Goal: Task Accomplishment & Management: Manage account settings

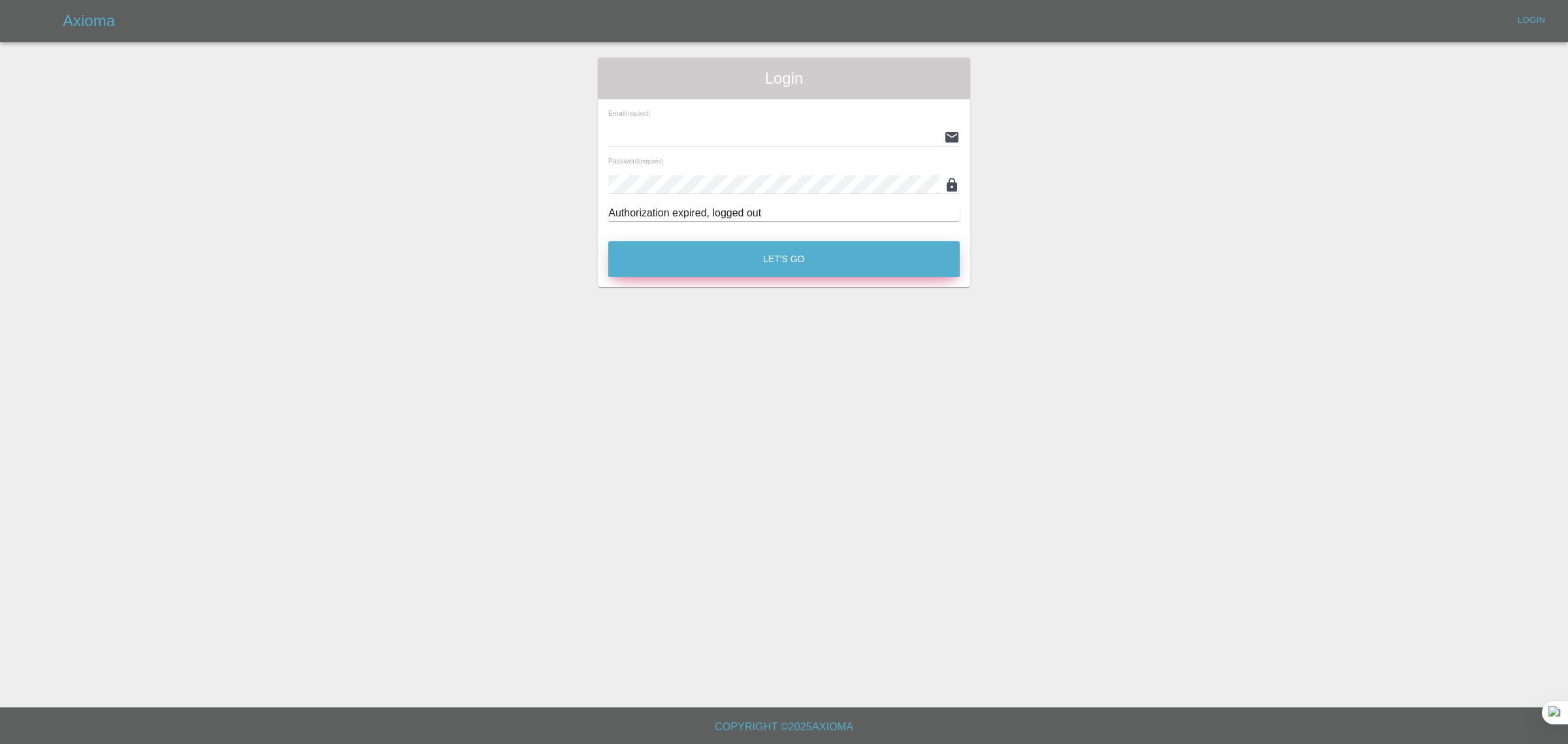
type input "[EMAIL_ADDRESS][DOMAIN_NAME]"
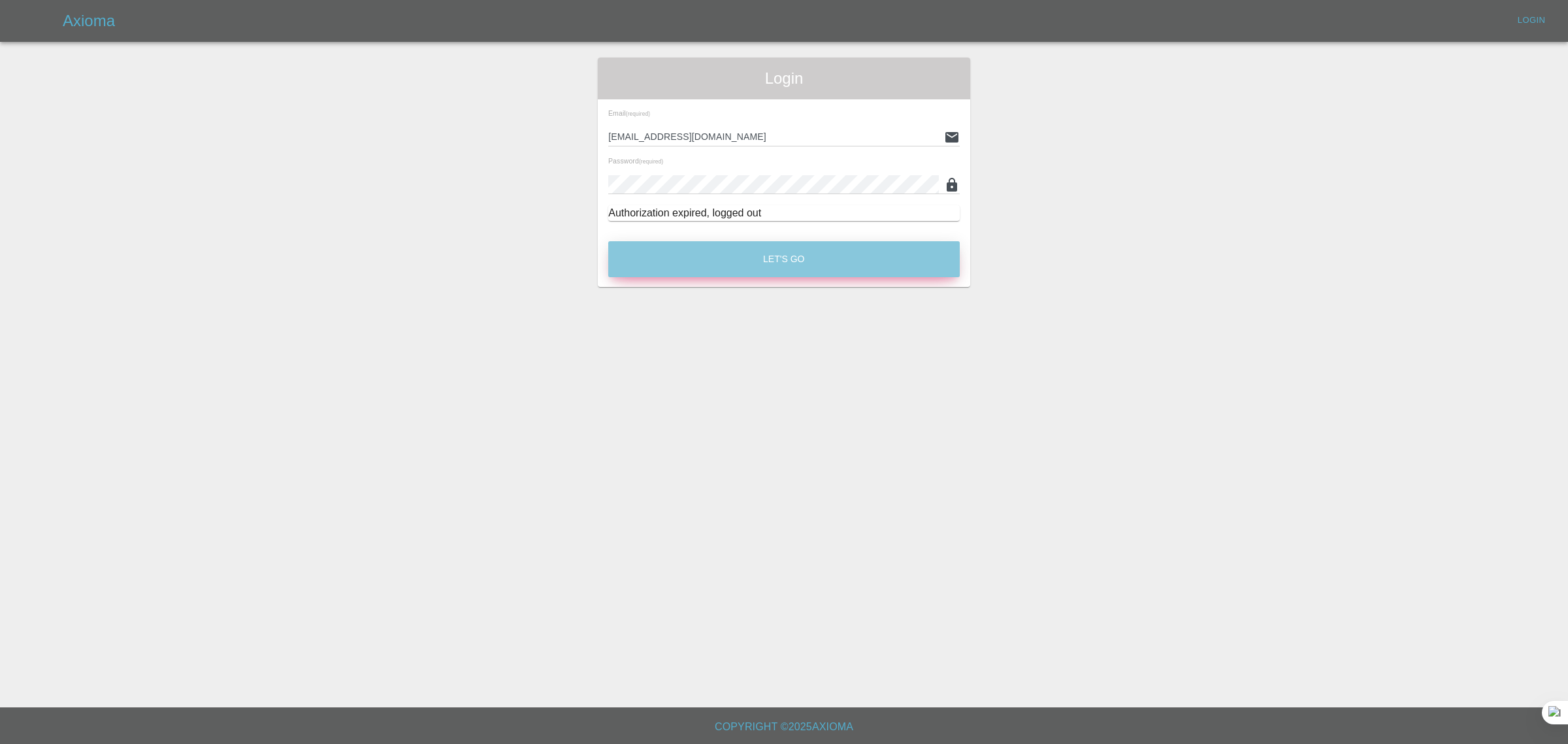
click at [786, 256] on button "Let's Go" at bounding box center [784, 259] width 352 height 36
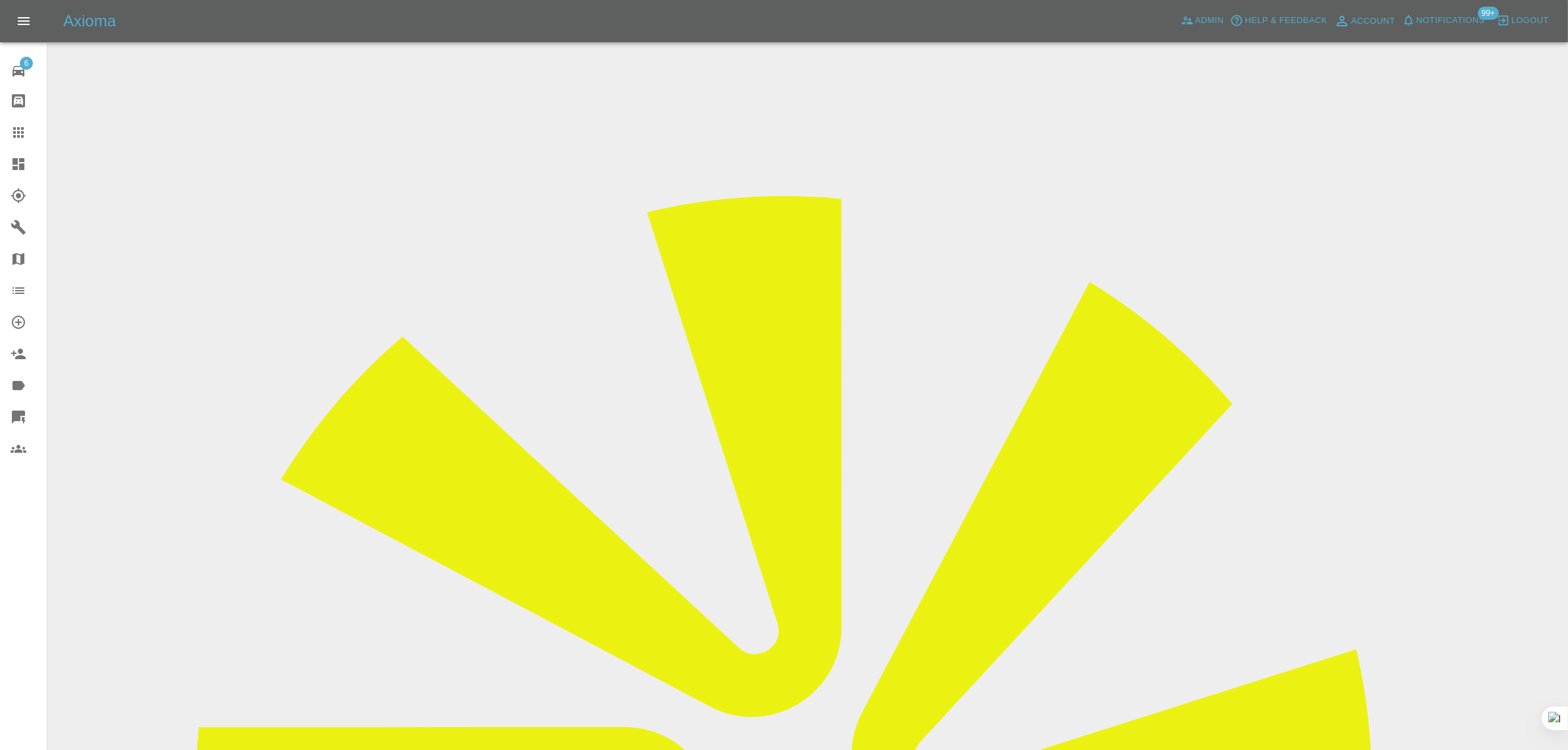
drag, startPoint x: 825, startPoint y: 439, endPoint x: 930, endPoint y: 428, distance: 105.6
copy tr "roger.sturdy@me.com"
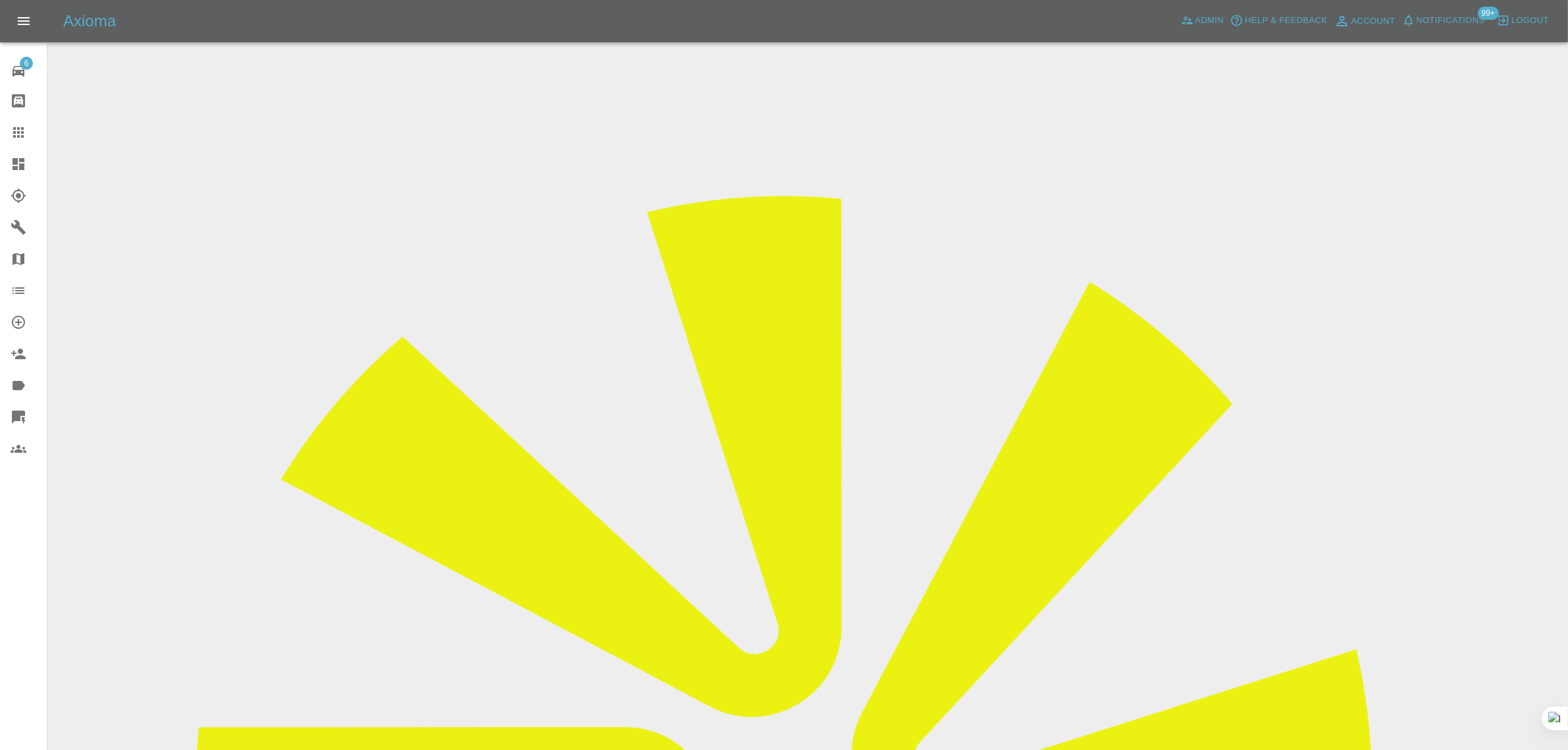
drag, startPoint x: 817, startPoint y: 448, endPoint x: 828, endPoint y: 443, distance: 12.1
drag, startPoint x: 828, startPoint y: 442, endPoint x: 846, endPoint y: 510, distance: 70.3
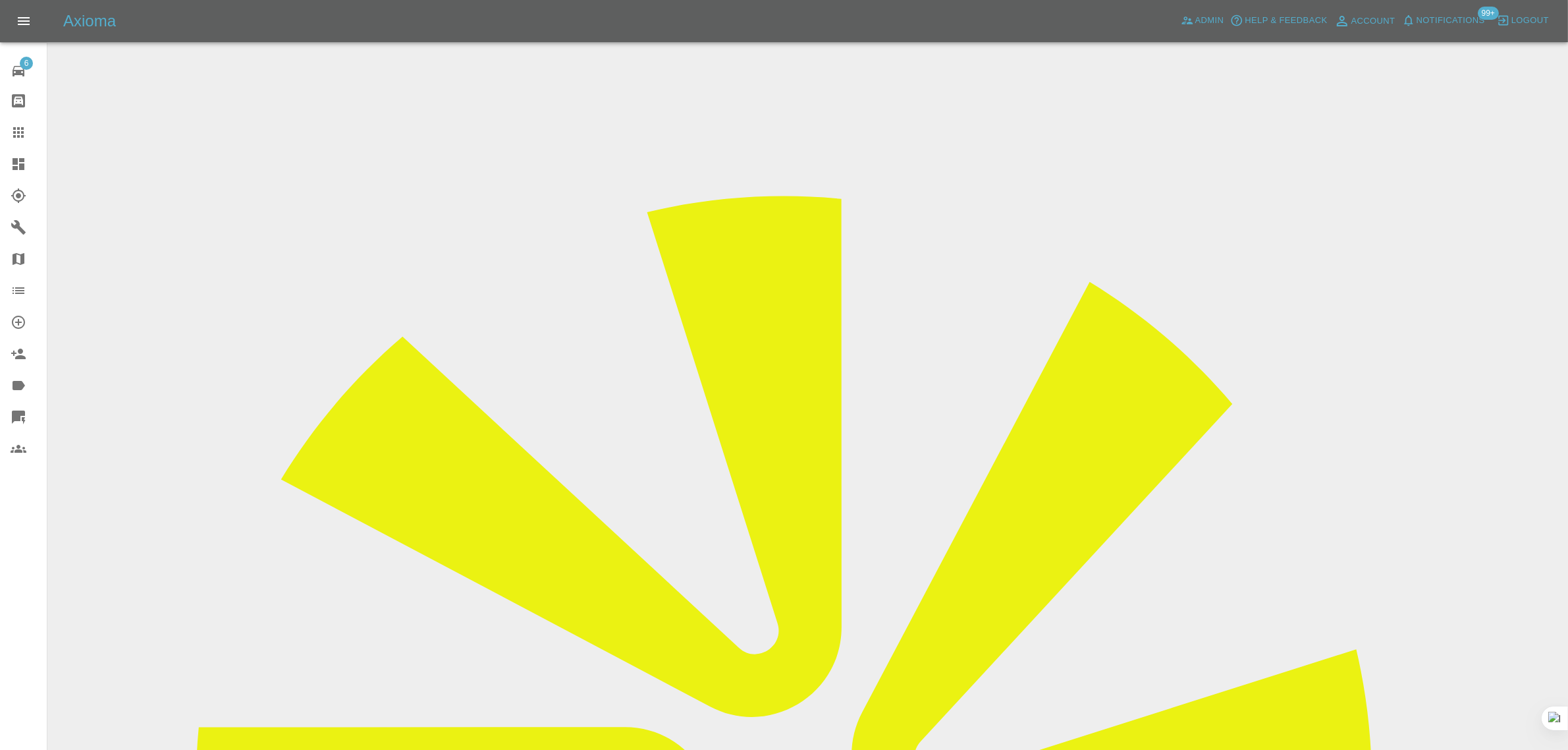
copy div "roger.sturdy@me.com"
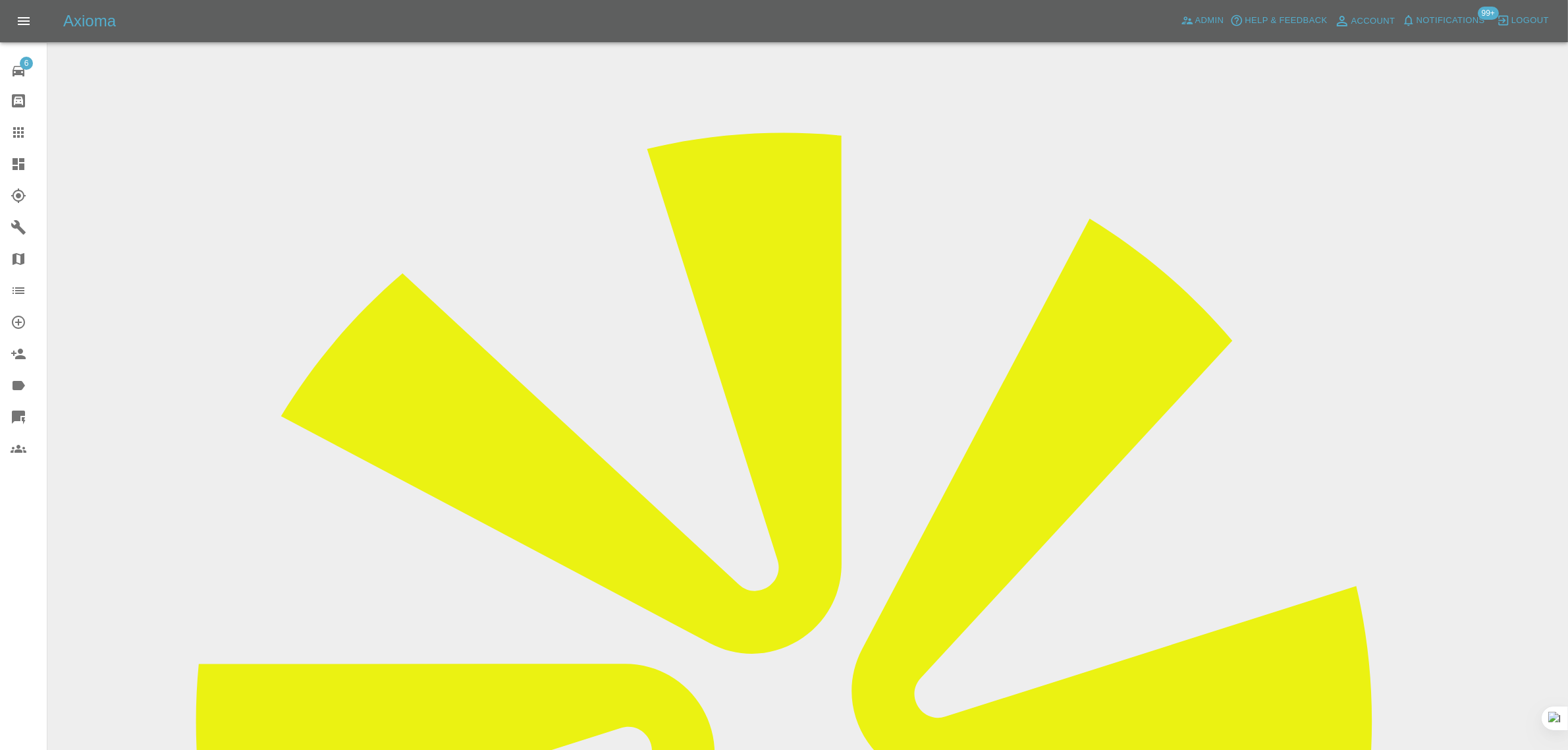
scroll to position [34, 0]
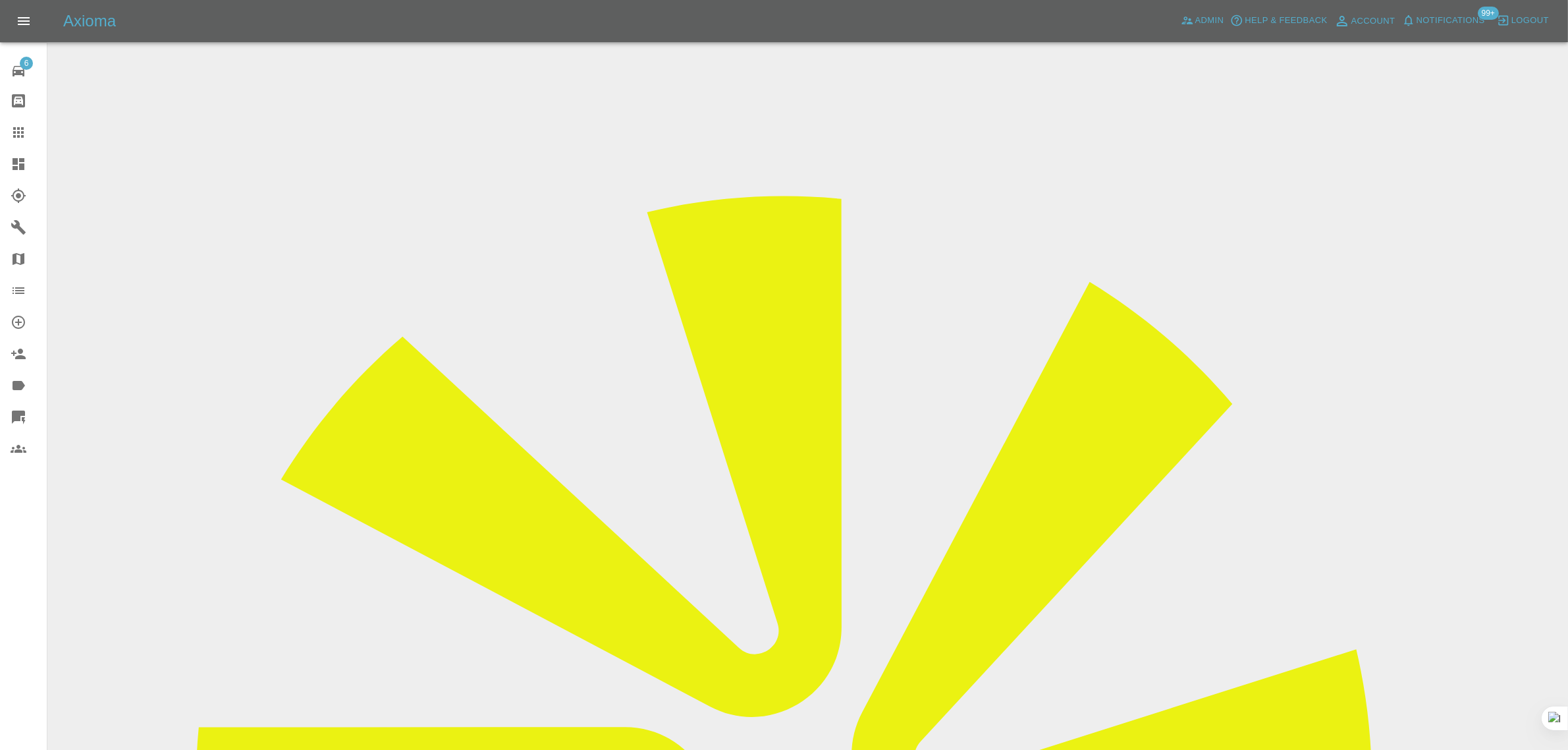
drag, startPoint x: 748, startPoint y: 382, endPoint x: 817, endPoint y: 384, distance: 69.0
copy tr "Jason Barrett"
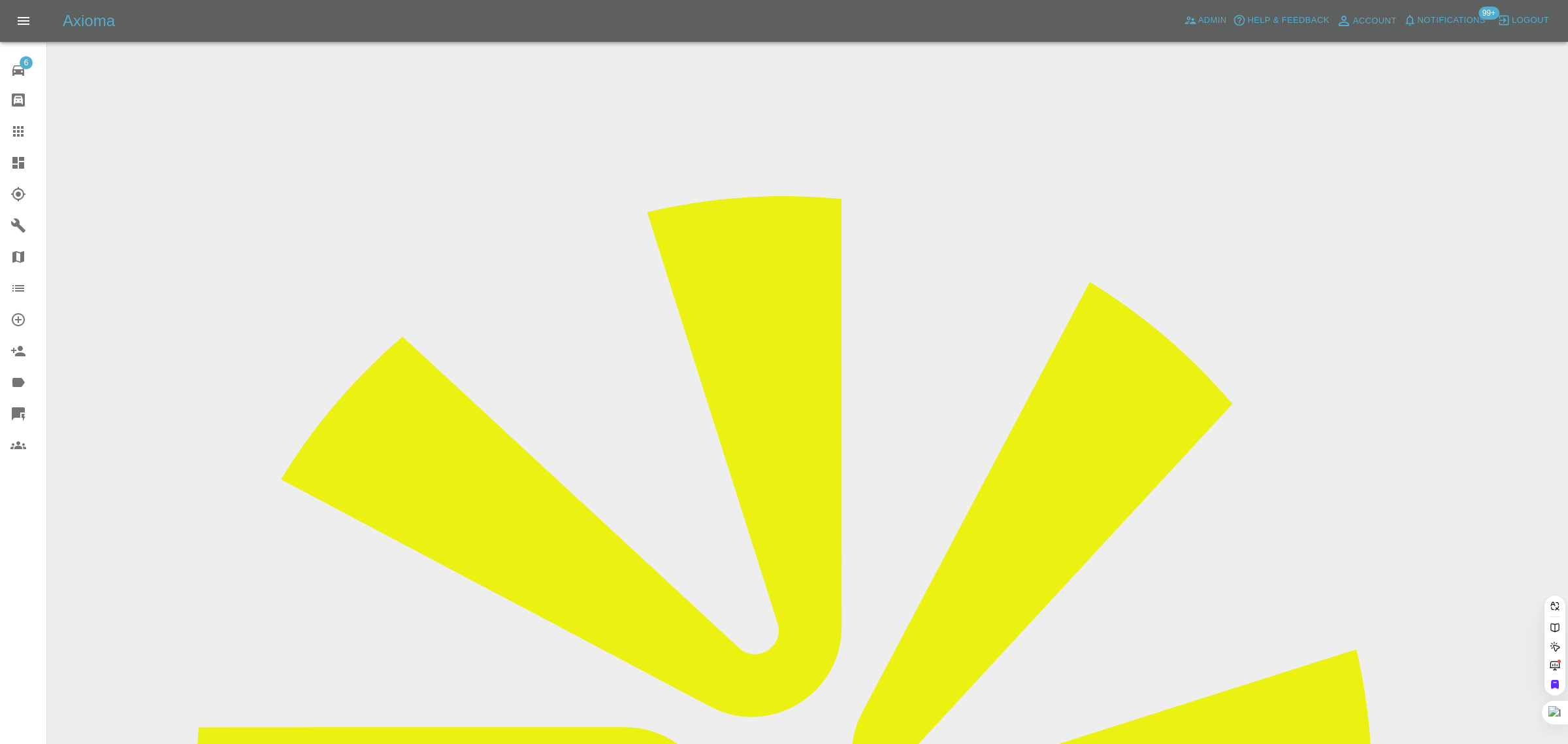
paste input "philbones730@gmail.com"
type input "philbones730@gmail.com"
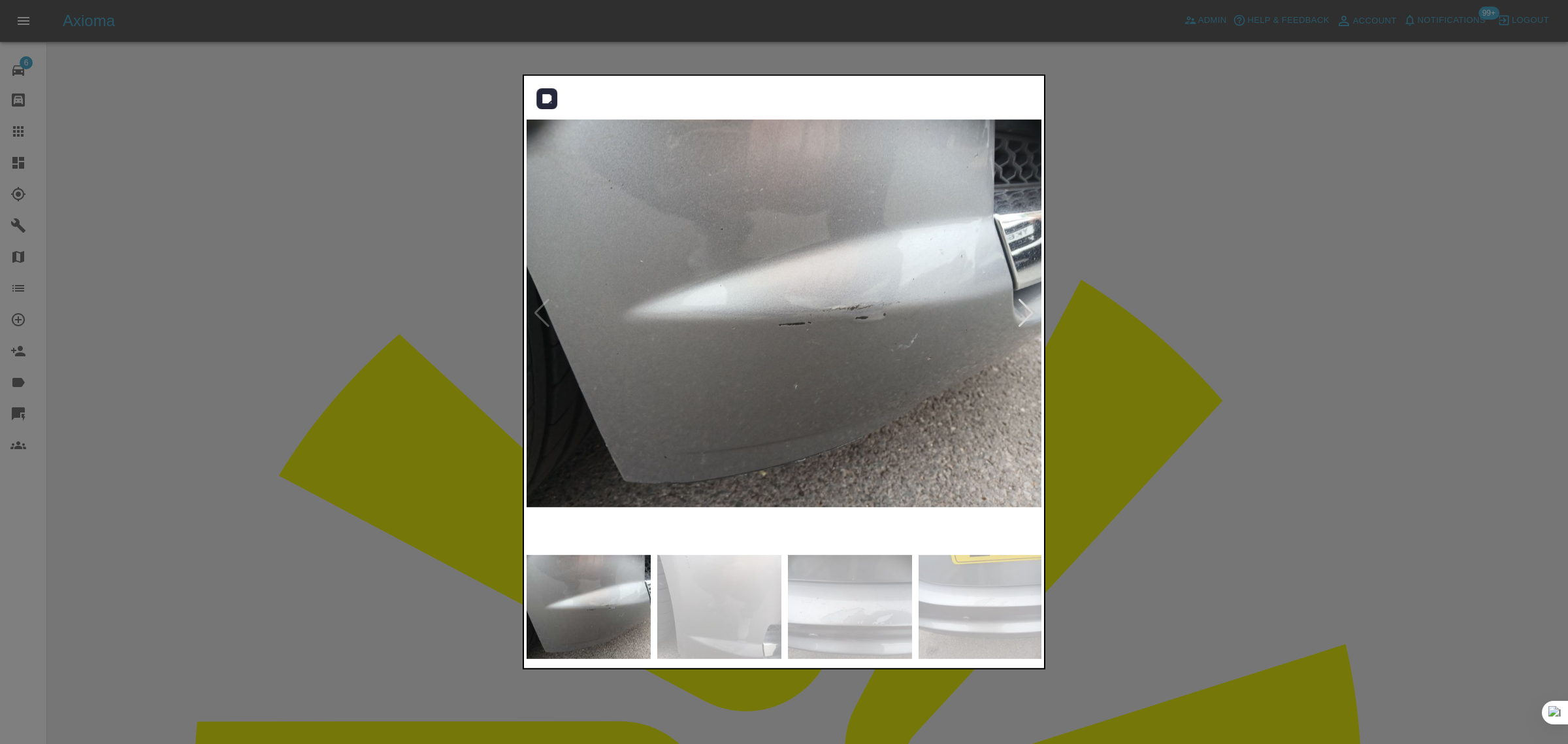
click at [1022, 320] on div at bounding box center [1026, 313] width 18 height 29
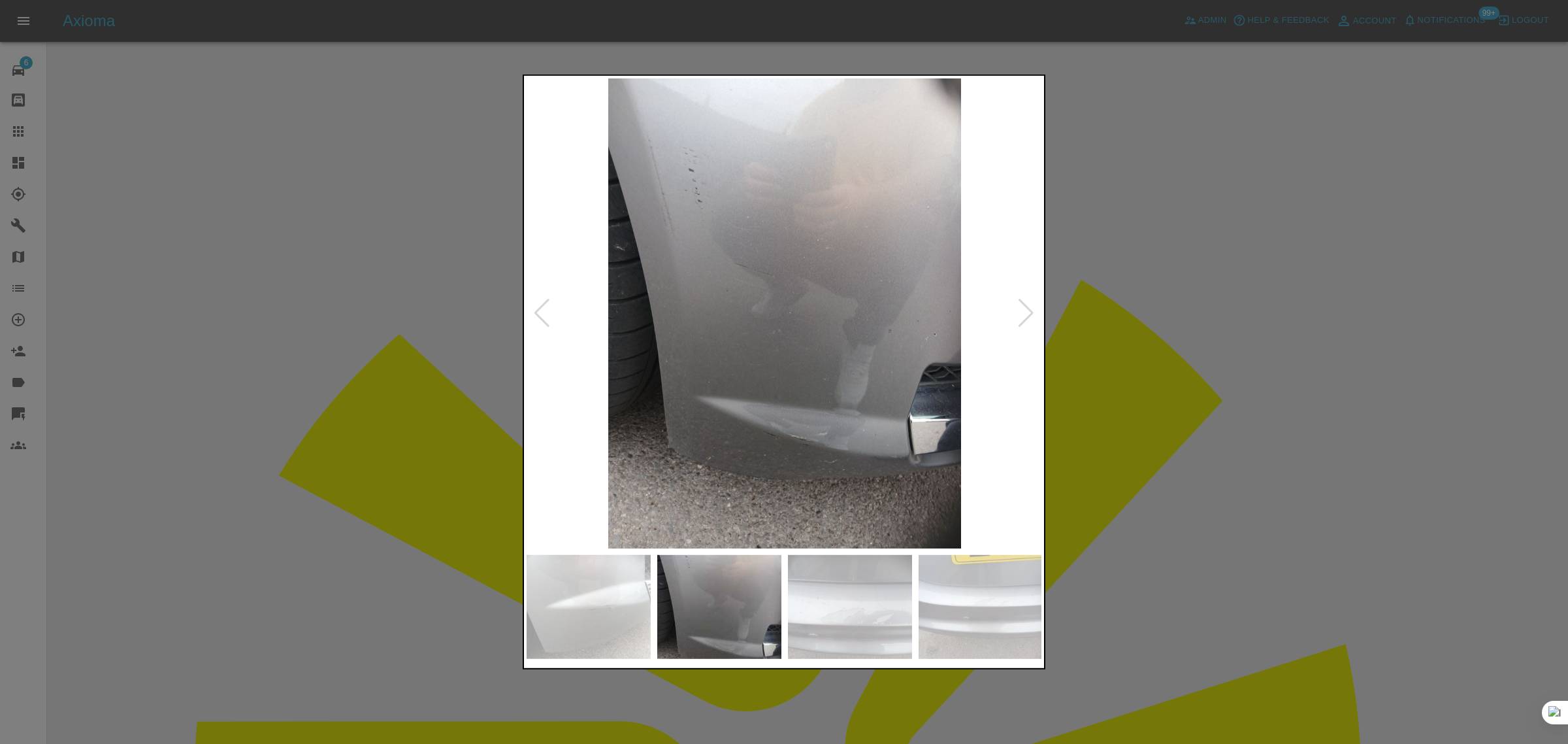
click at [1022, 320] on div at bounding box center [1026, 313] width 18 height 29
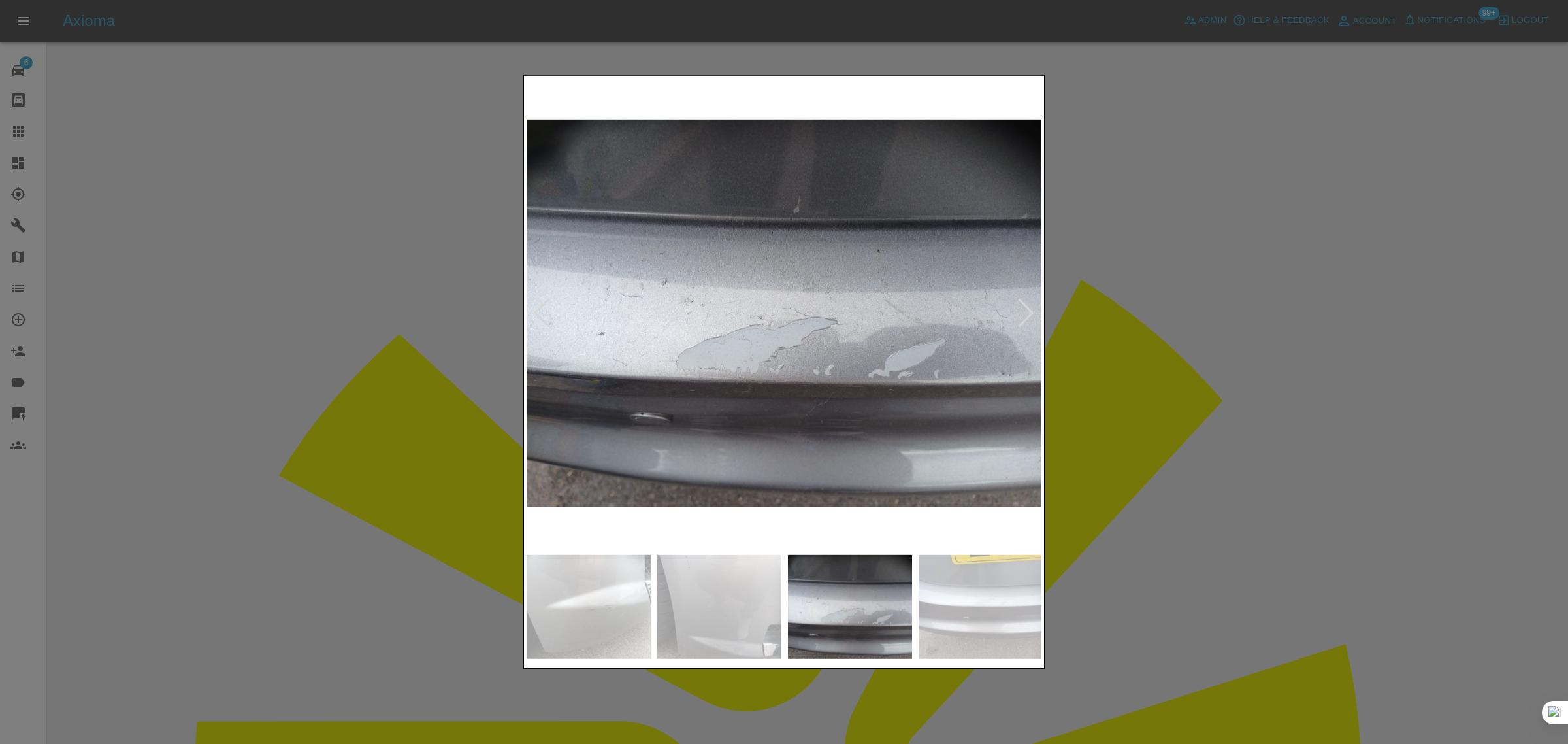
click at [1022, 320] on div at bounding box center [1026, 313] width 18 height 29
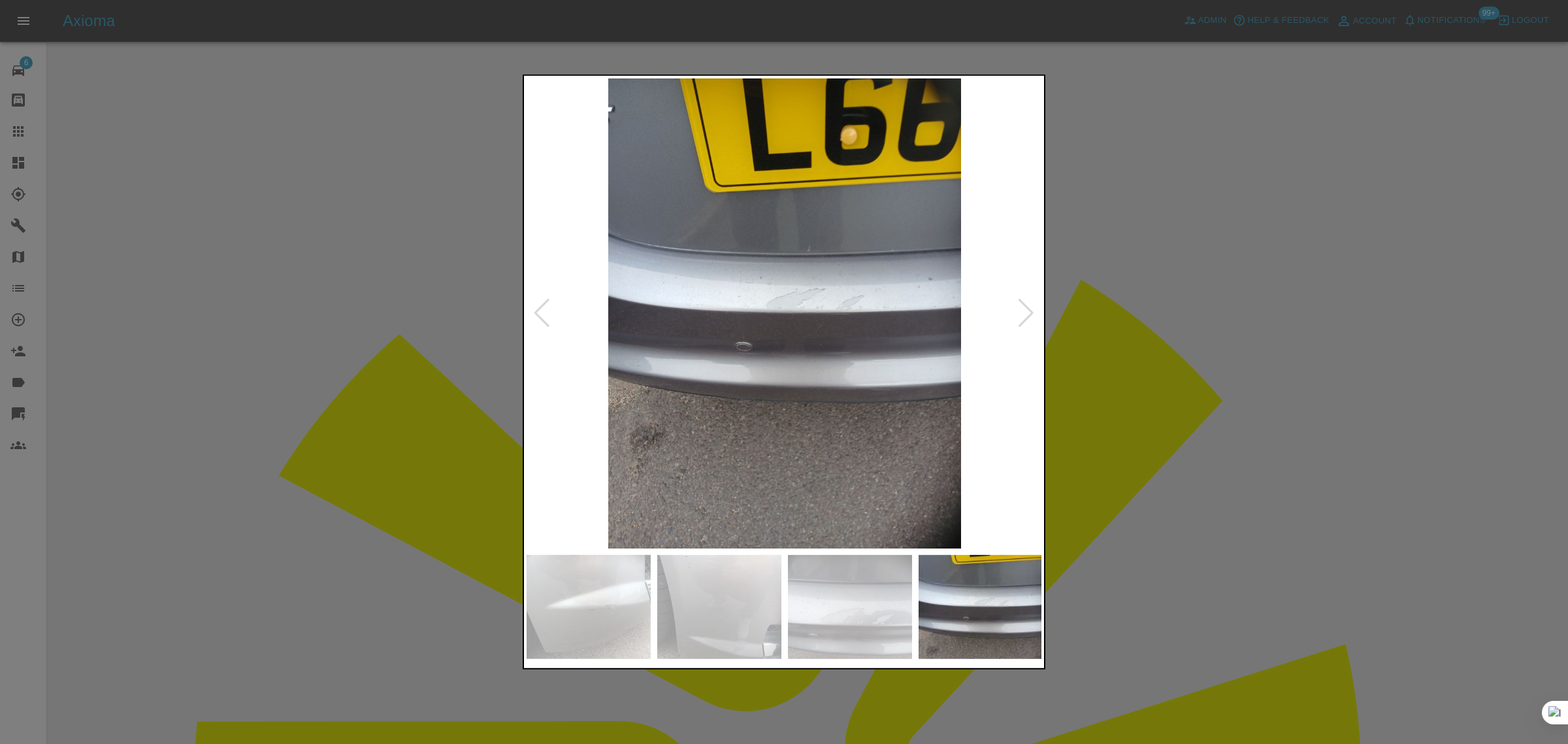
click at [1022, 320] on div at bounding box center [1026, 313] width 18 height 29
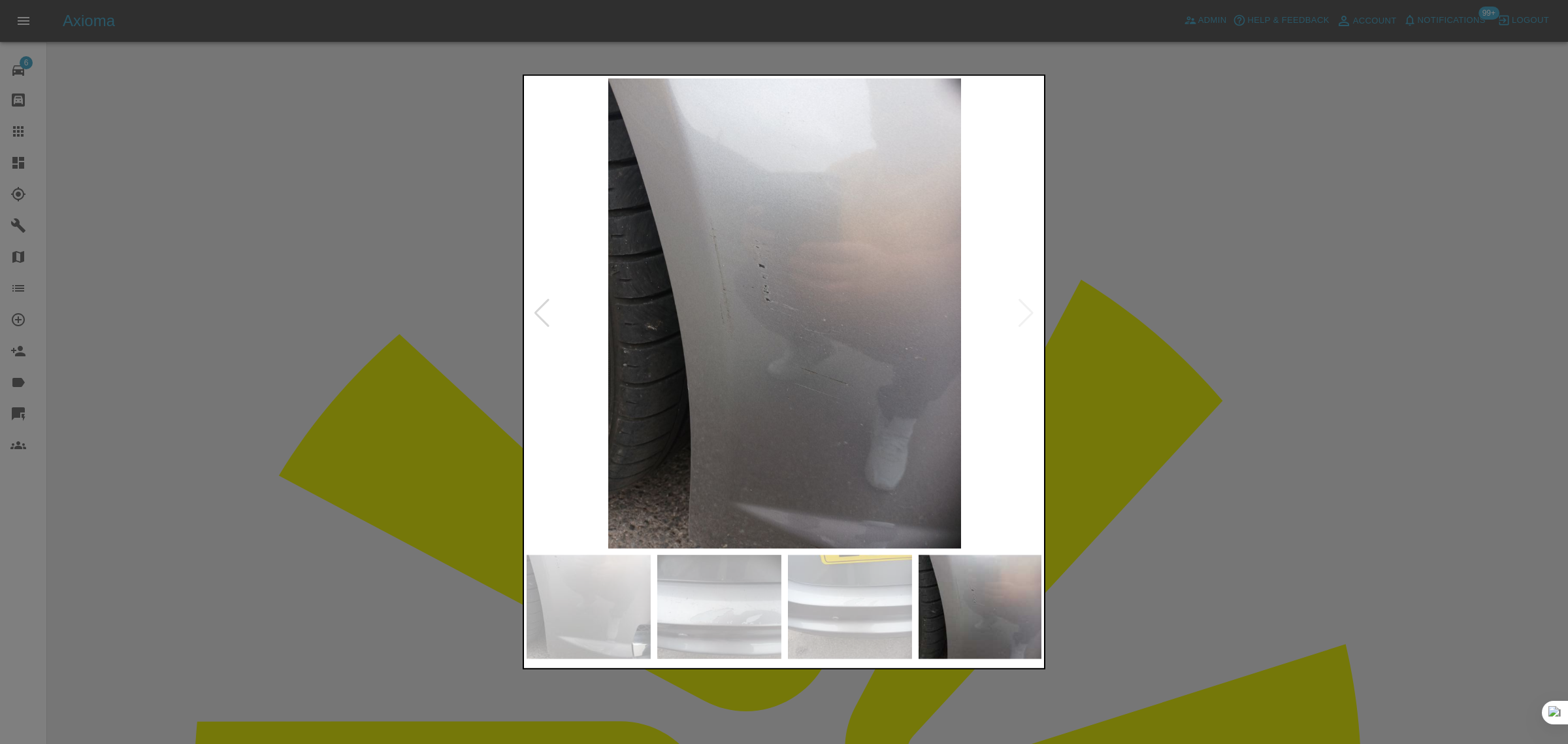
click at [105, 311] on div at bounding box center [784, 372] width 1568 height 744
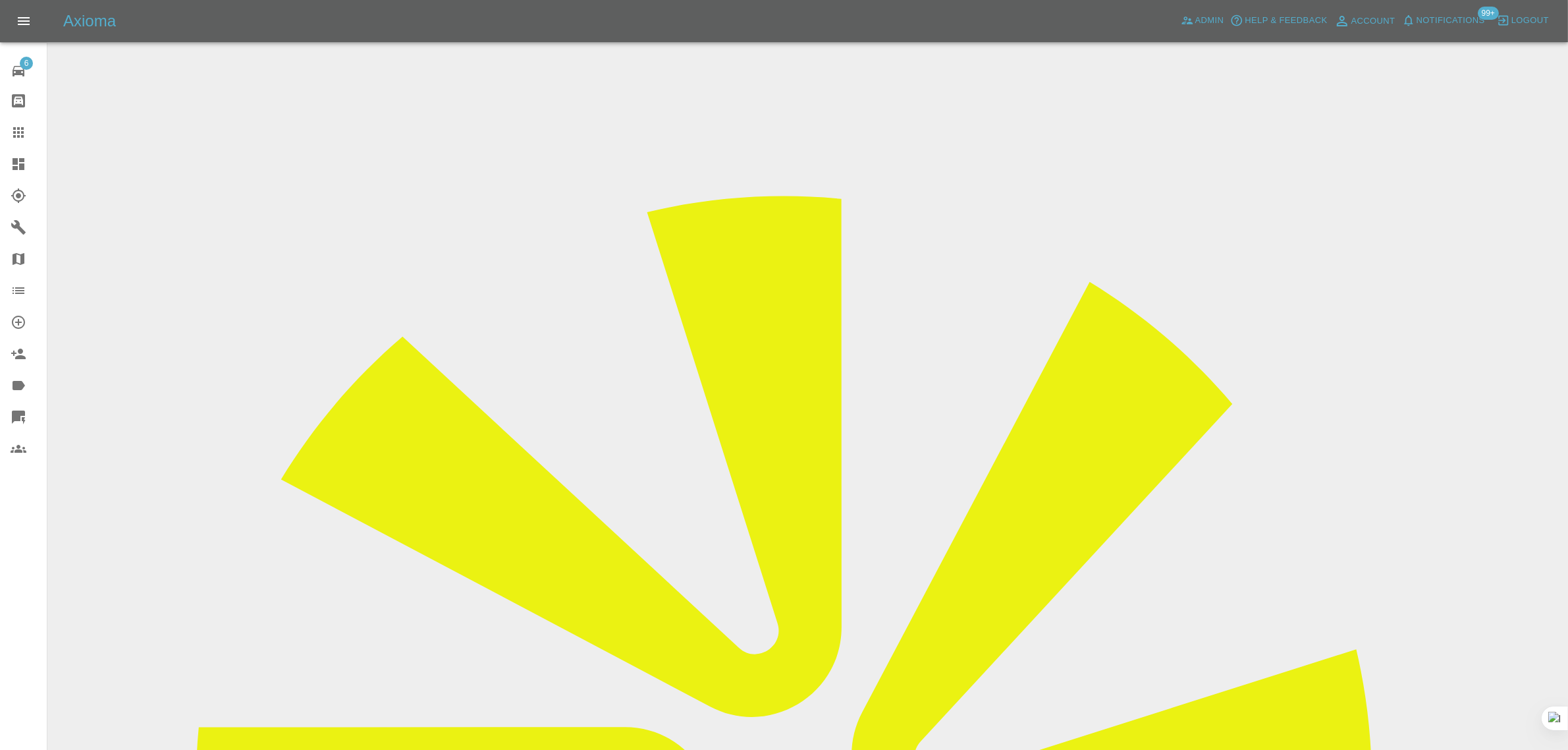
click at [21, 148] on link "Dashboard" at bounding box center [23, 164] width 47 height 32
click at [18, 133] on icon at bounding box center [18, 132] width 11 height 11
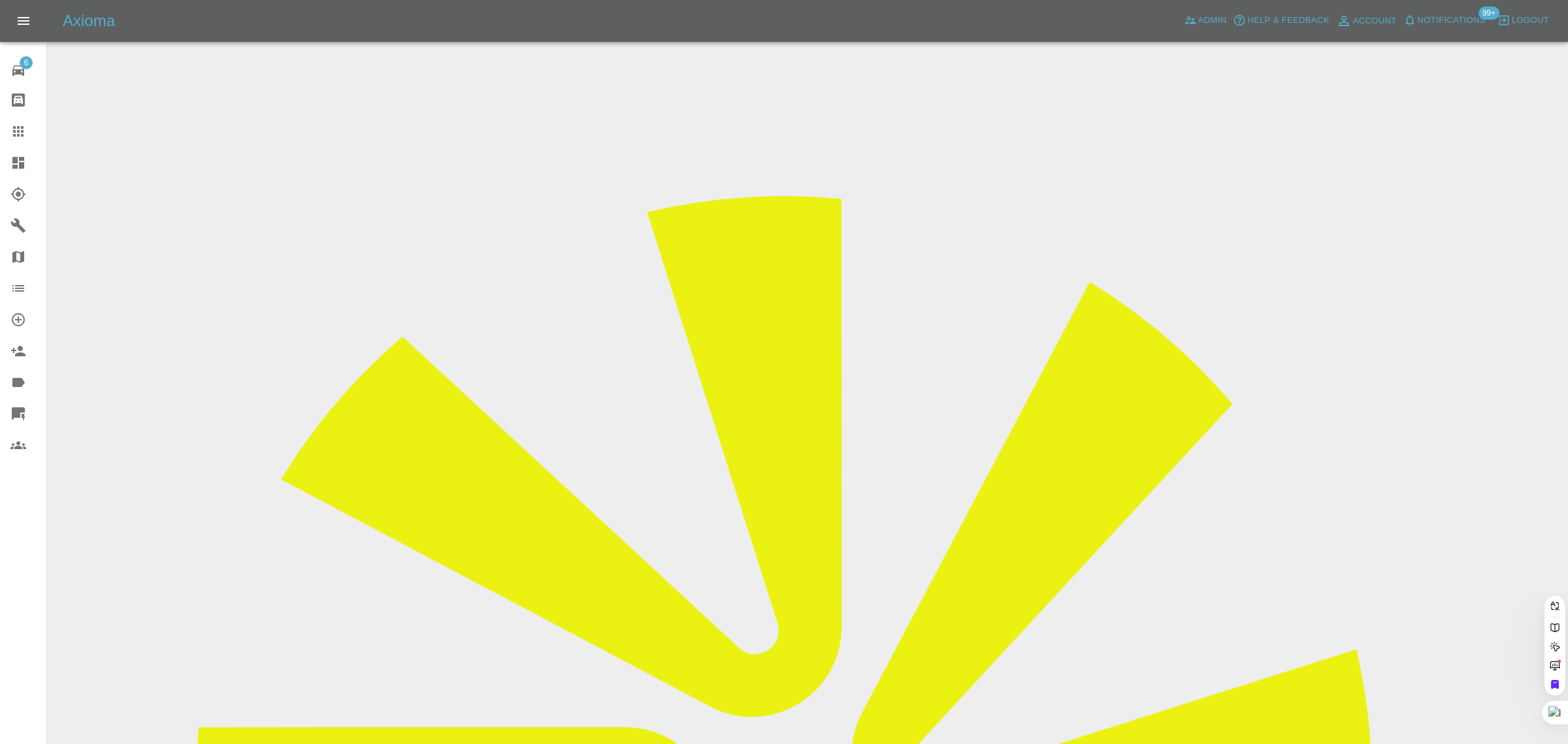
paste input "sam654321@hotmail.com"
type input "sam654321@hotmail.com"
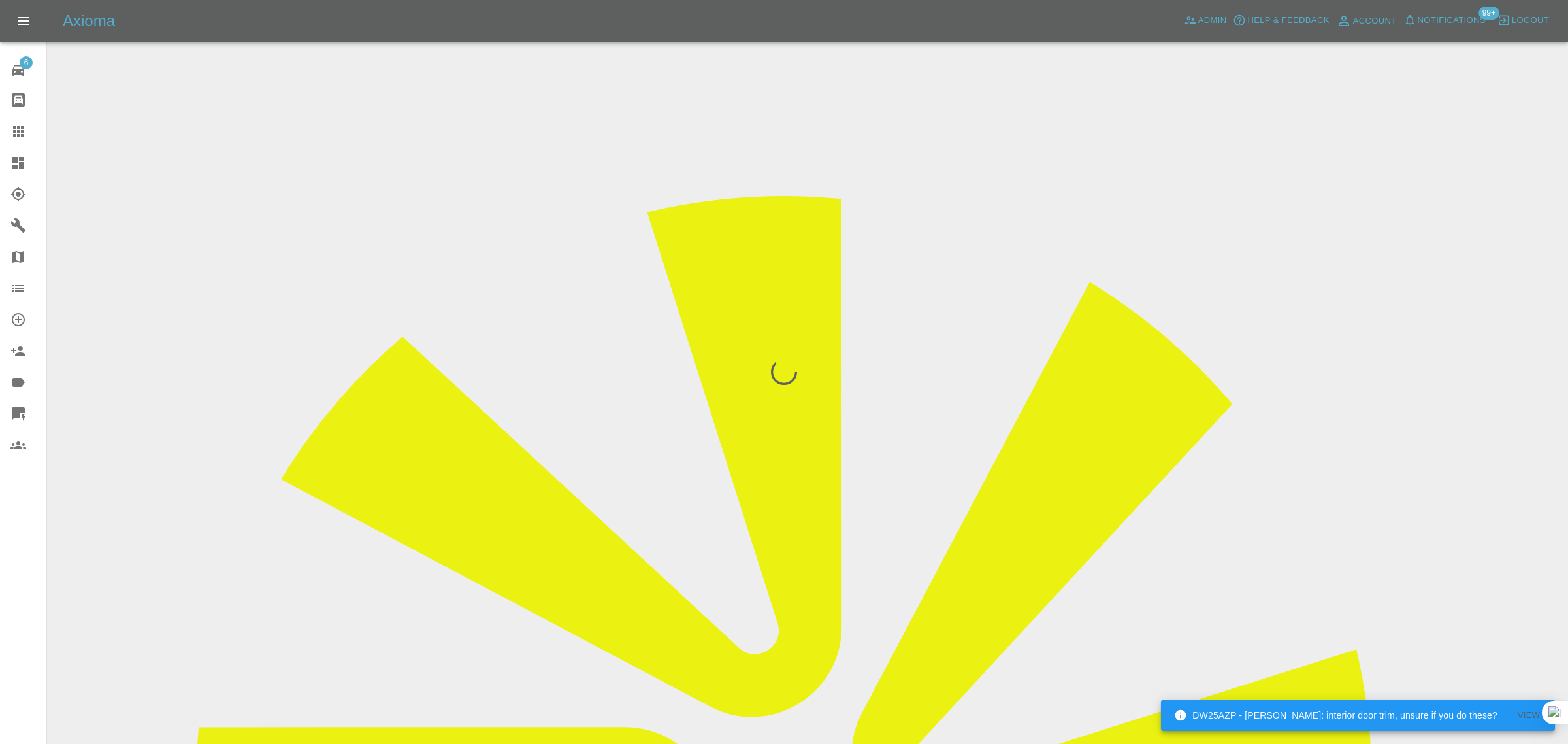
click at [22, 595] on div "6 Repair home Bodyshop home Claims Dashboard Explorer Garages Map Organization …" at bounding box center [23, 372] width 47 height 744
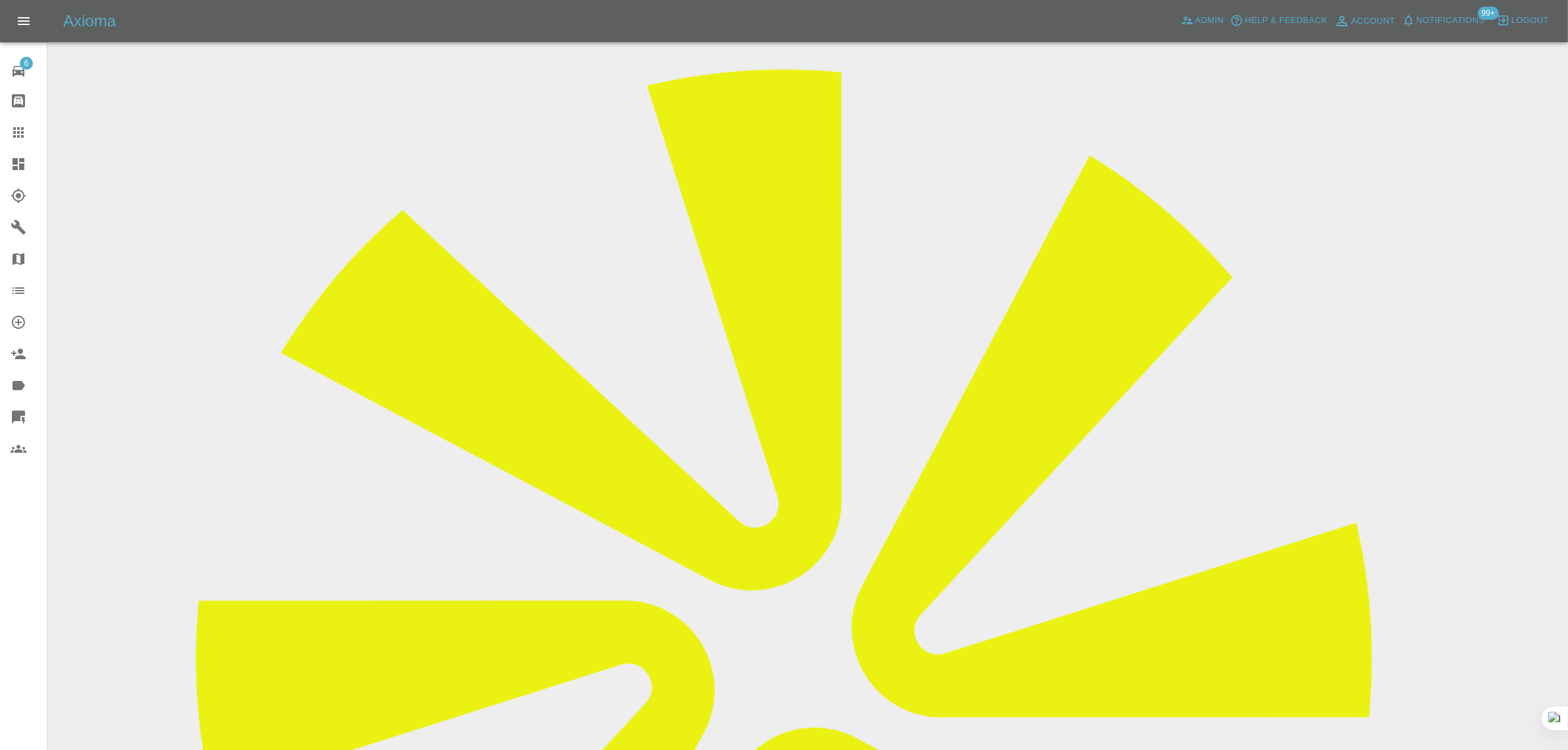
scroll to position [494, 0]
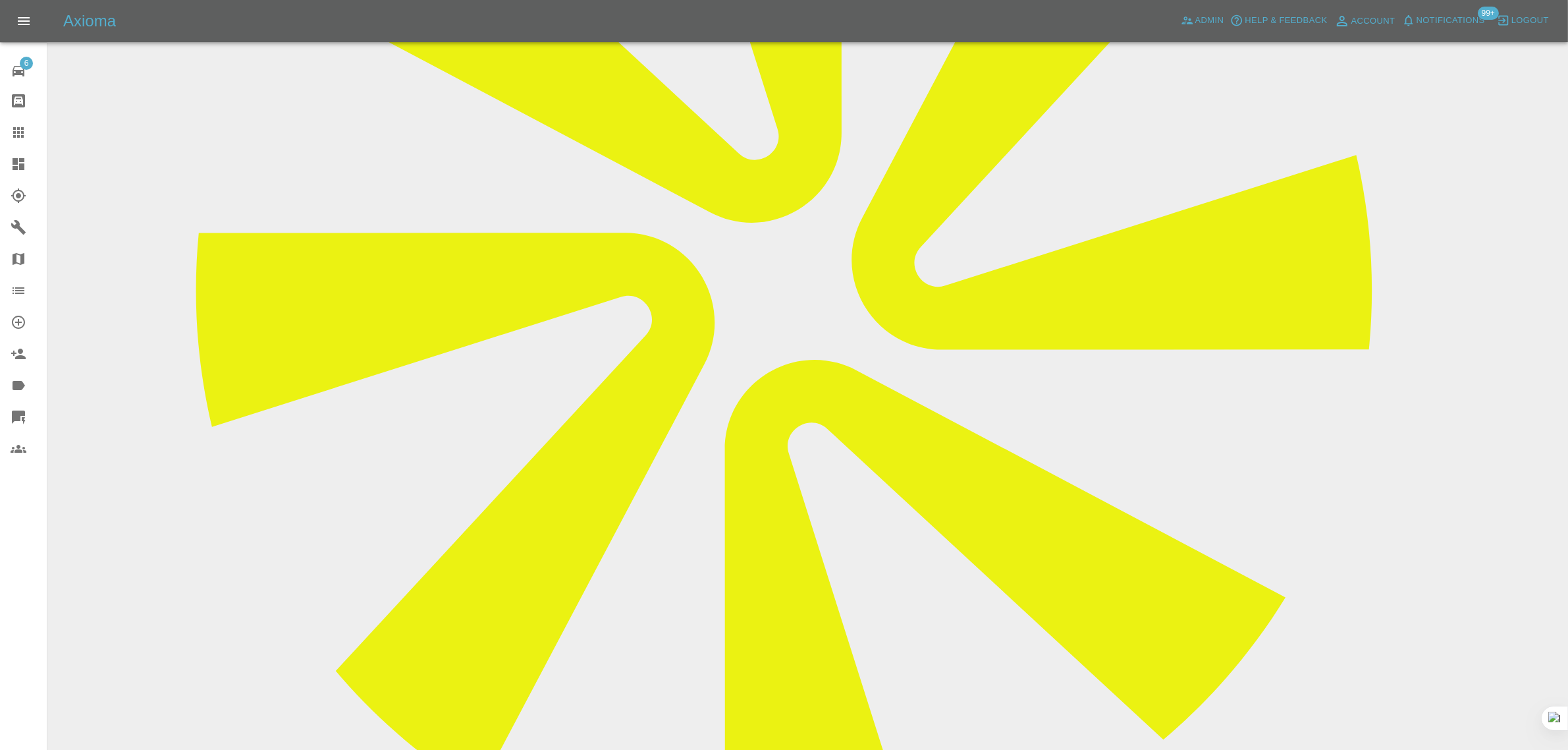
click at [16, 135] on icon at bounding box center [18, 133] width 16 height 16
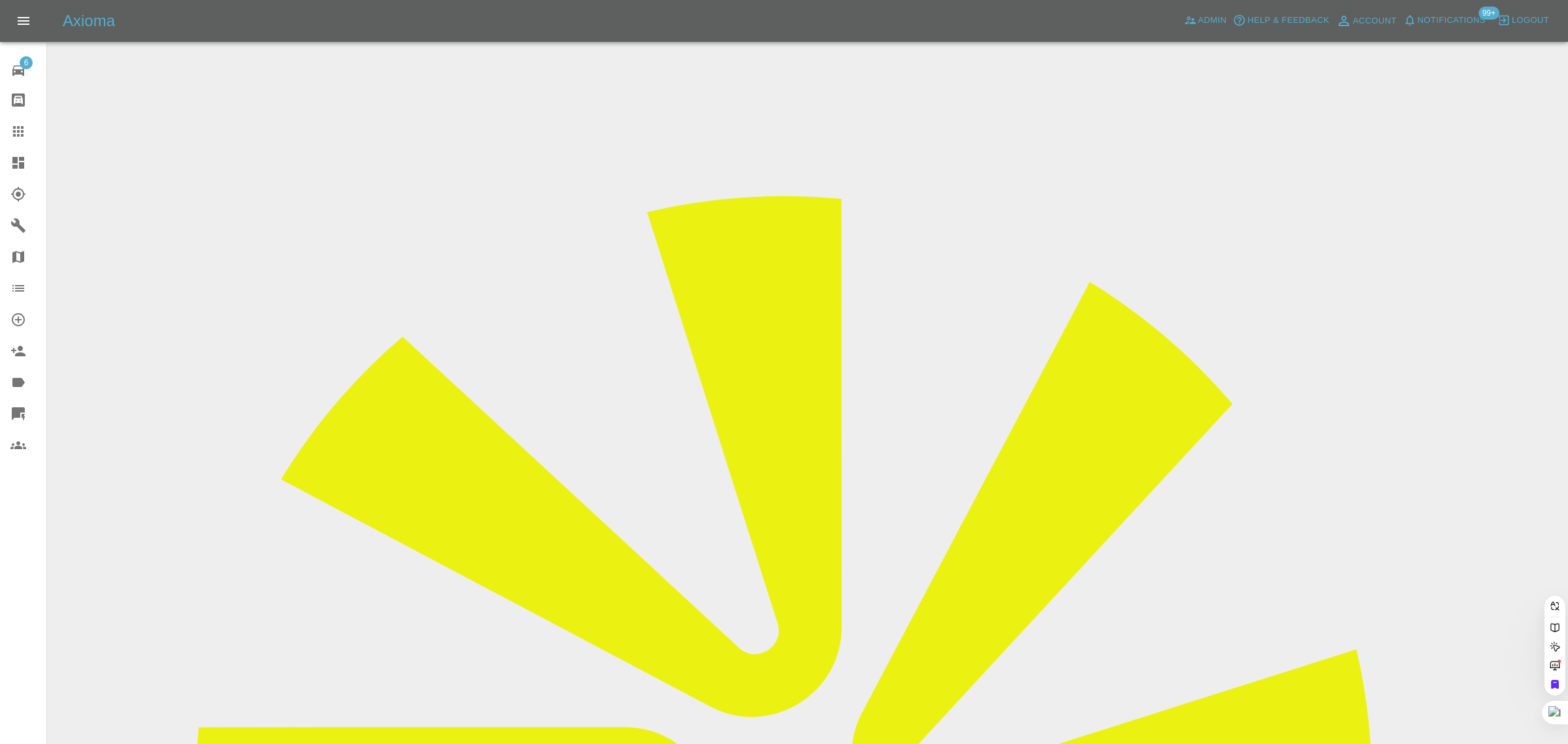
paste input "BG74 GUJ"
type input "BG74GUJ"
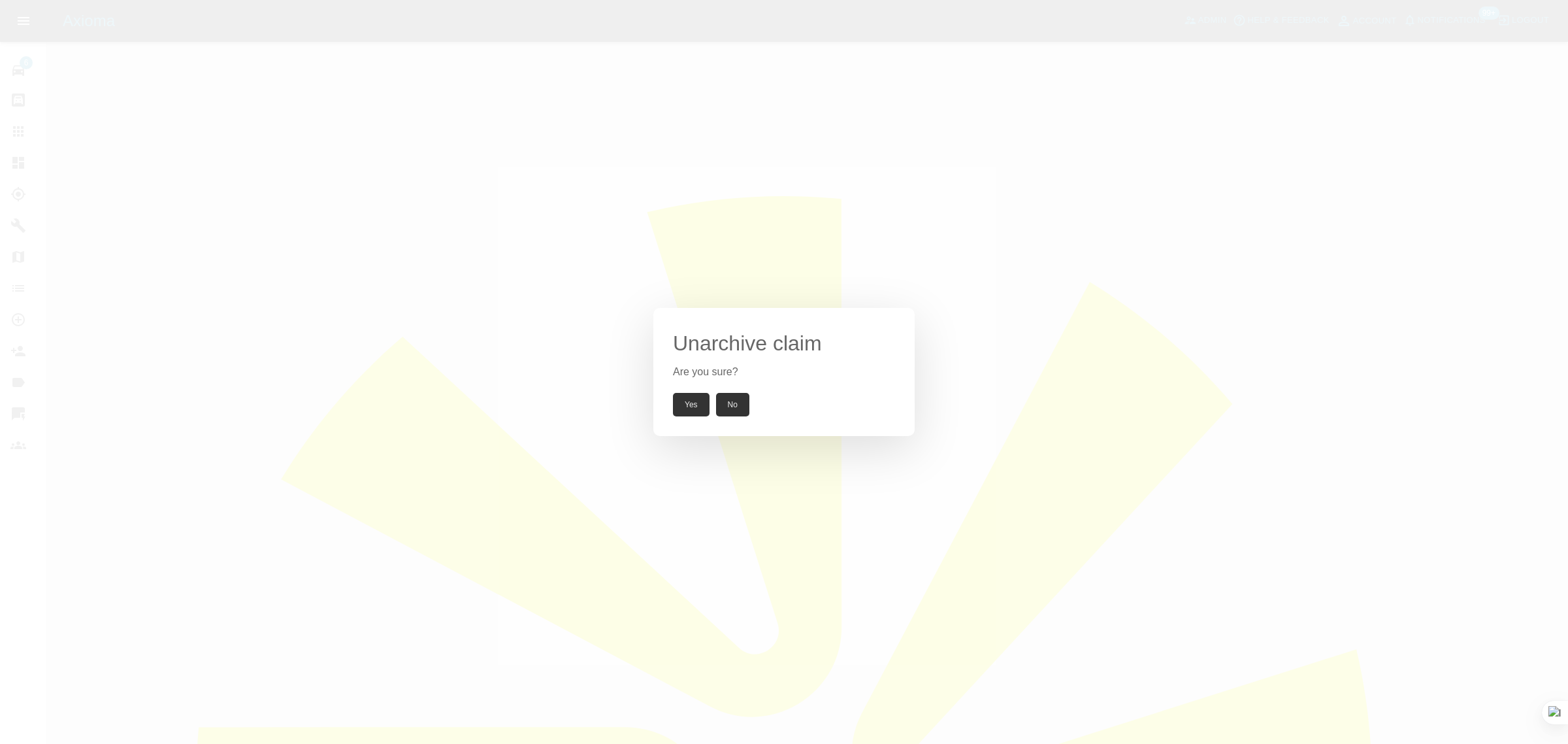
click at [690, 407] on button "Yes" at bounding box center [691, 404] width 37 height 23
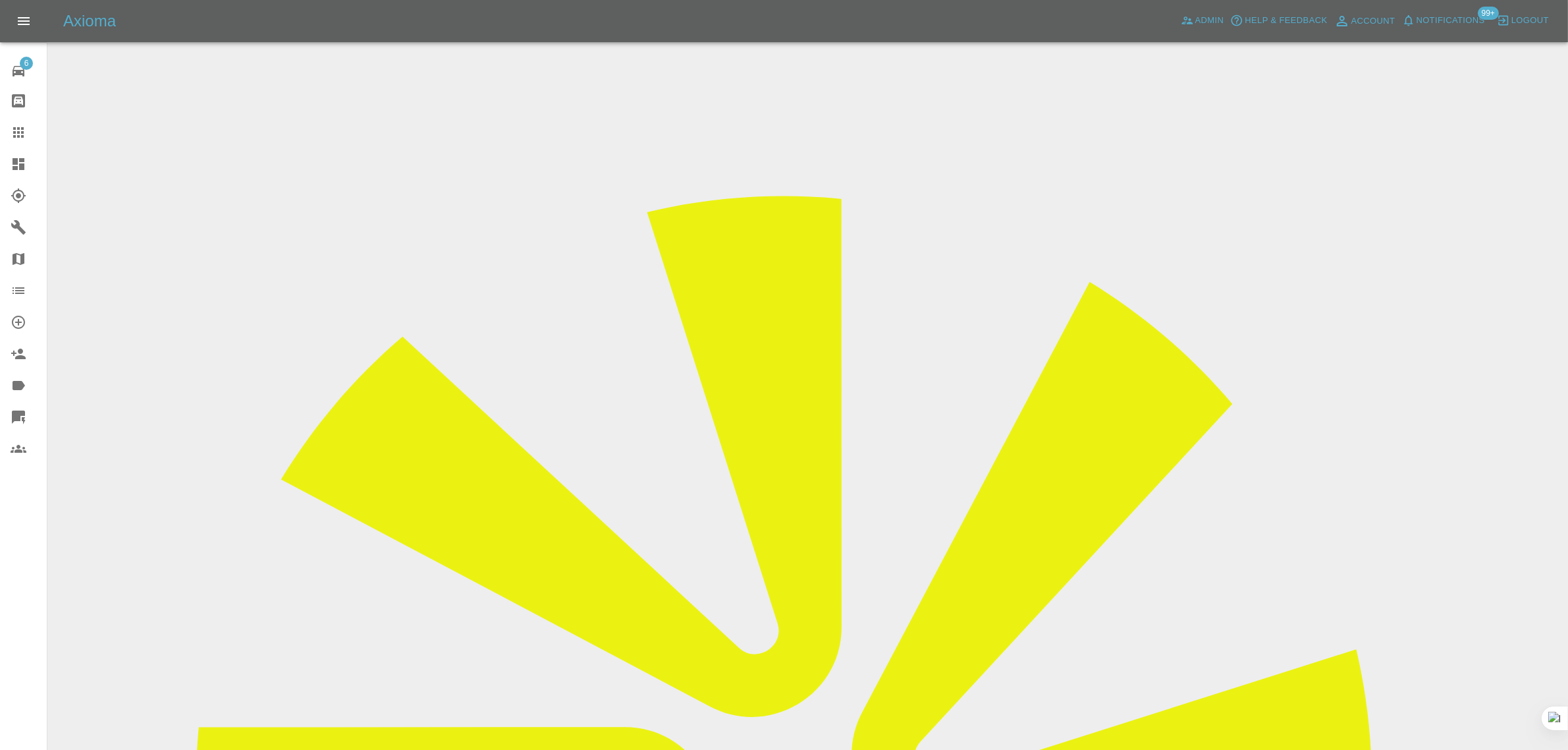
drag, startPoint x: 762, startPoint y: 442, endPoint x: 858, endPoint y: 445, distance: 96.0
copy td "khadkhadc@me.com"
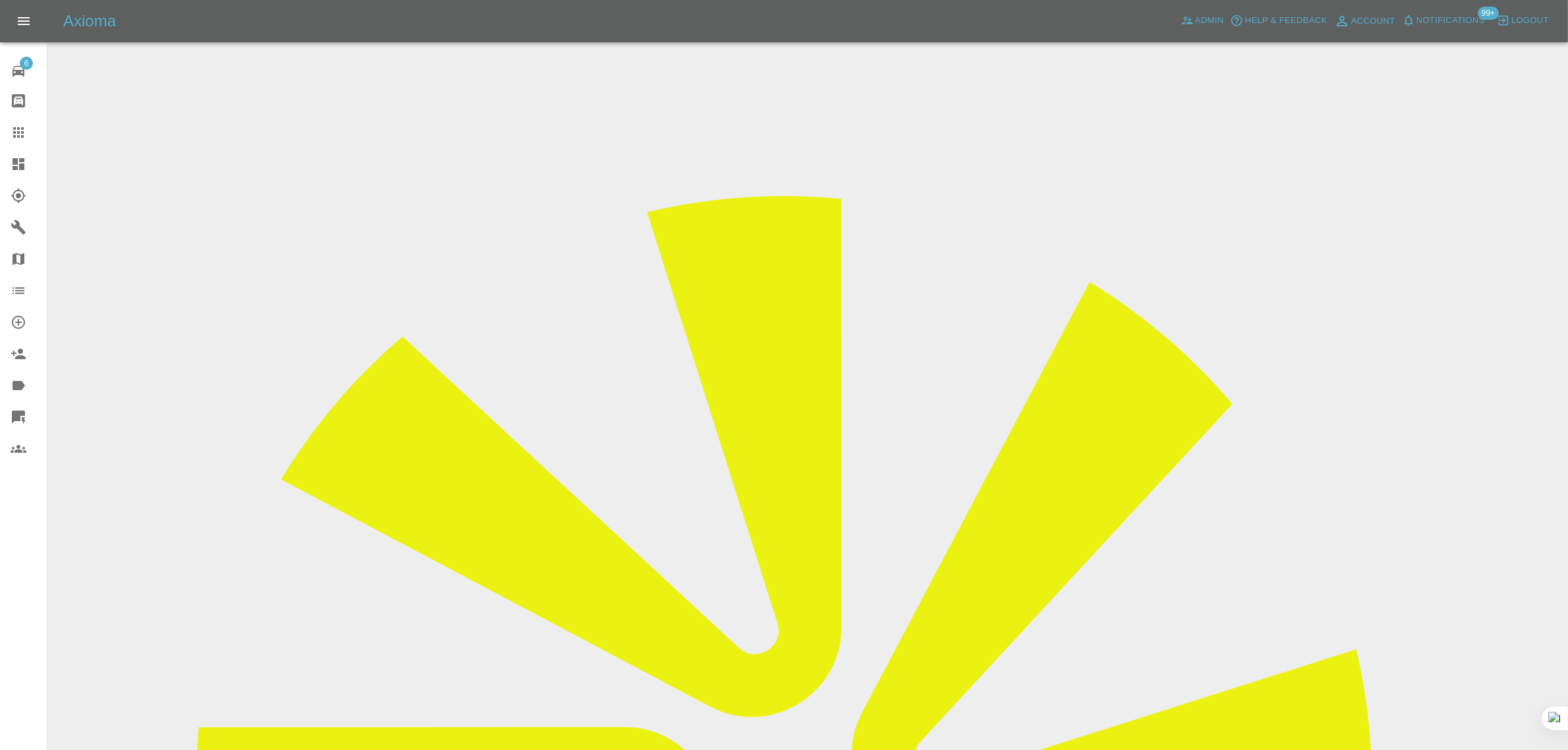
paste input "icloud"
type input "khadkhadc@icloud.com"
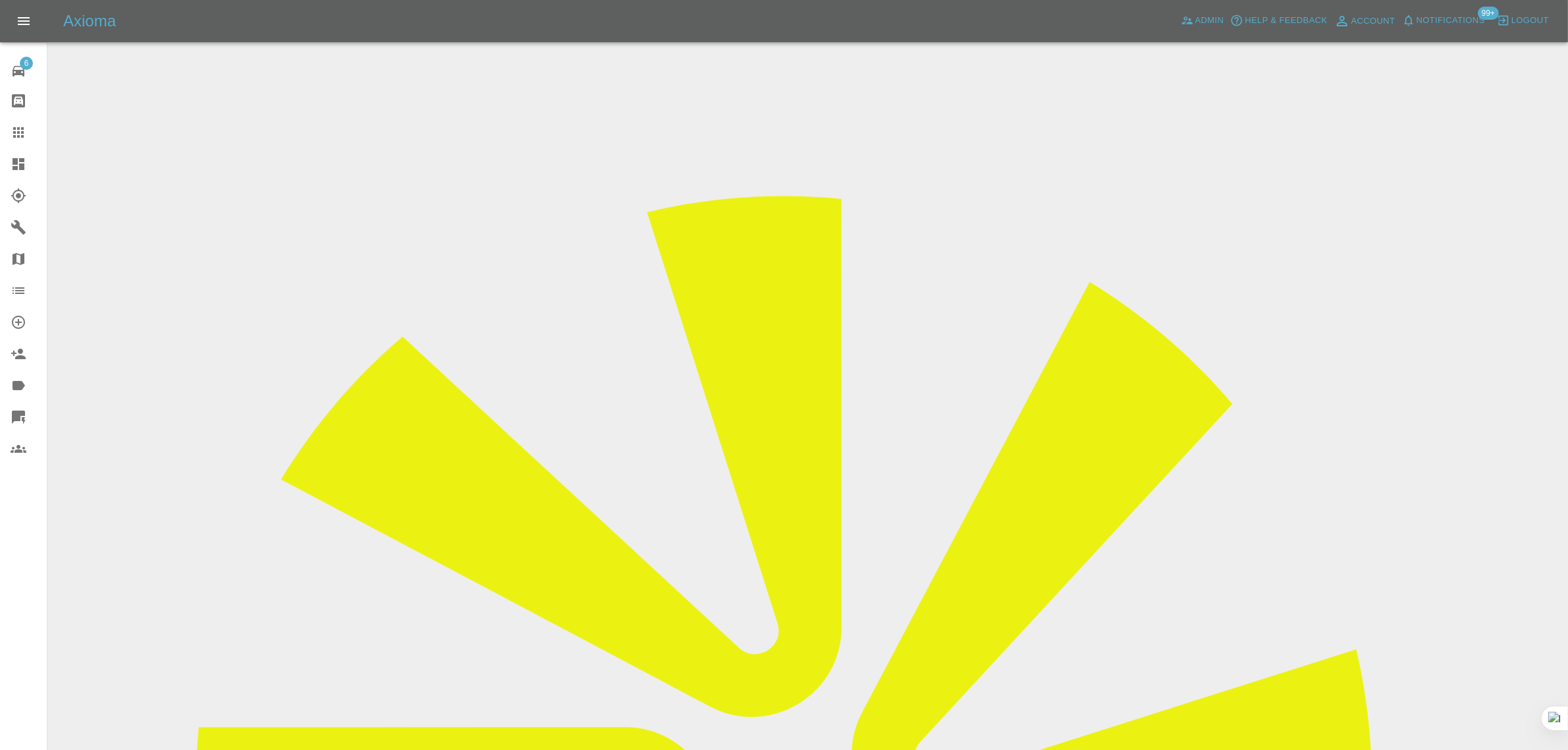
drag, startPoint x: 1245, startPoint y: 720, endPoint x: 1233, endPoint y: 713, distance: 13.9
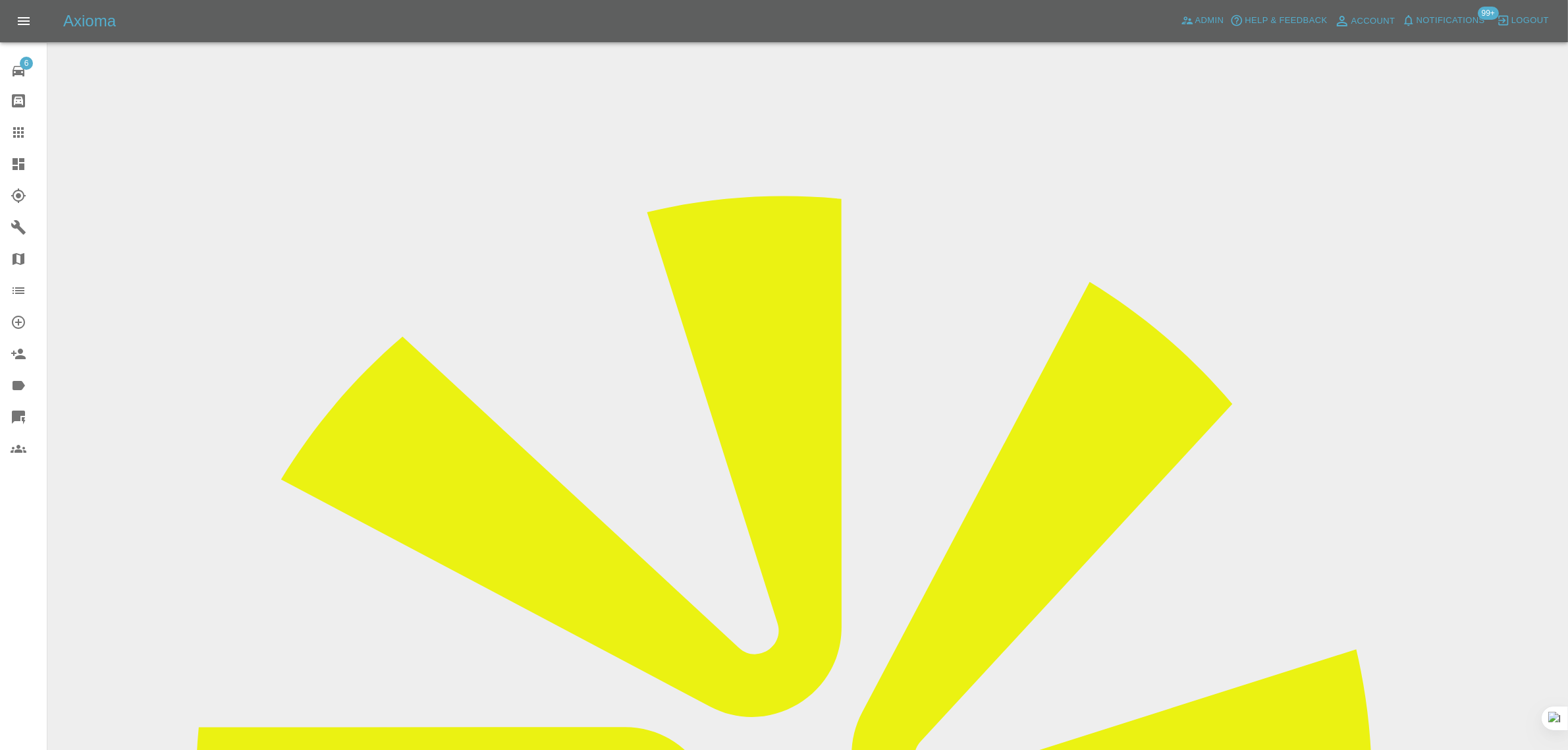
click at [0, 0] on input "Choose images" at bounding box center [0, 0] width 0 height 0
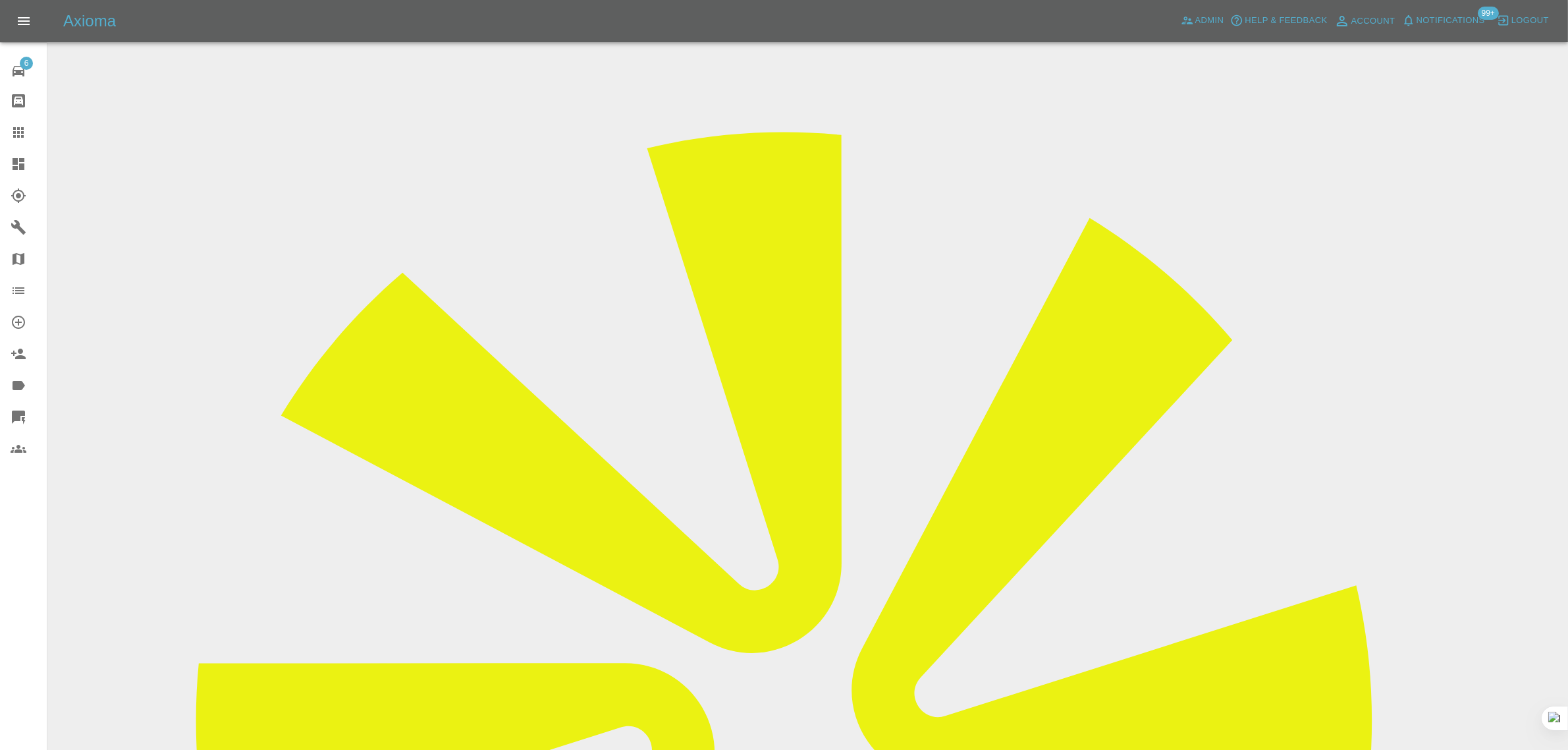
scroll to position [65, 0]
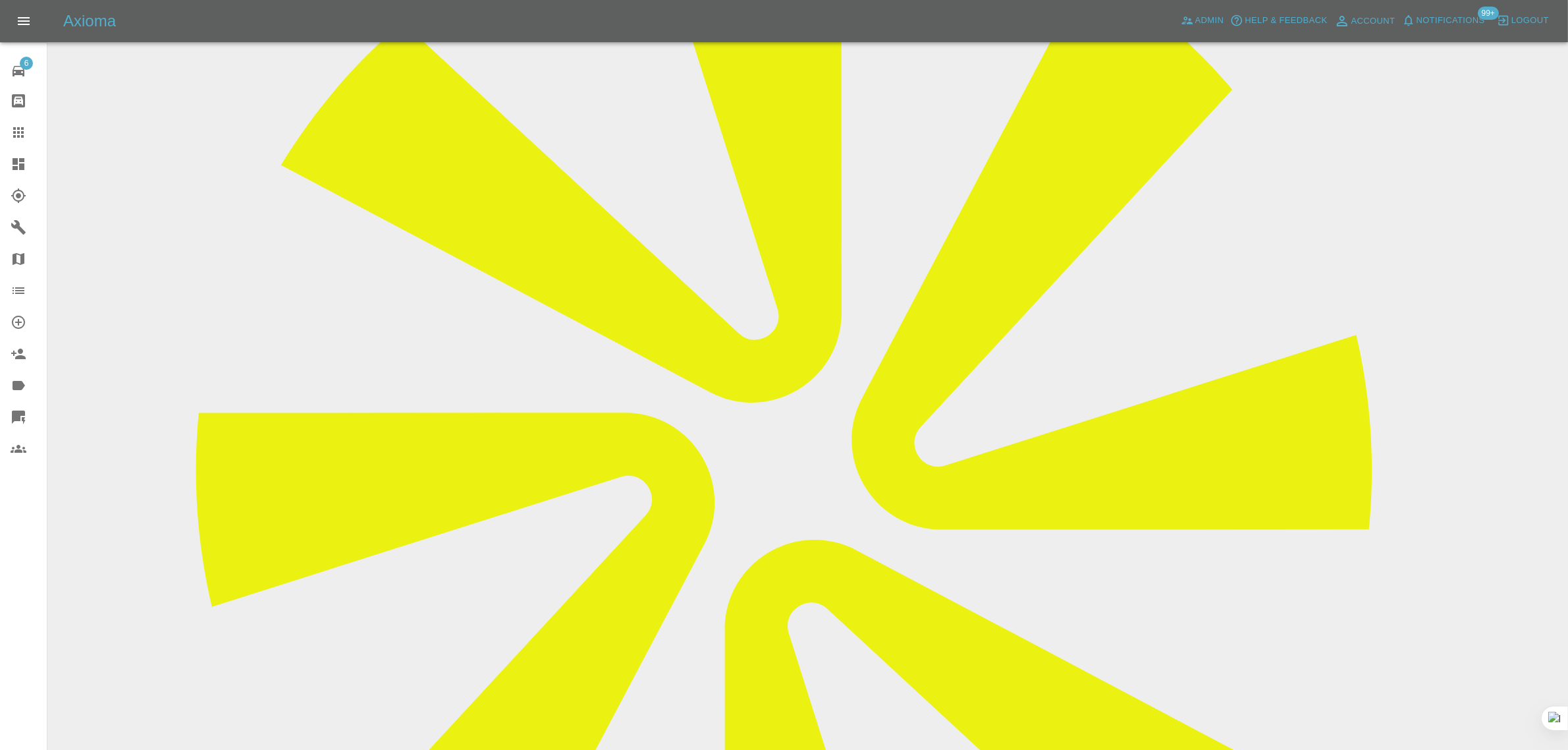
scroll to position [82, 0]
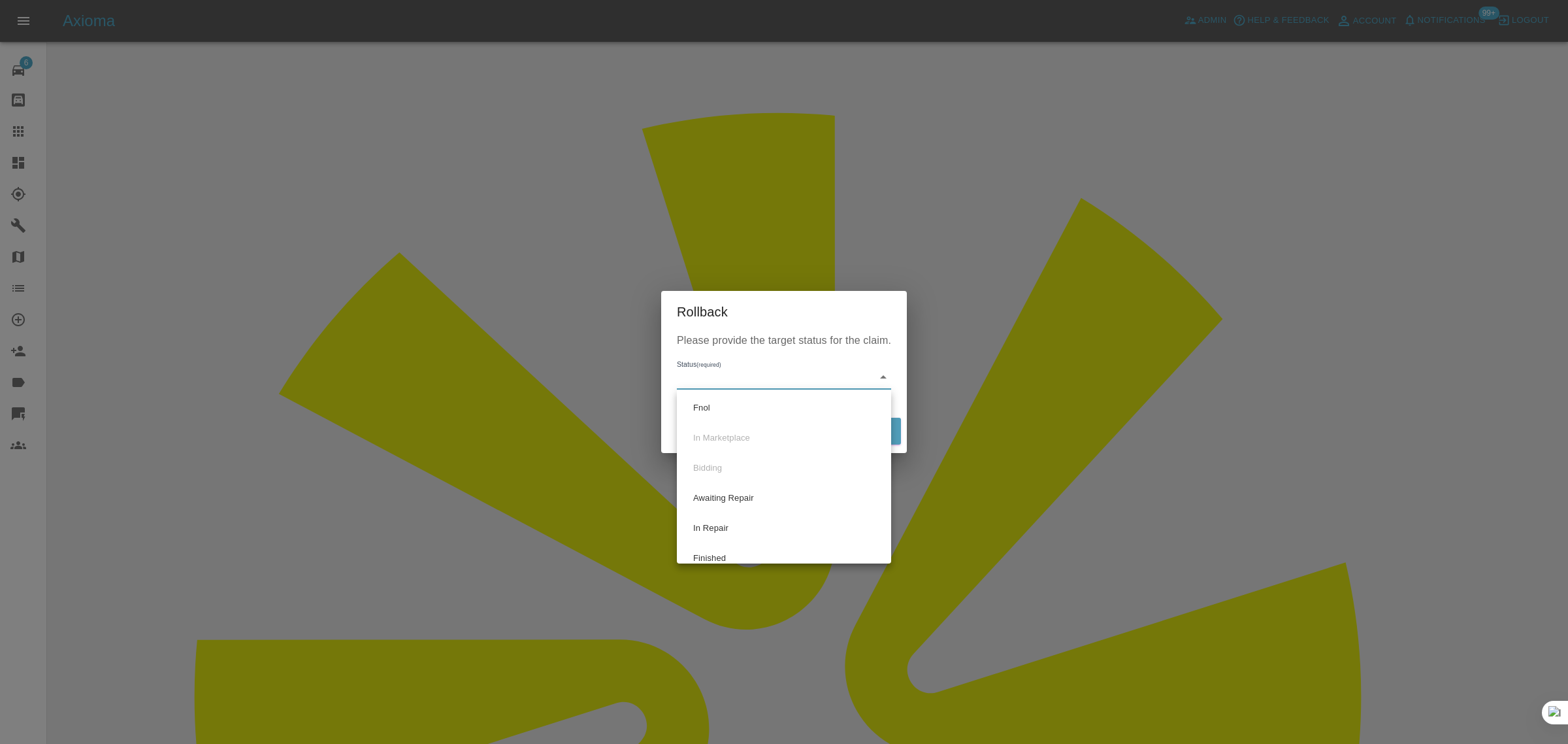
click at [716, 400] on li "Fnol" at bounding box center [784, 408] width 208 height 30
type input "fnol"
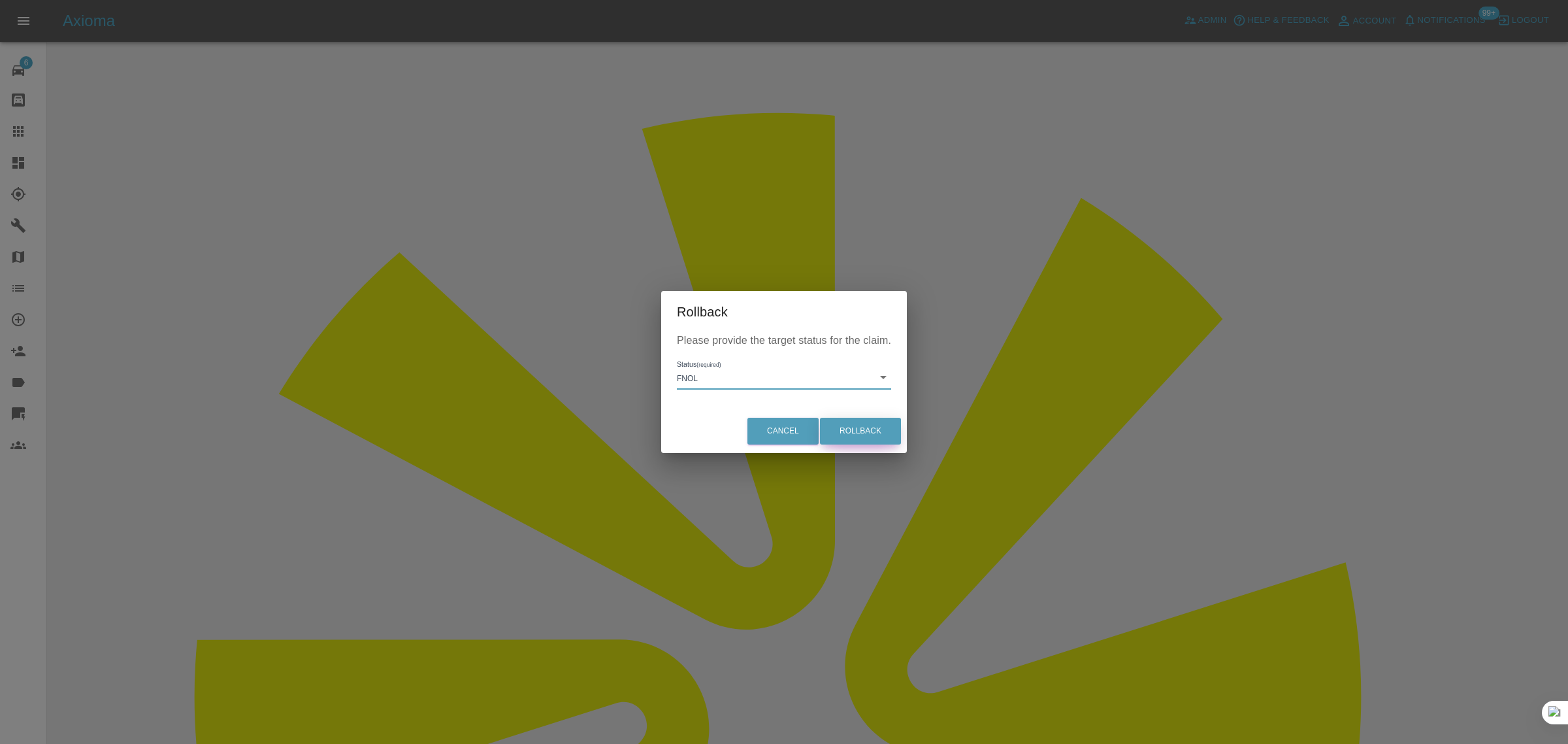
click at [873, 428] on button "Rollback" at bounding box center [860, 431] width 81 height 27
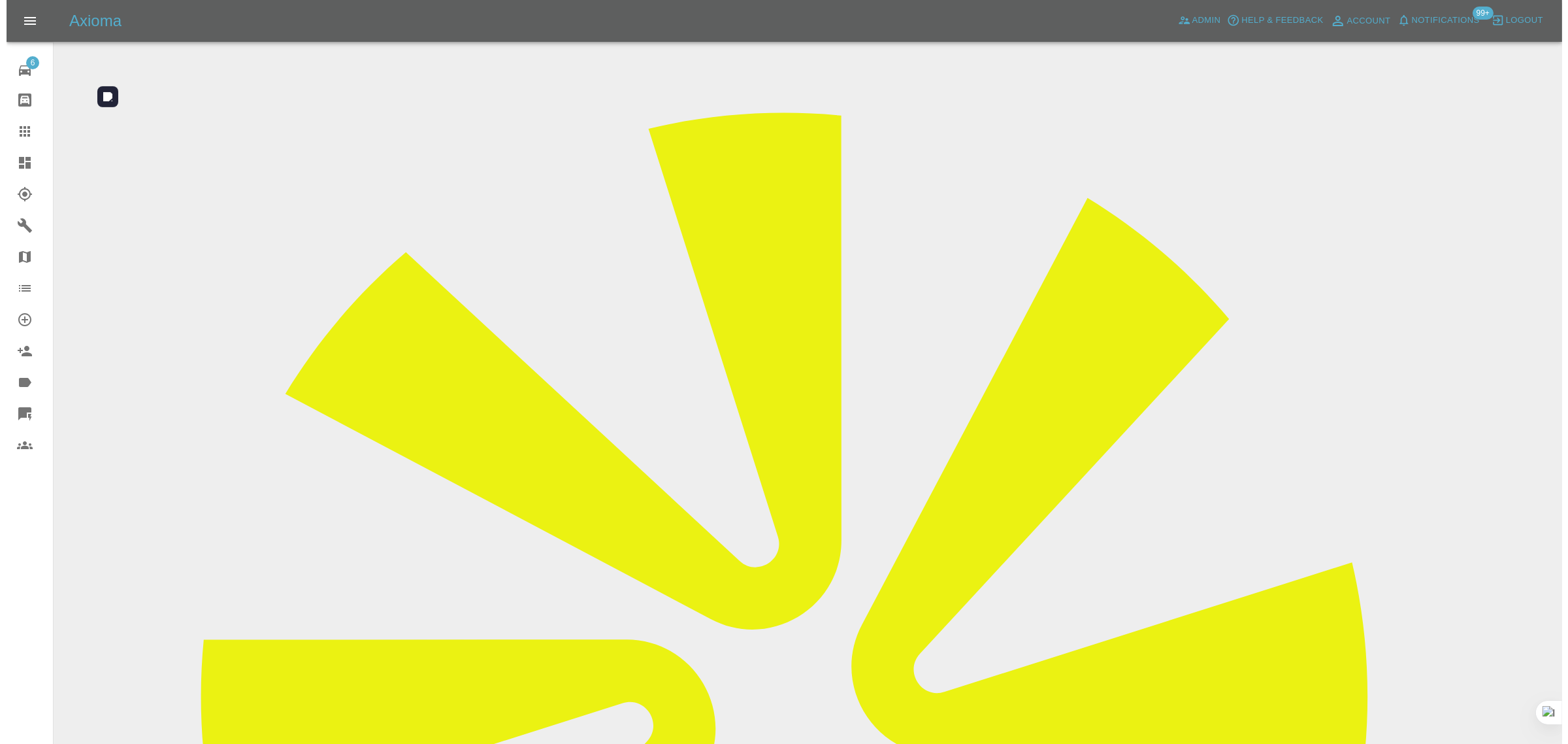
scroll to position [0, 0]
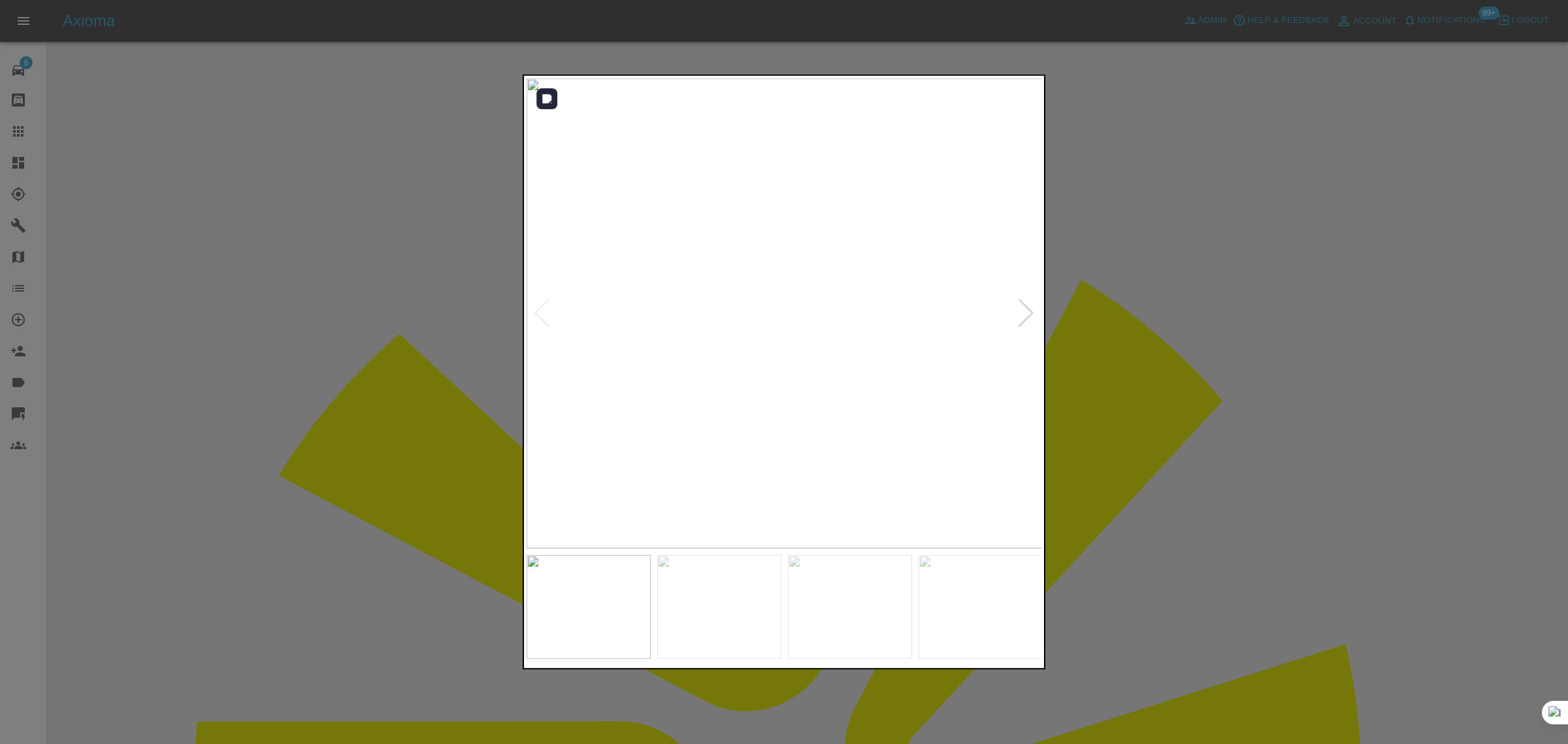
click at [1024, 316] on div at bounding box center [1026, 313] width 18 height 29
click at [1024, 316] on img at bounding box center [785, 314] width 516 height 470
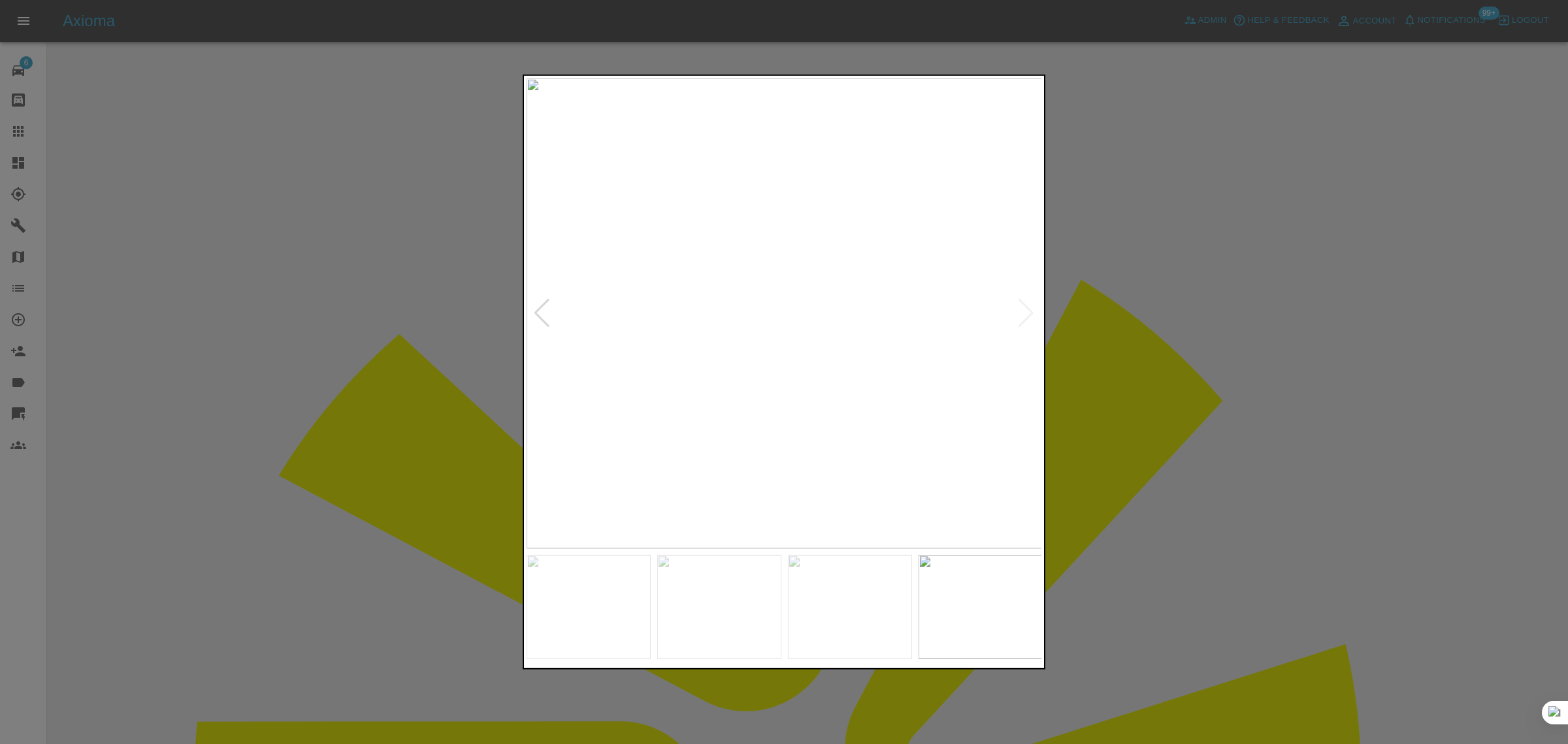
click at [1204, 326] on div at bounding box center [784, 372] width 1568 height 744
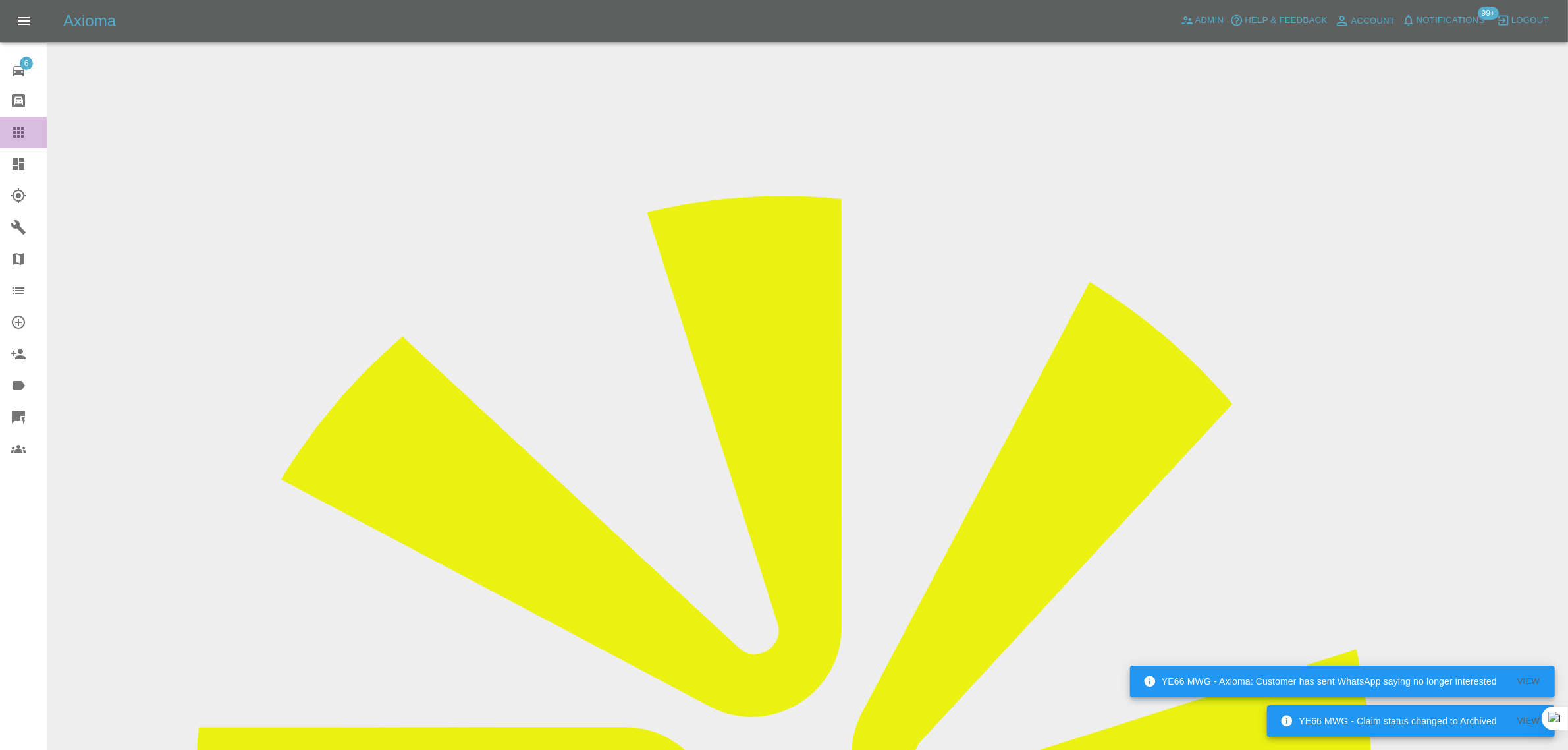
click at [22, 133] on icon at bounding box center [18, 132] width 11 height 11
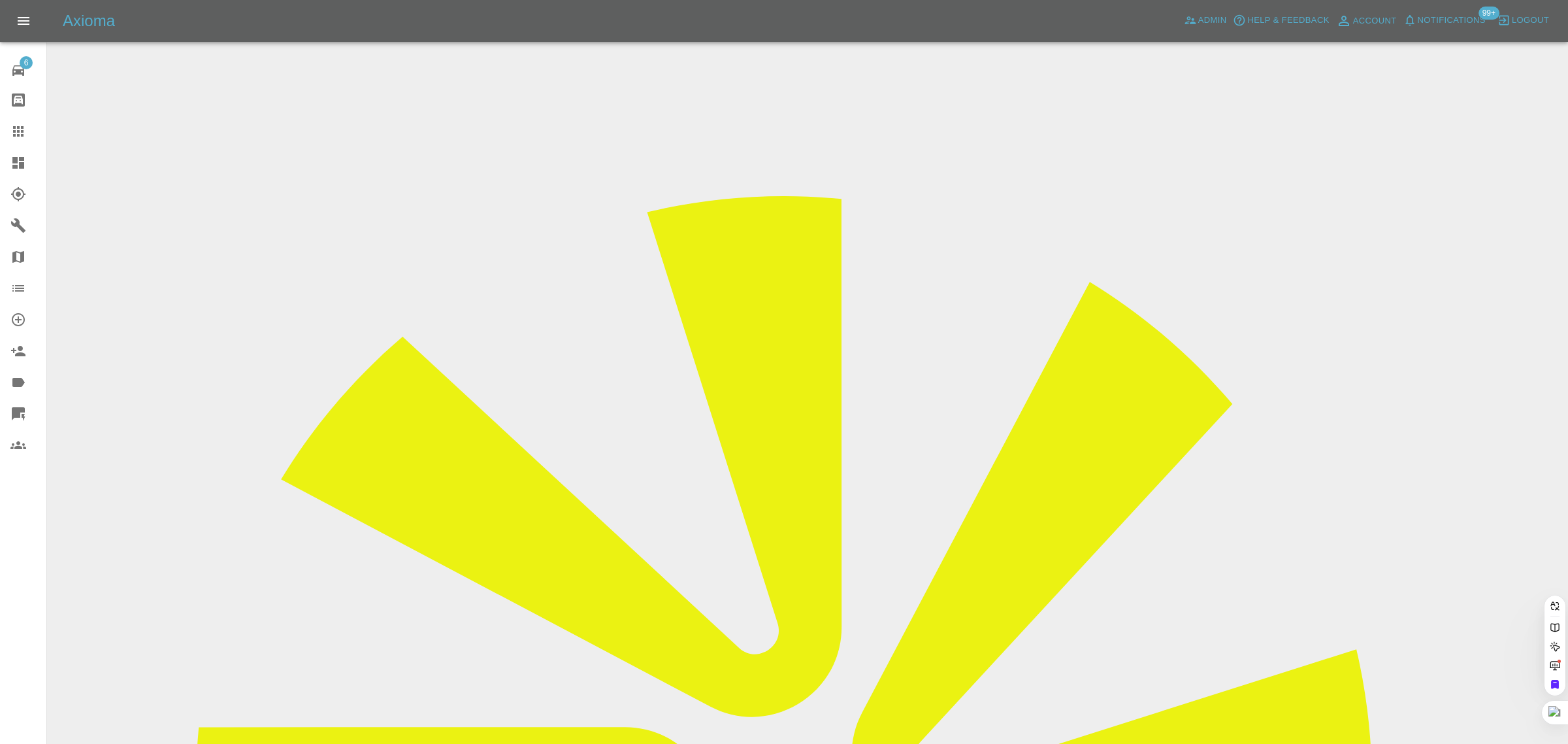
paste input "dd-roofing@hotmail.com"
type input "dd-roofing@hotmail.com"
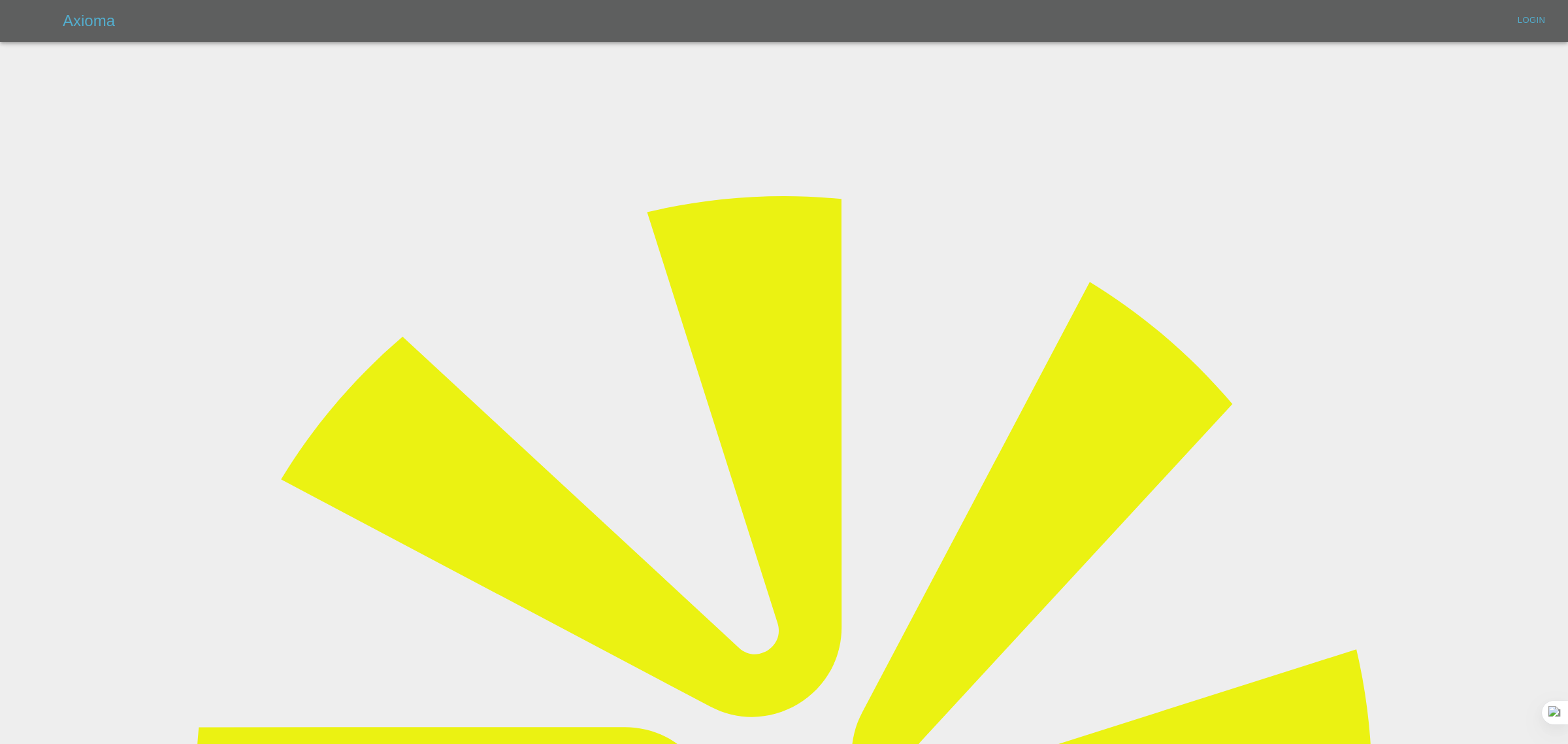
type input "bookkeeping@fifoaccounting.com"
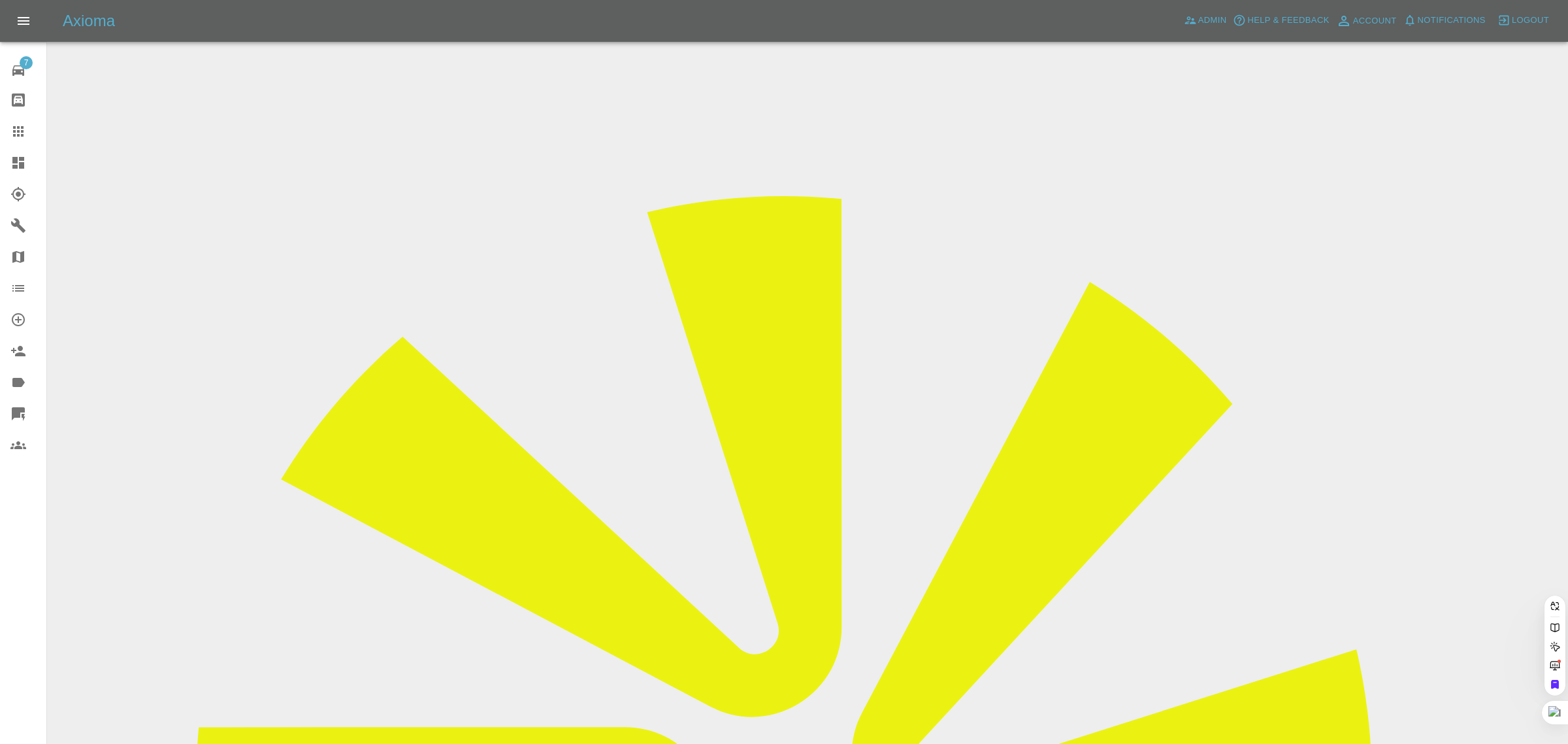
paste input "dd-roofing@hotmail.com"
type input "dd-roofing@hotmail.com"
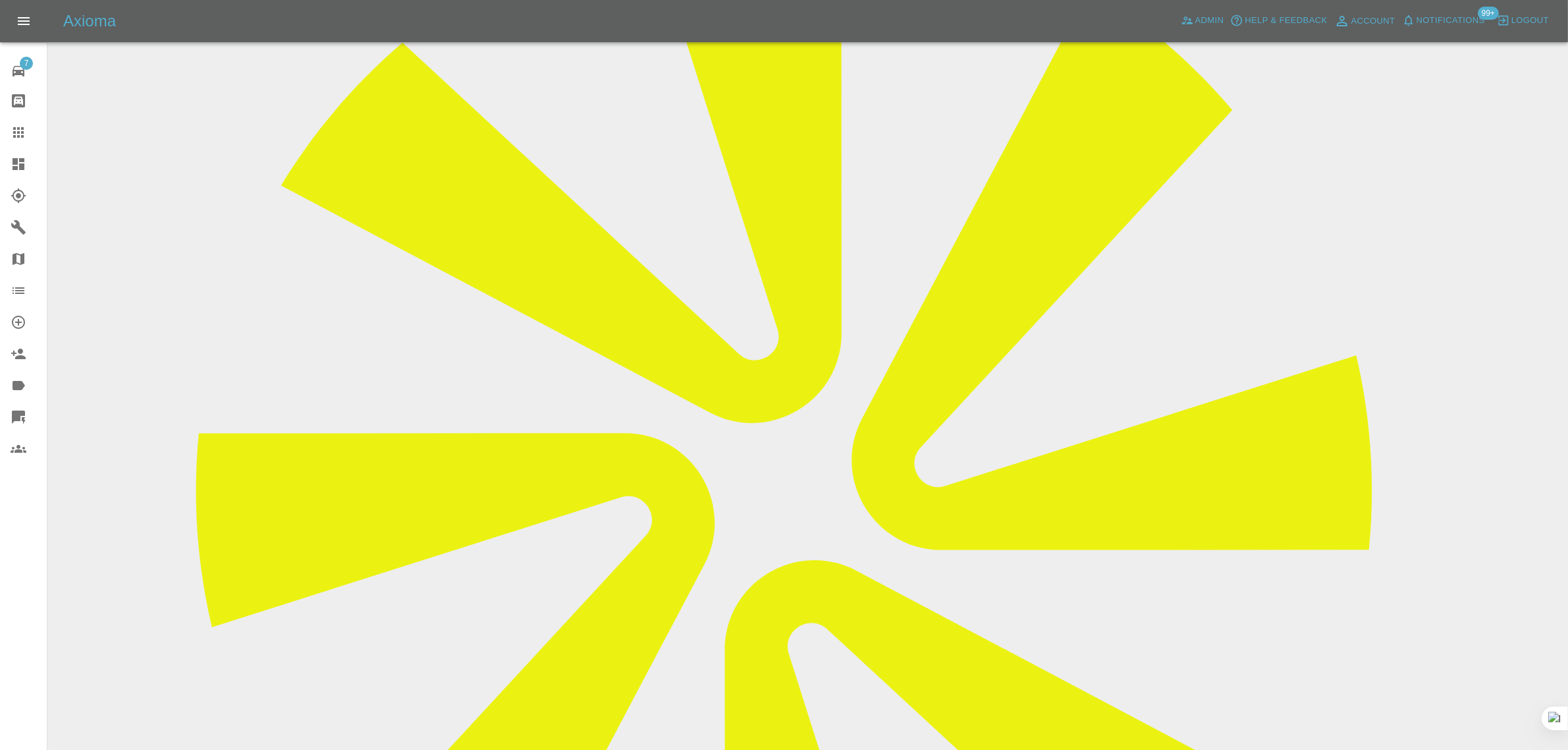
scroll to position [479, 0]
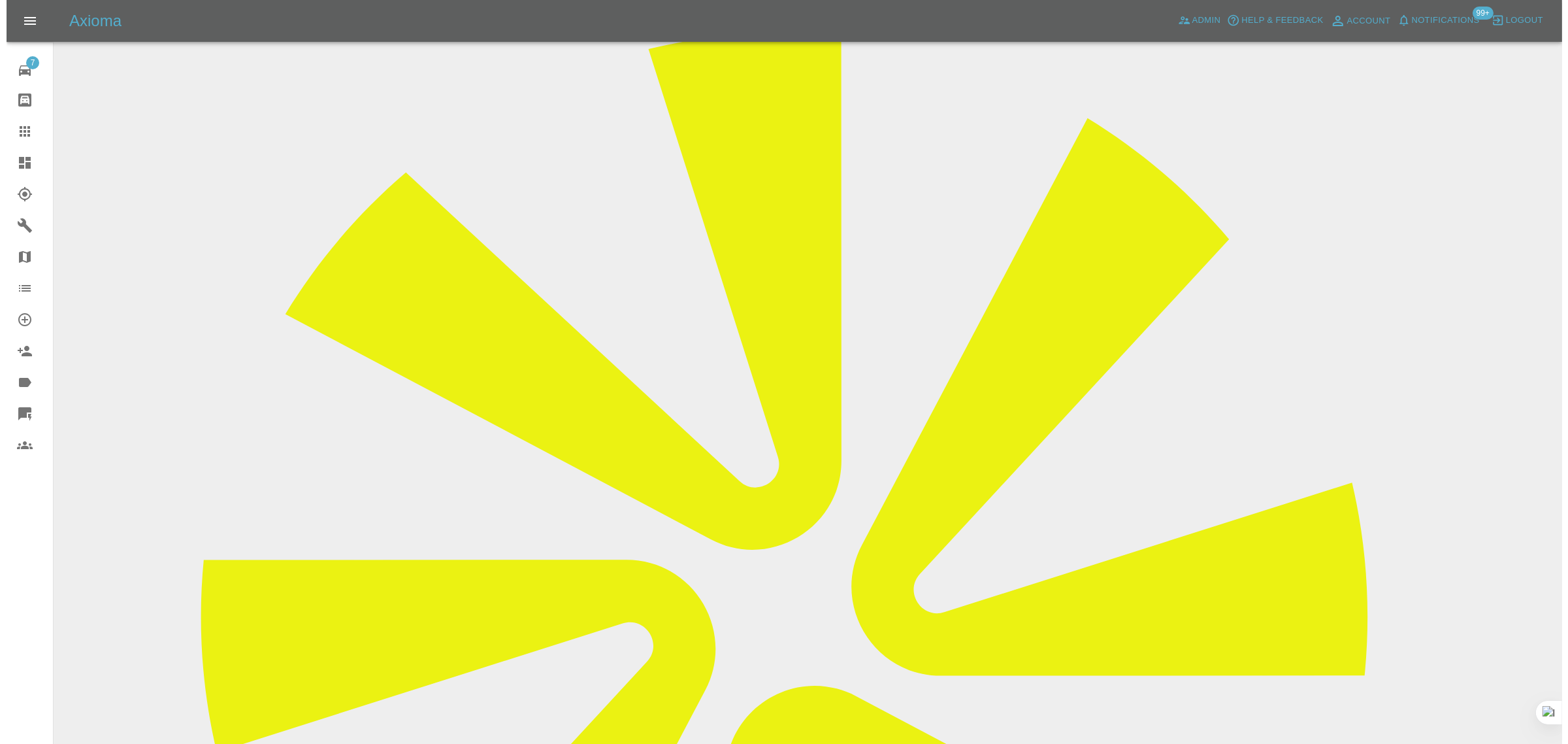
scroll to position [0, 0]
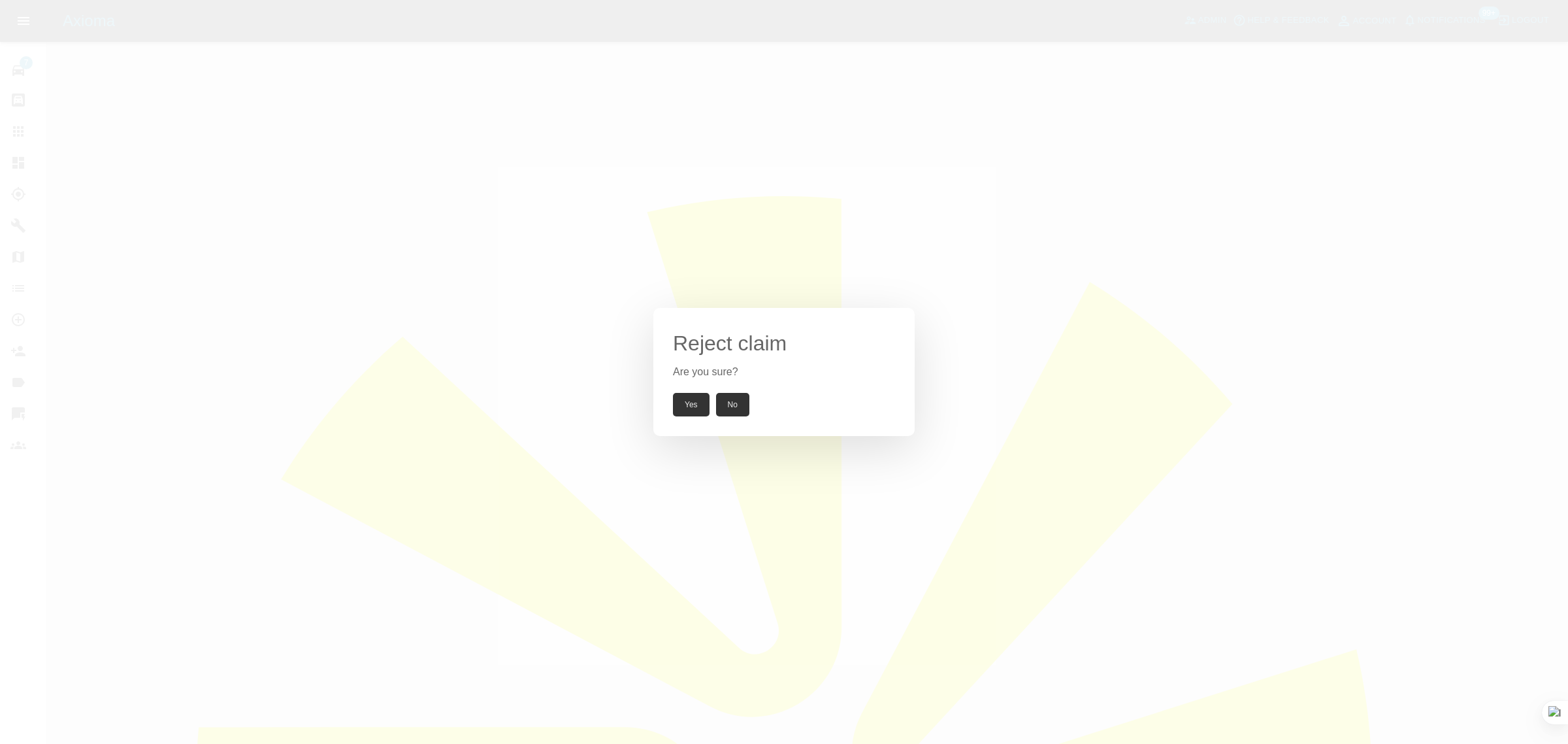
click at [687, 406] on button "Yes" at bounding box center [691, 404] width 37 height 23
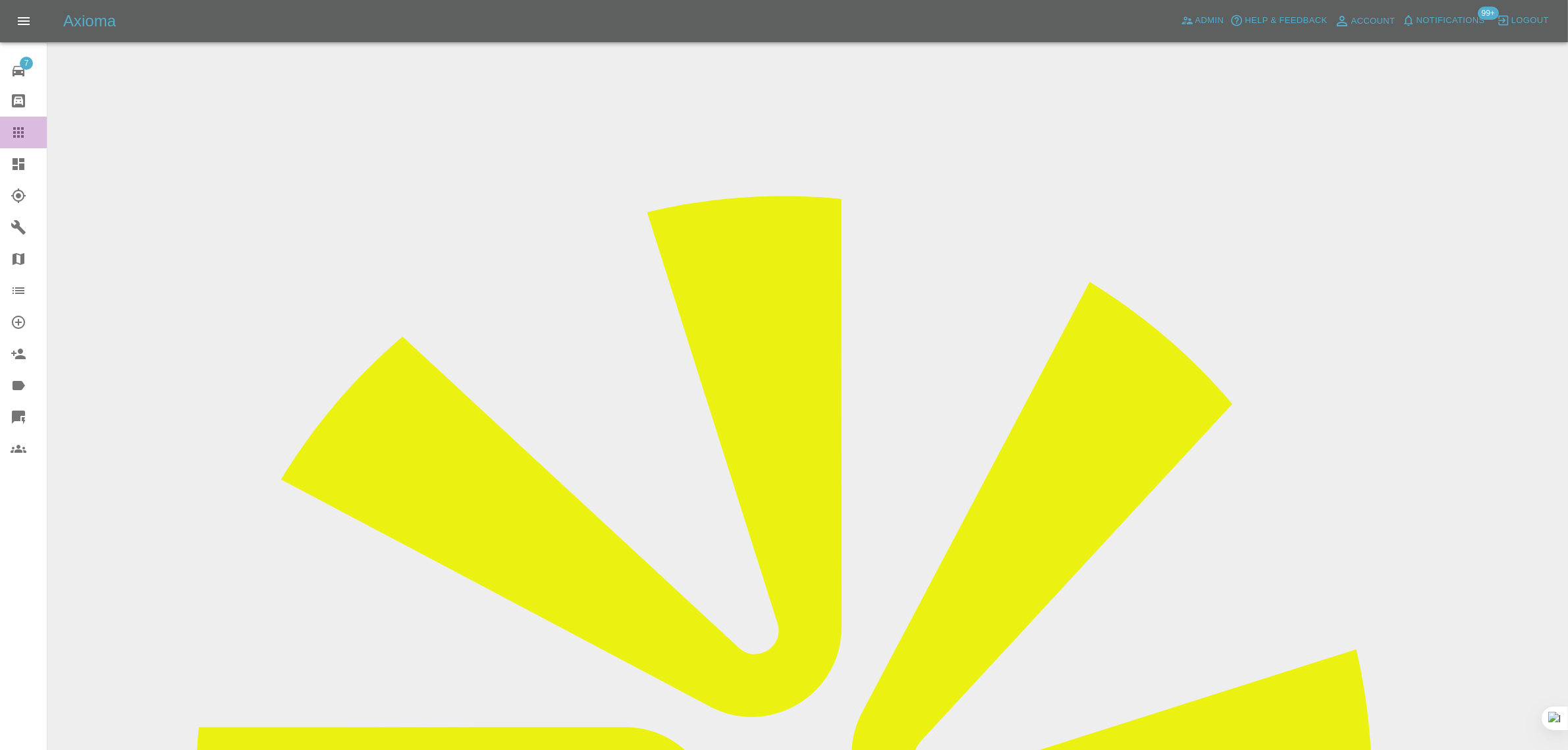
click at [8, 133] on link "Claims" at bounding box center [23, 132] width 47 height 32
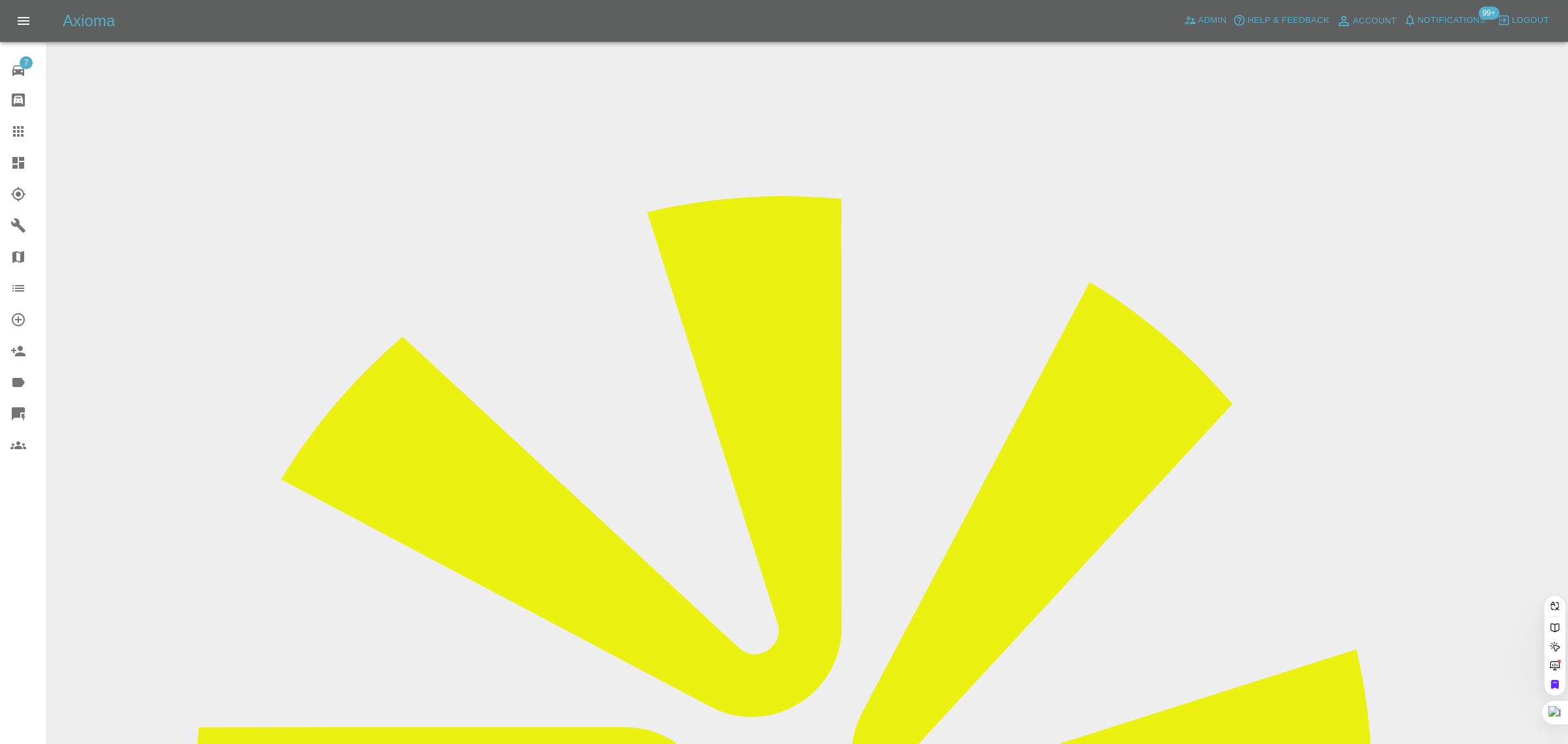
paste input "richy.owen@gmail.com"
type input "richy.owen@gmail.com"
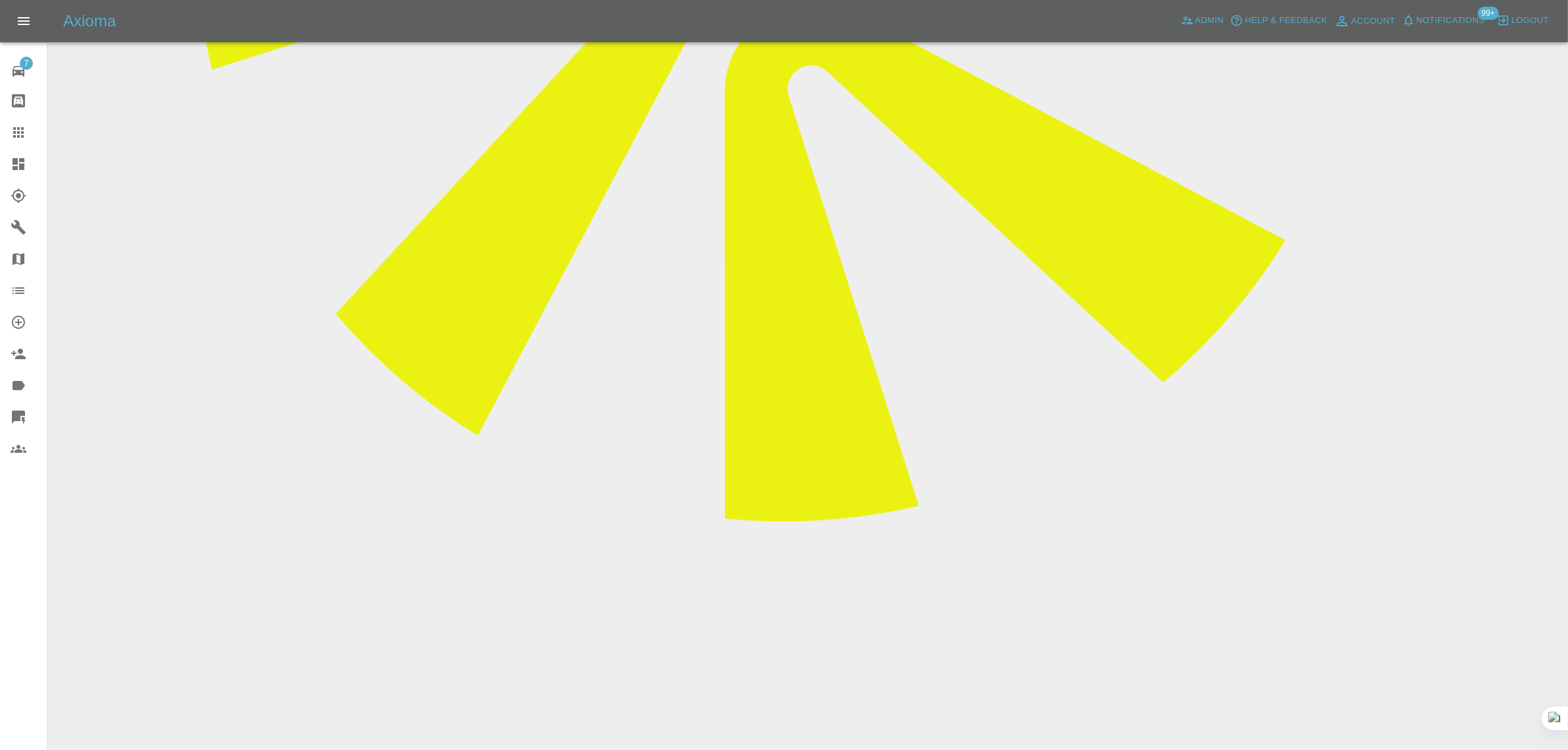
scroll to position [1070, 0]
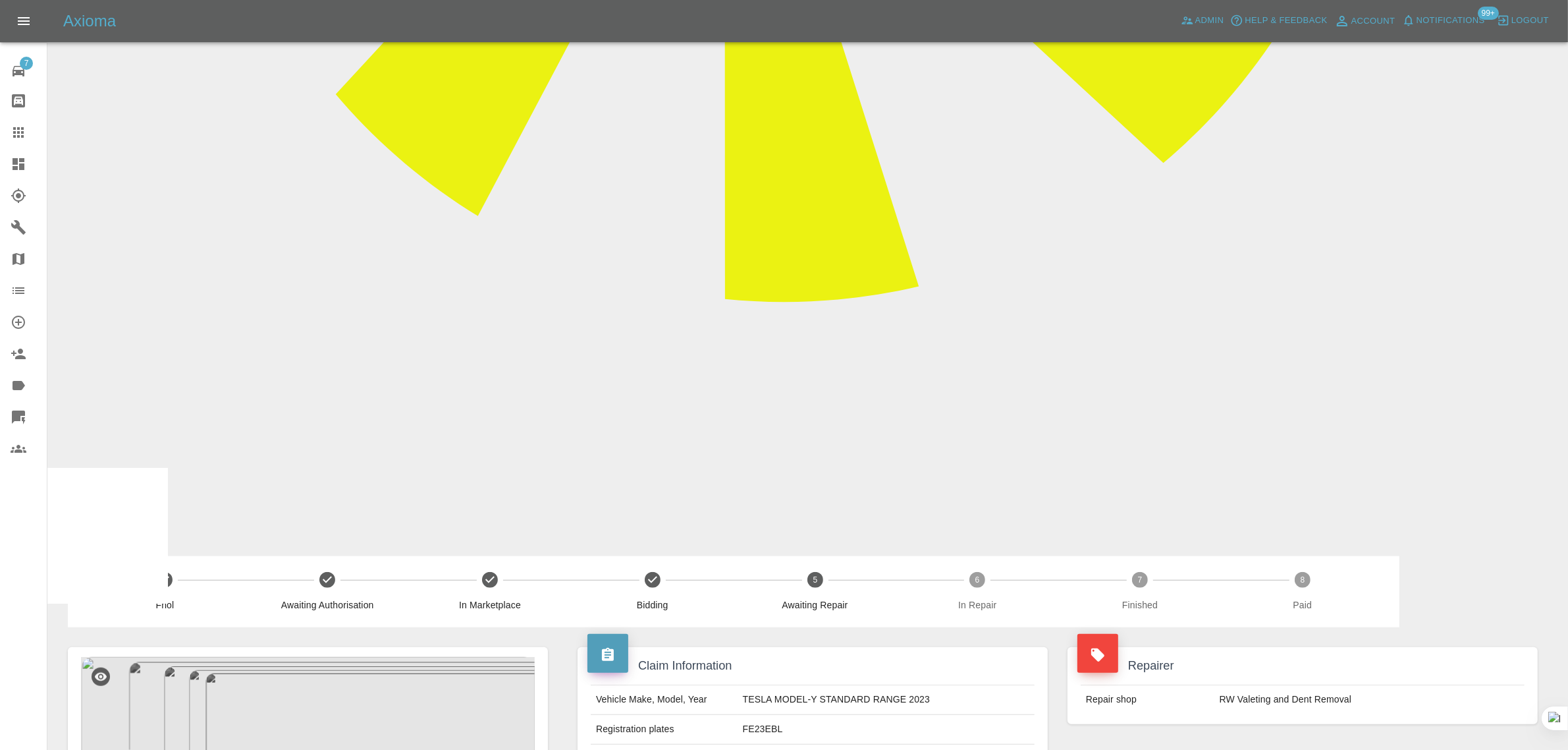
paste textarea "Hi. I've just been told that you now can't fix my car as the door is aluminium.…"
type textarea "Hi. I've just been told that you now can't fix my car as the door is aluminium.…"
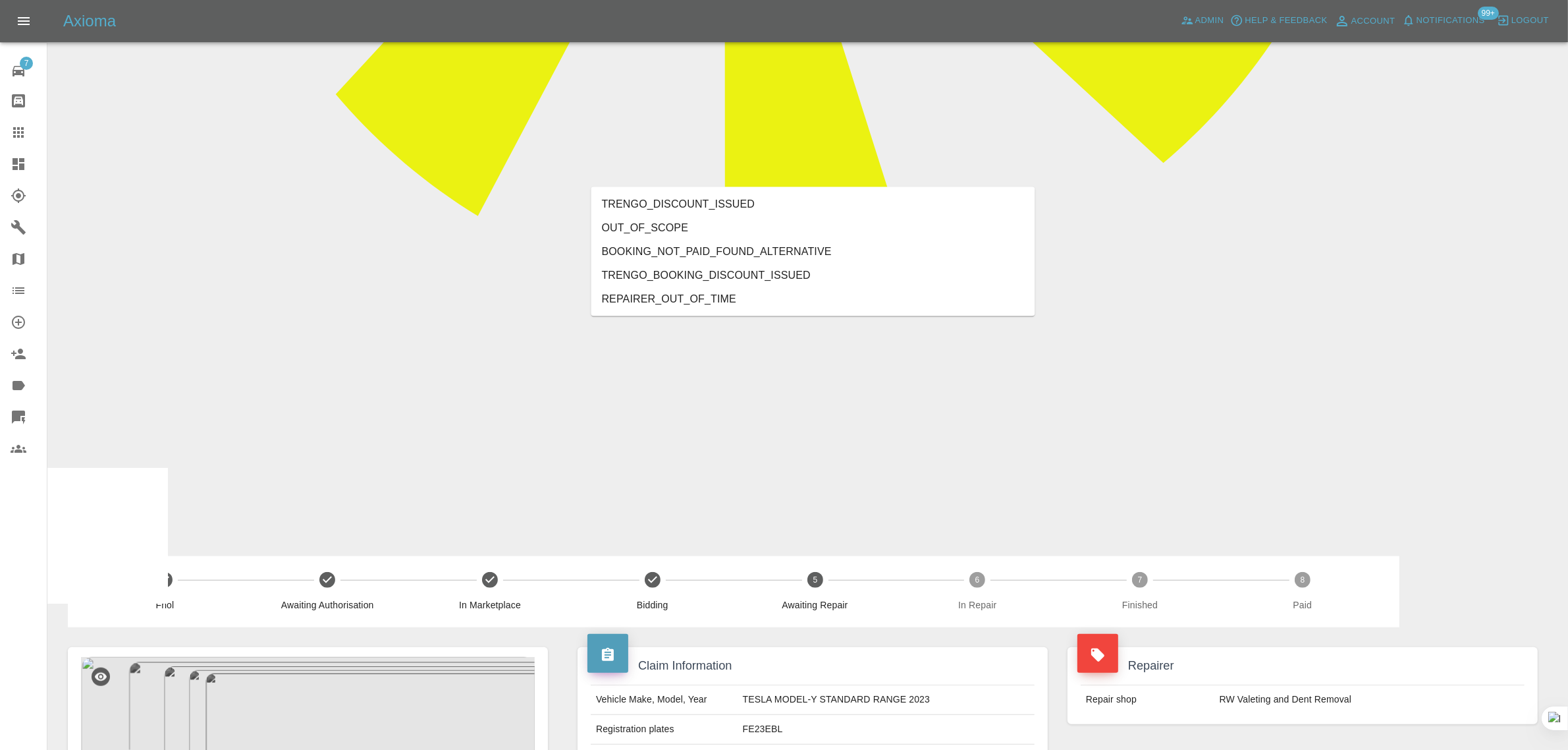
type input "out"
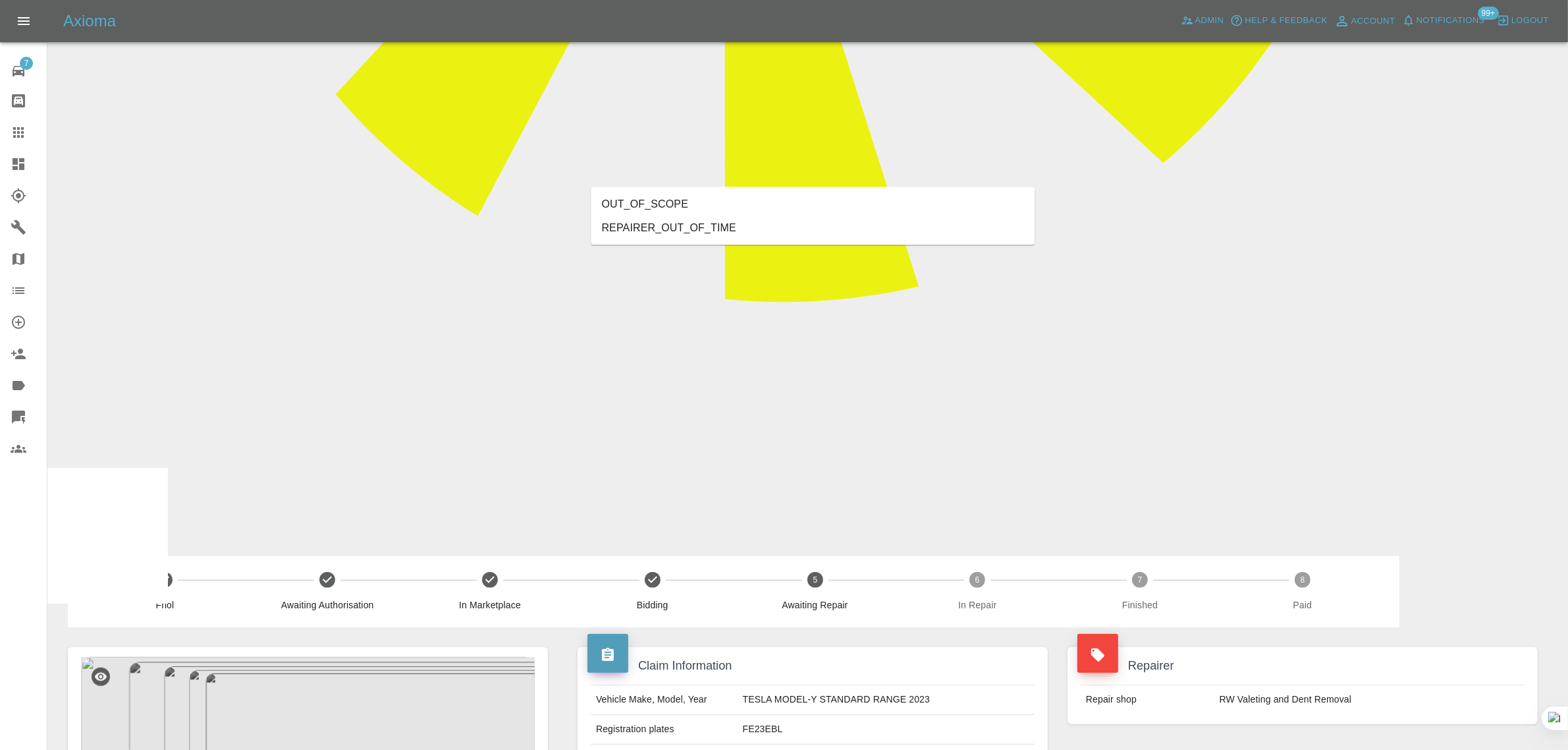
click at [654, 200] on li "OUT_OF_SCOPE" at bounding box center [813, 203] width 444 height 23
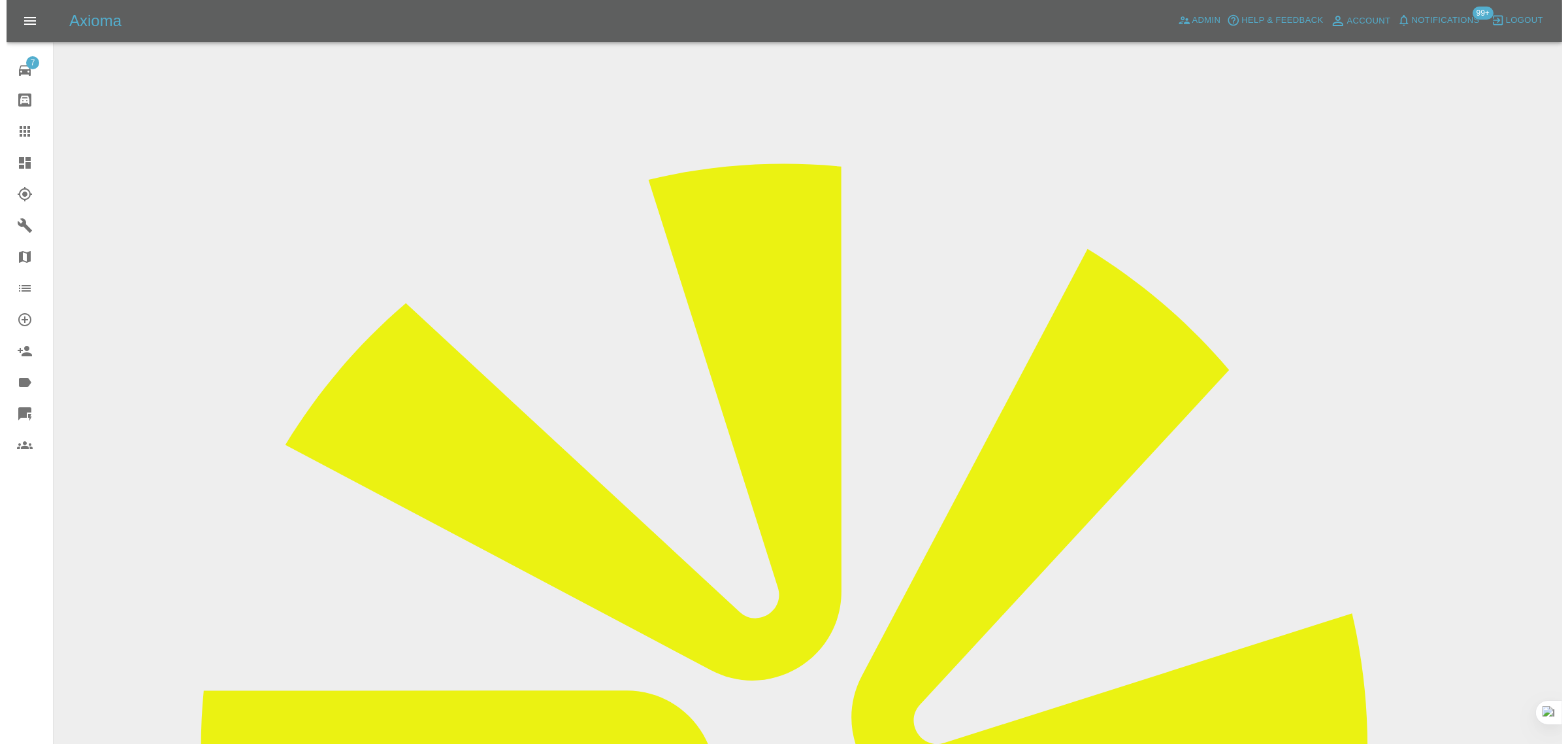
scroll to position [0, 0]
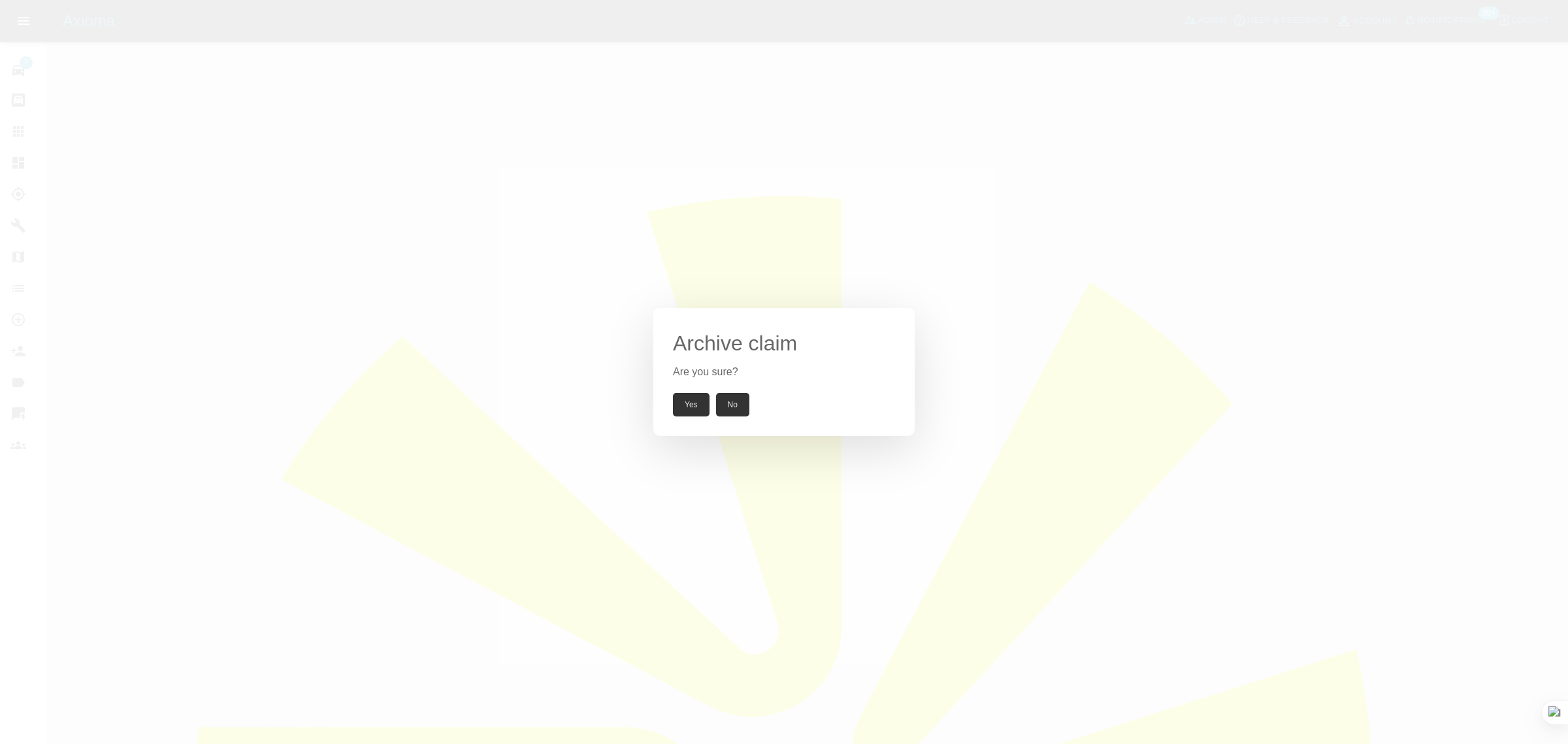
click at [686, 405] on button "Yes" at bounding box center [691, 404] width 37 height 23
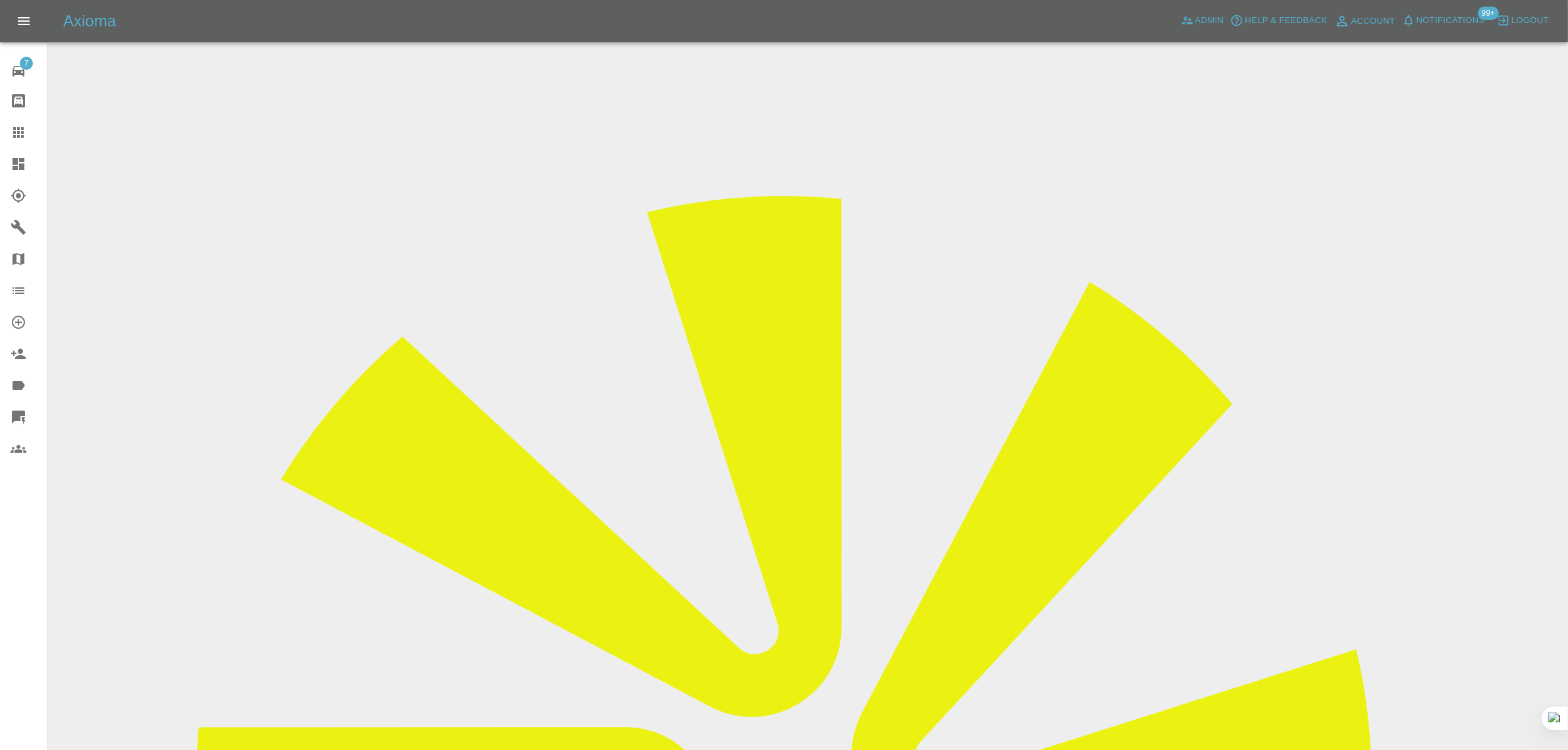
drag, startPoint x: 762, startPoint y: 442, endPoint x: 863, endPoint y: 446, distance: 101.1
copy td "richy.owen@gmail.com"
click at [32, 133] on div at bounding box center [29, 133] width 37 height 16
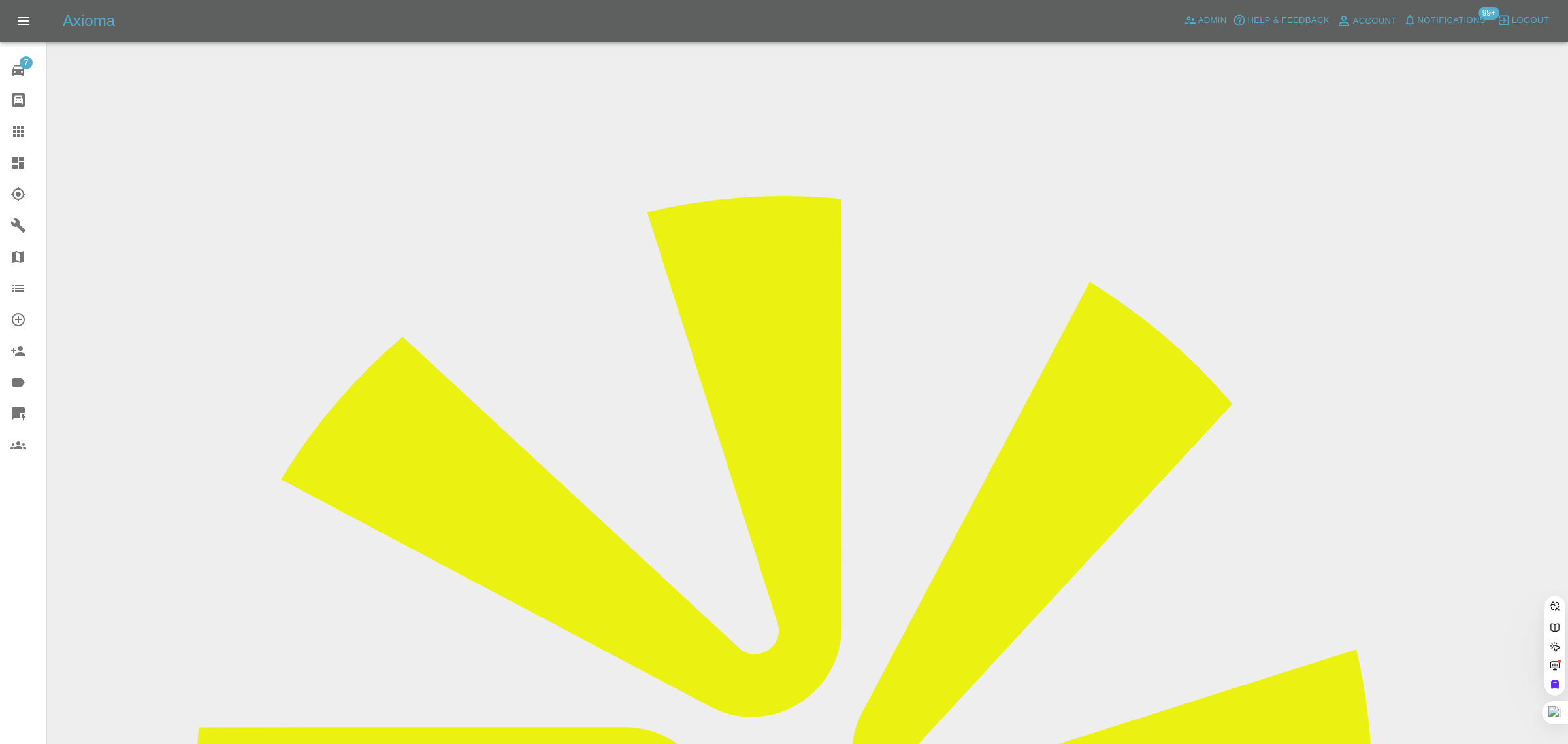
paste input "mix_mp@yahoo.co.in"
type input "mix_mp@yahoo.co.in"
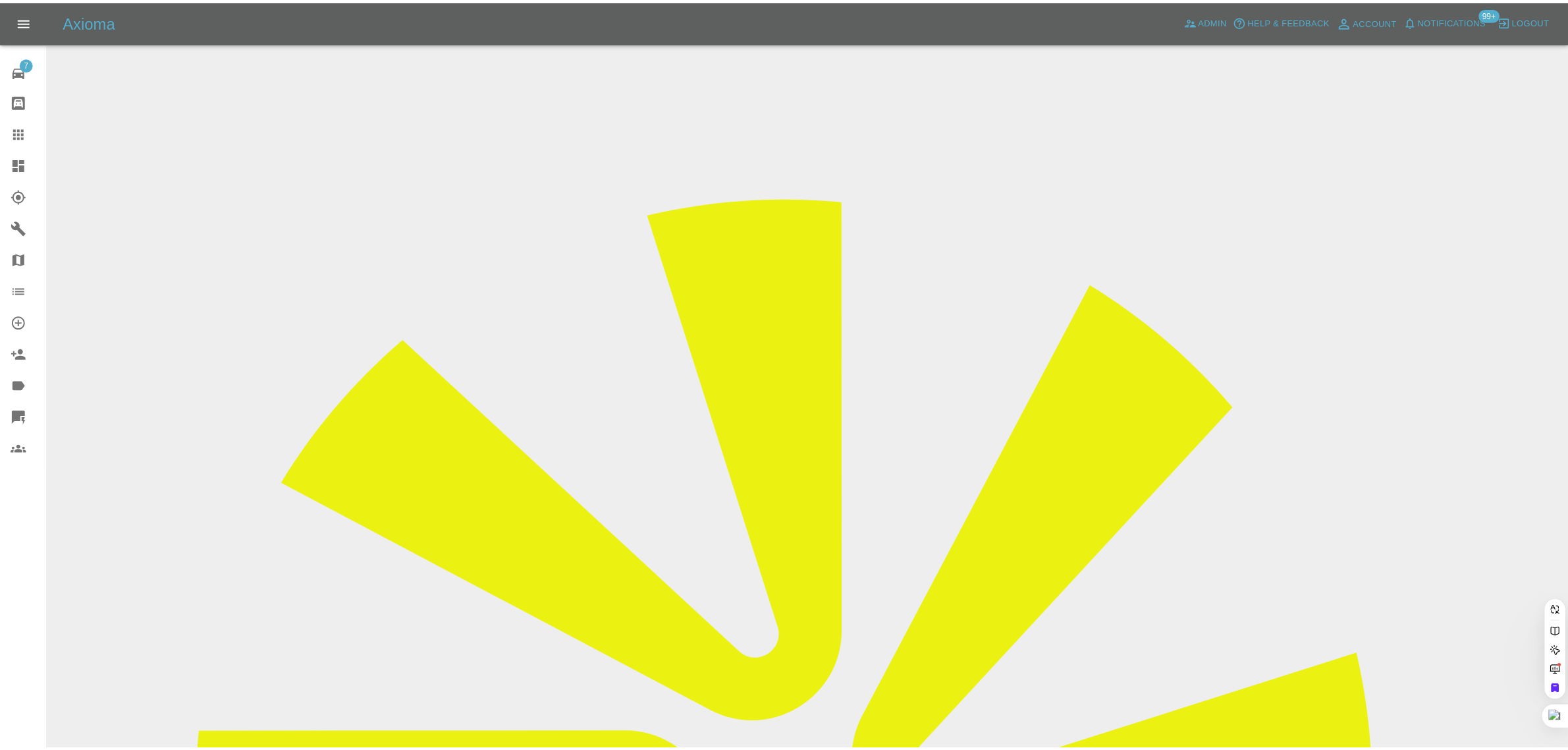
scroll to position [0, 0]
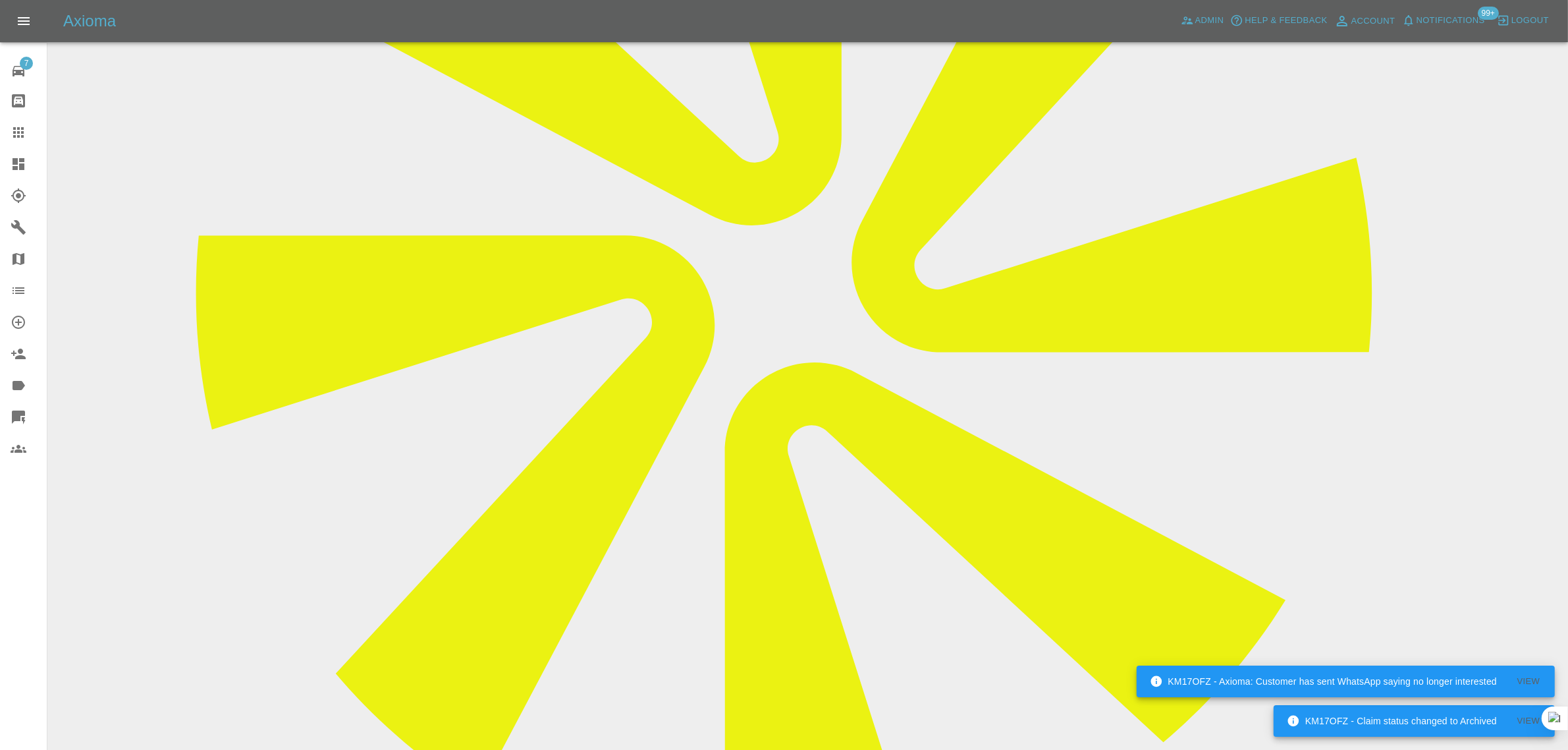
scroll to position [330, 0]
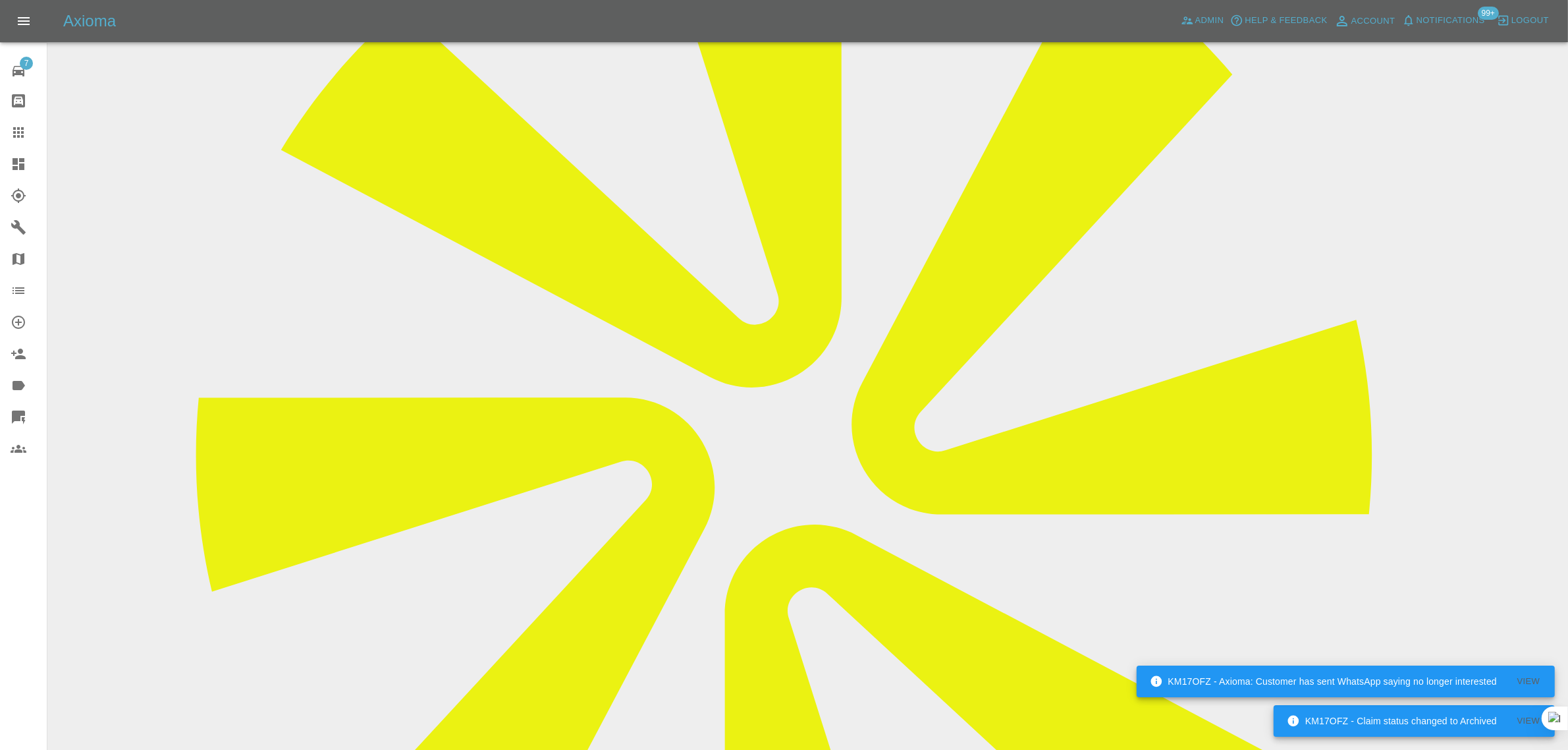
drag, startPoint x: 740, startPoint y: 114, endPoint x: 847, endPoint y: 113, distance: 107.0
copy td "mix_mp@yahoo.co.in"
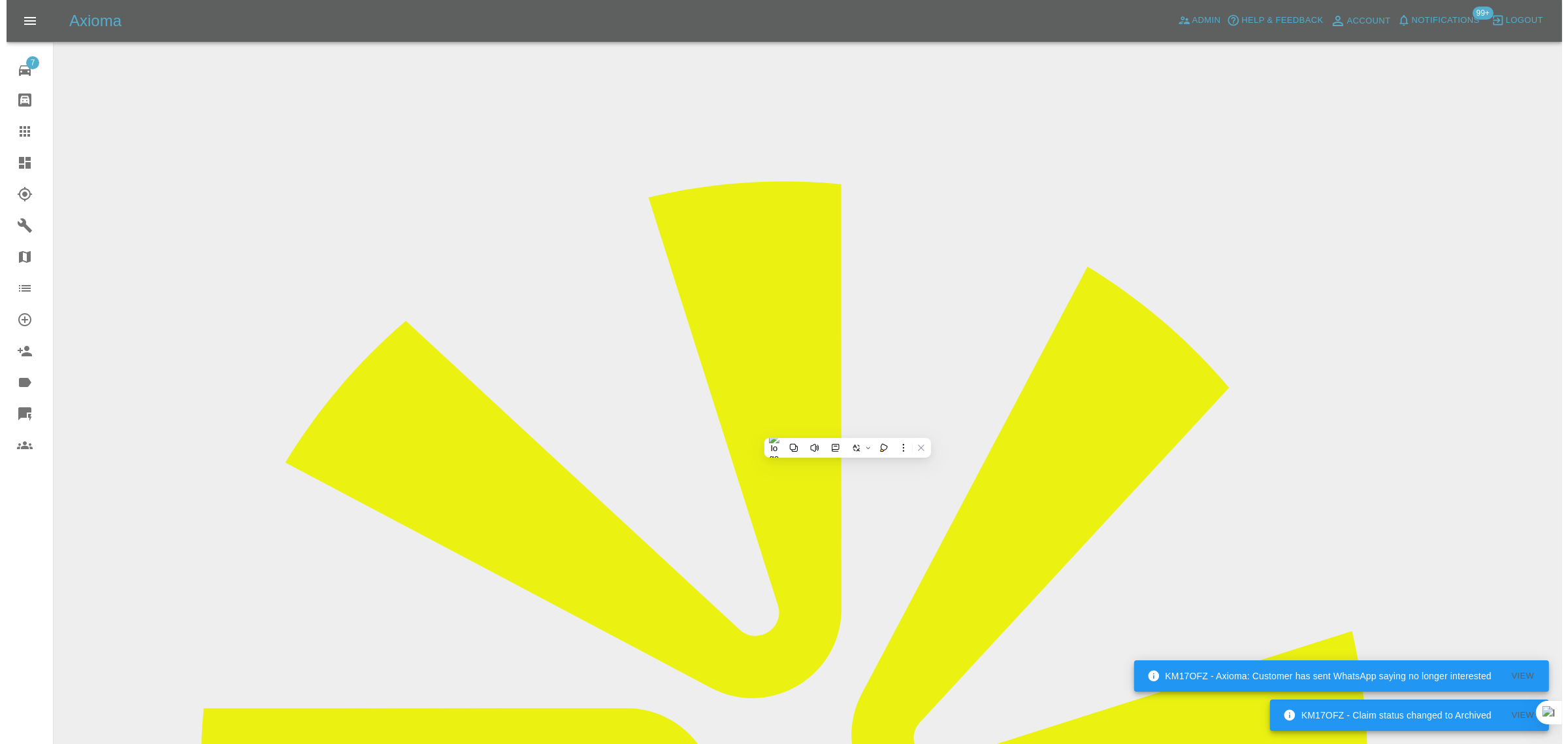
scroll to position [0, 0]
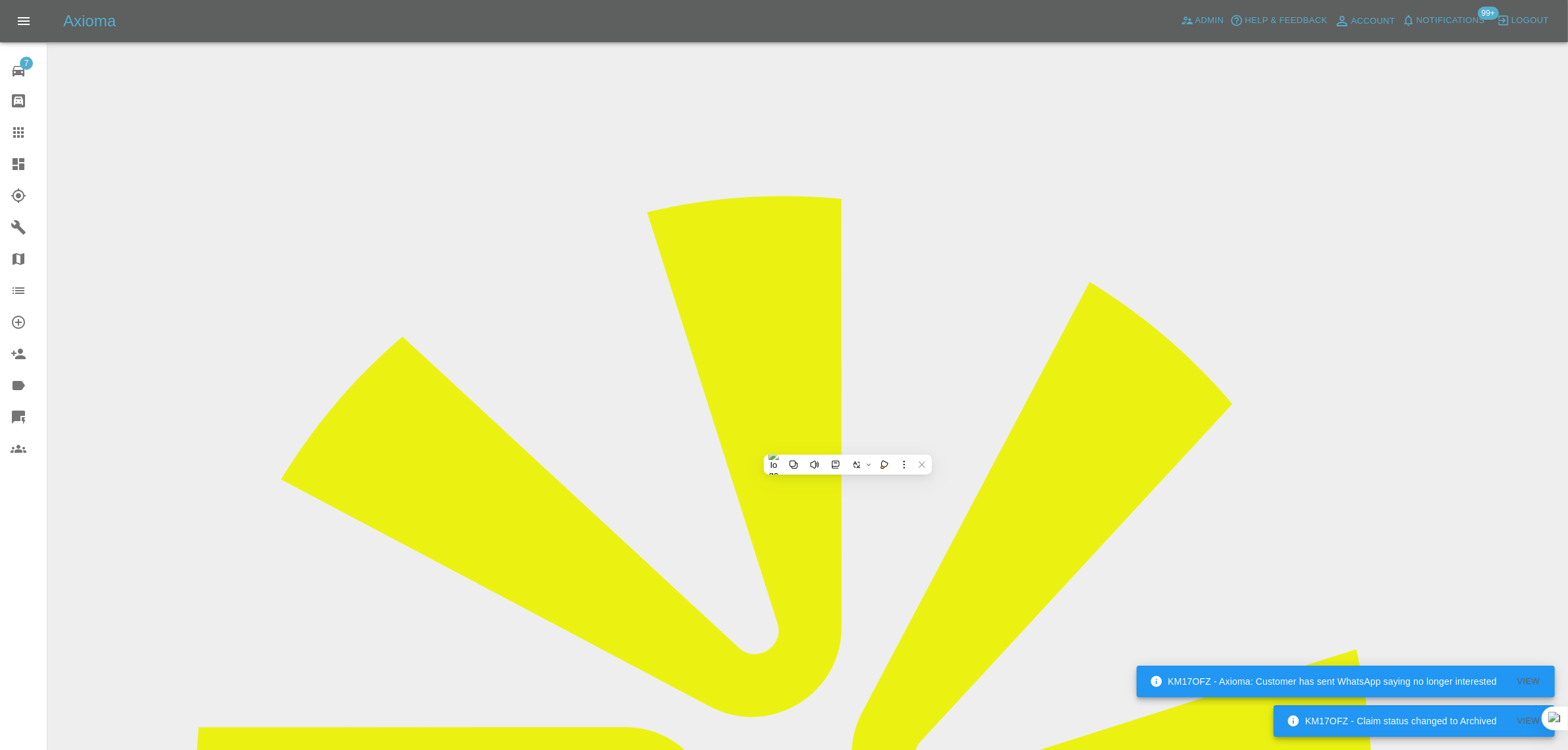
click at [23, 137] on icon at bounding box center [18, 133] width 16 height 16
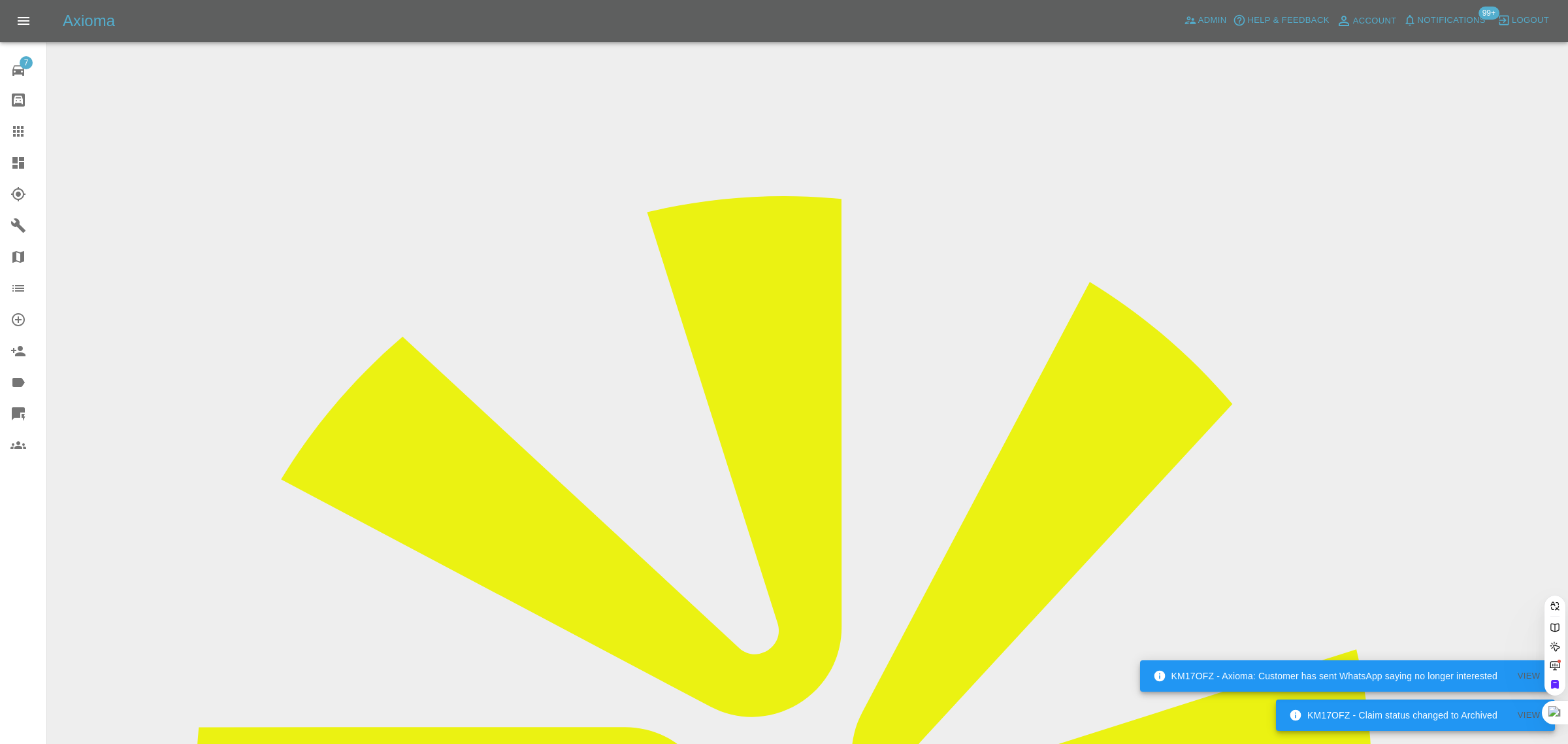
paste input "karenvenn4@gmail.com"
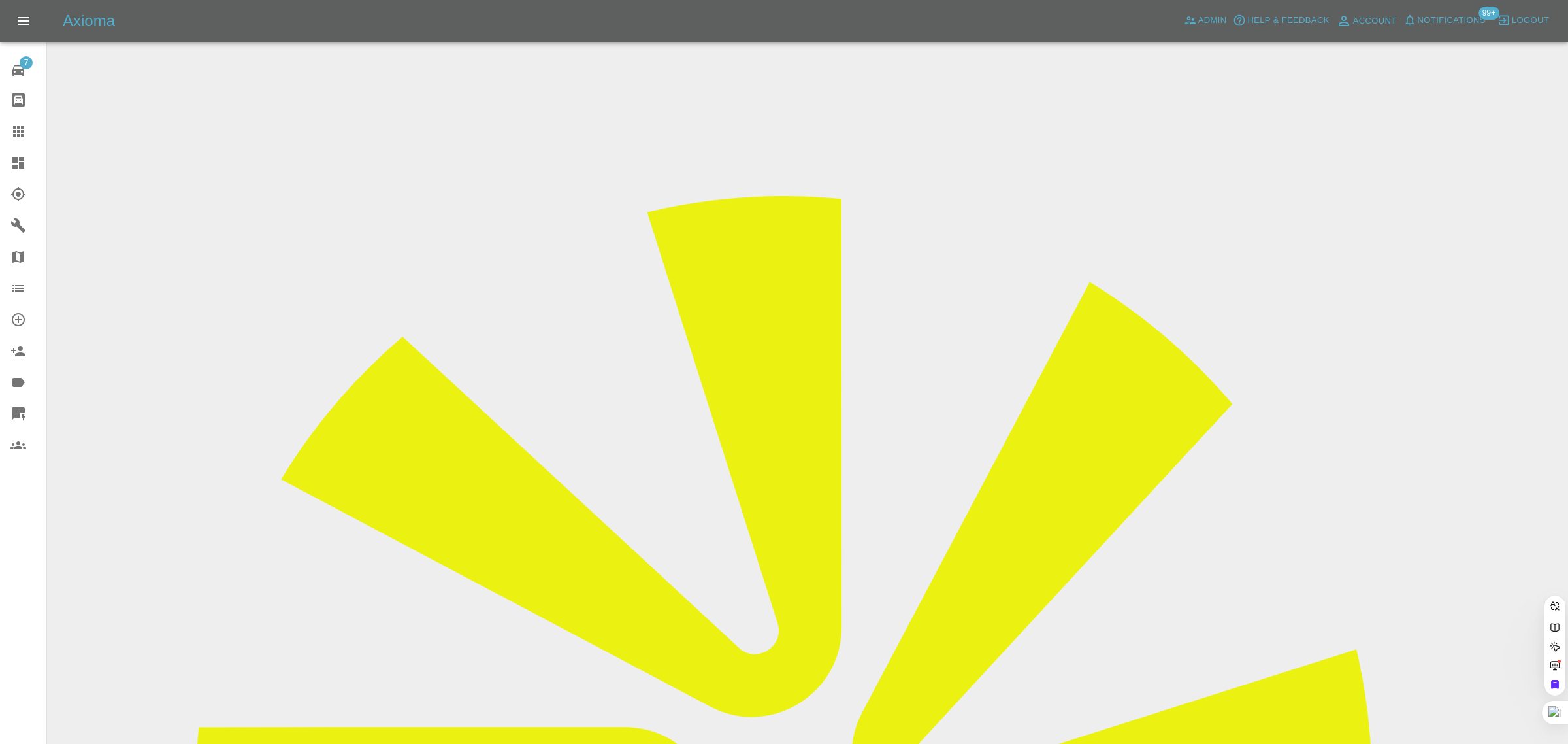
type input "karenvenn4@gmail.co"
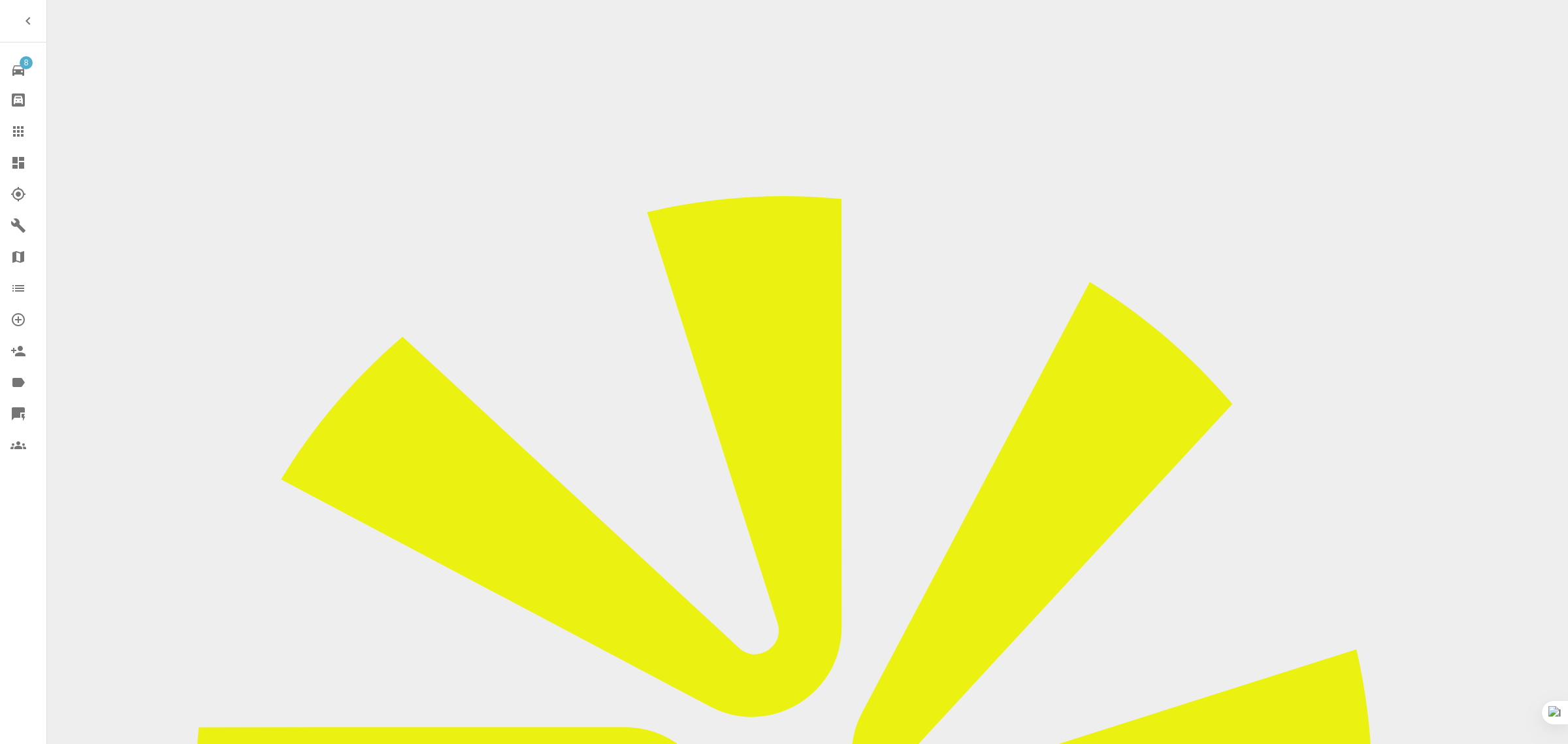
checkbox input "true"
paste input "Can you please contact me to try to source a repair before 6th October."
type input "Can you please contact me to try to source a repair before 6th October."
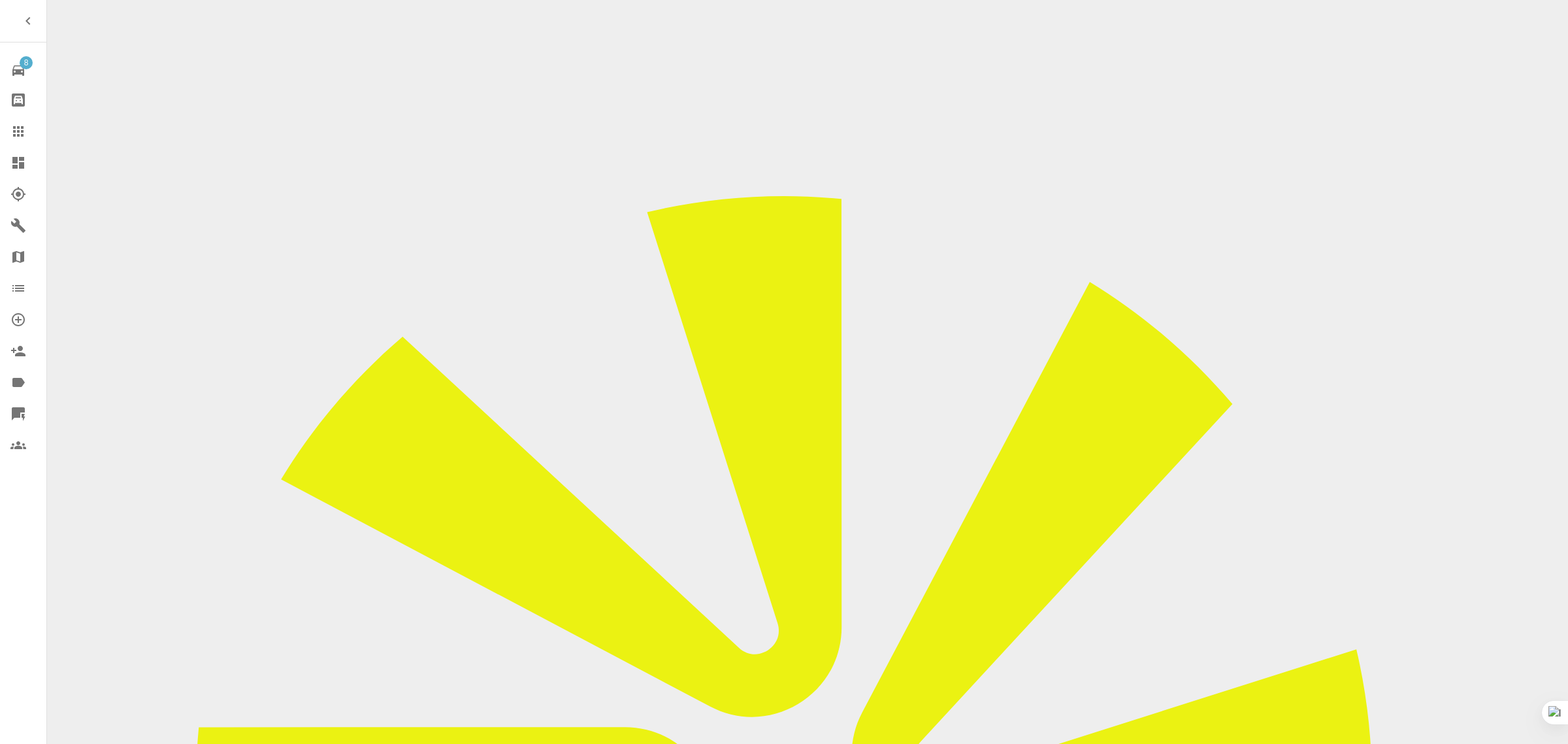
click at [20, 129] on icon at bounding box center [18, 132] width 15 height 15
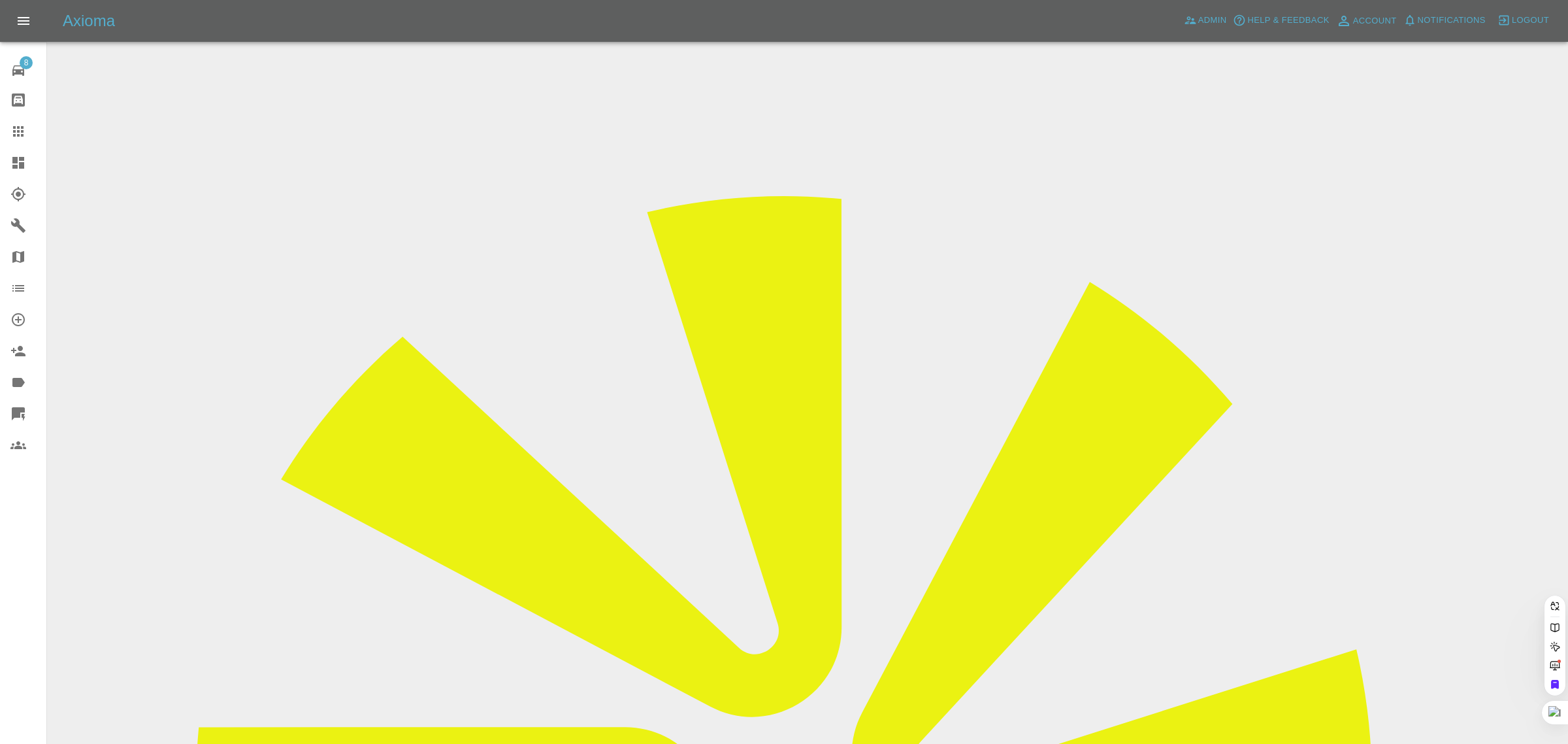
paste input "eliis.ashley@icloud.com"
type input "eliis.ashley@icloud.com"
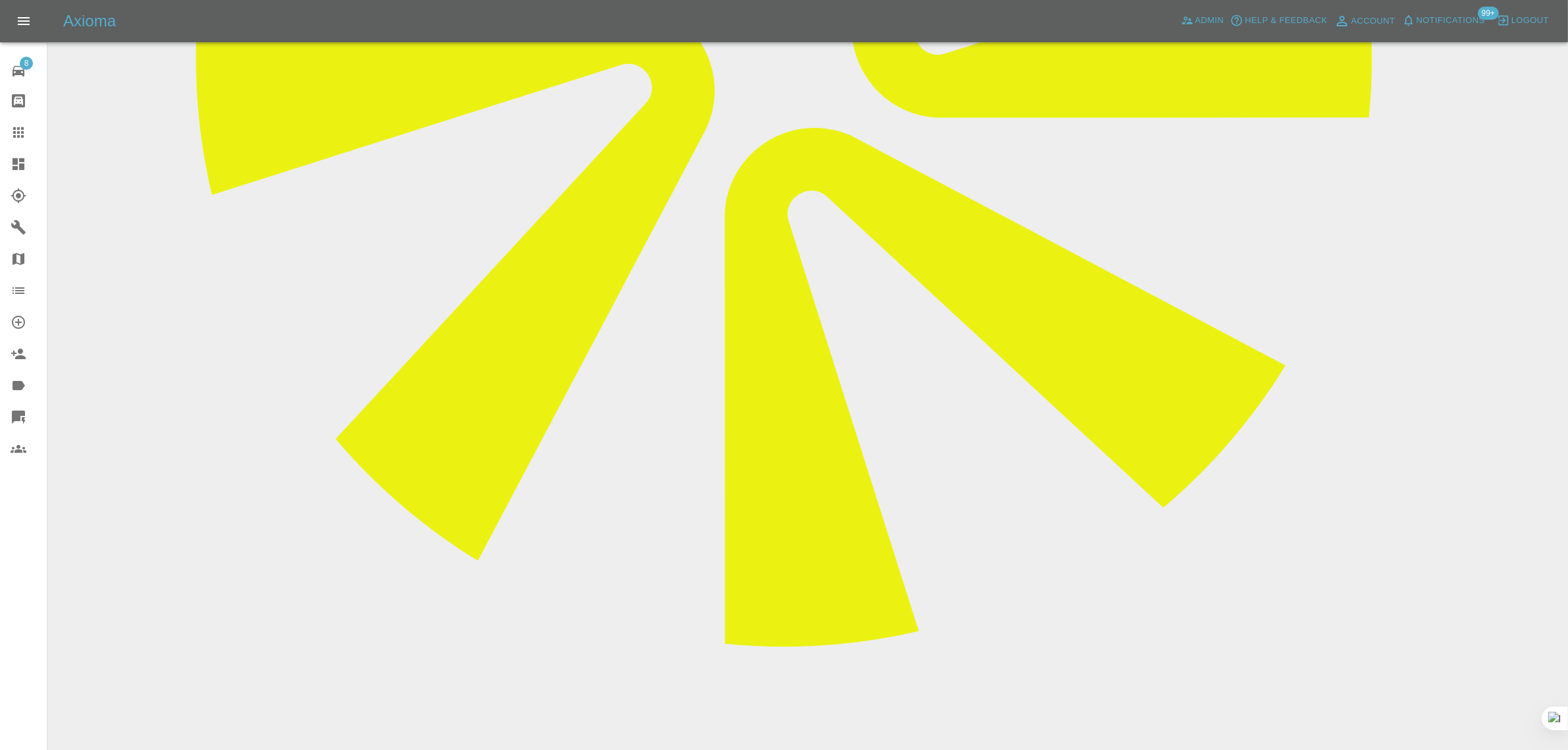
scroll to position [741, 0]
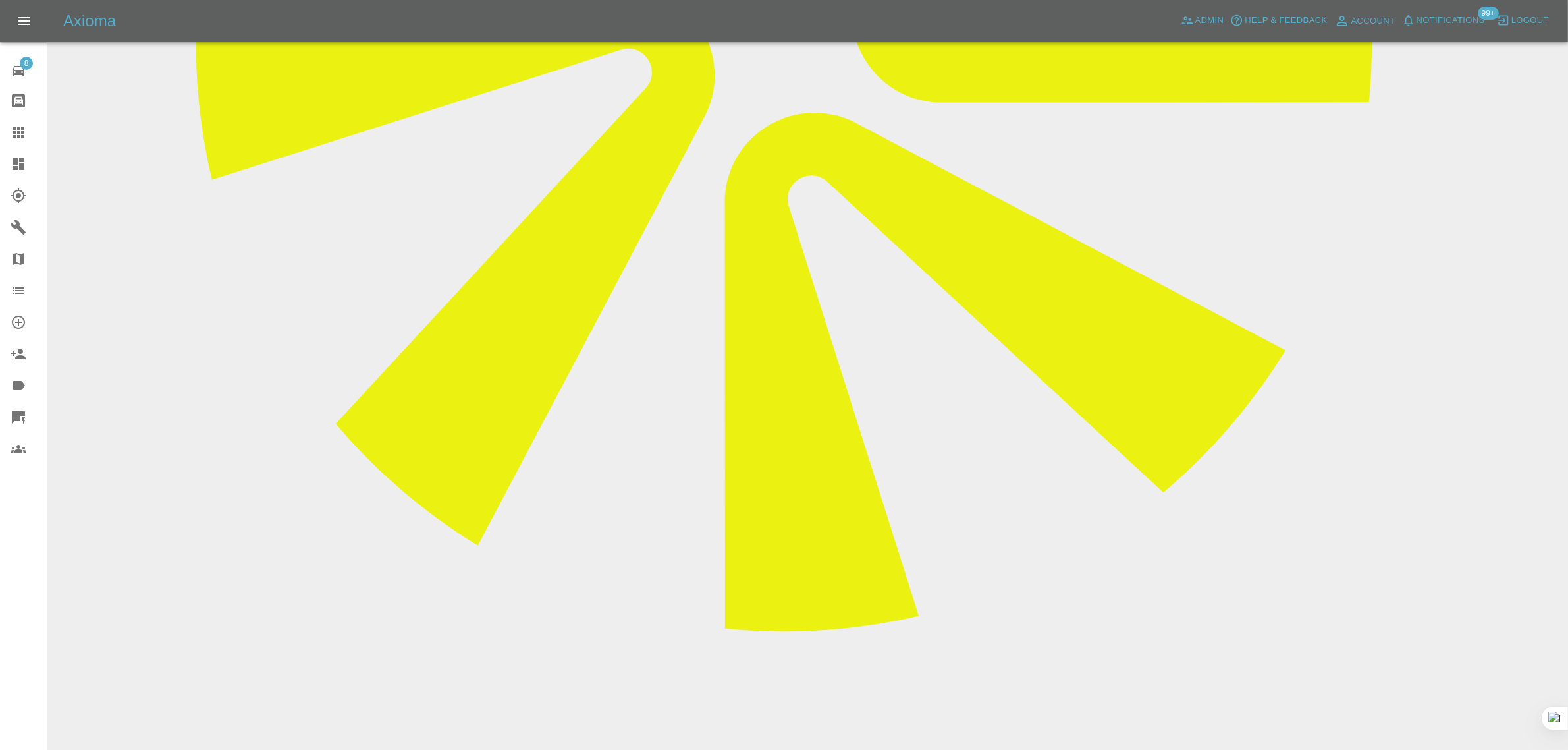
paste textarea "Thank you but this doesnt seem right. Please re-quote for: 3x scratches on 1 do…"
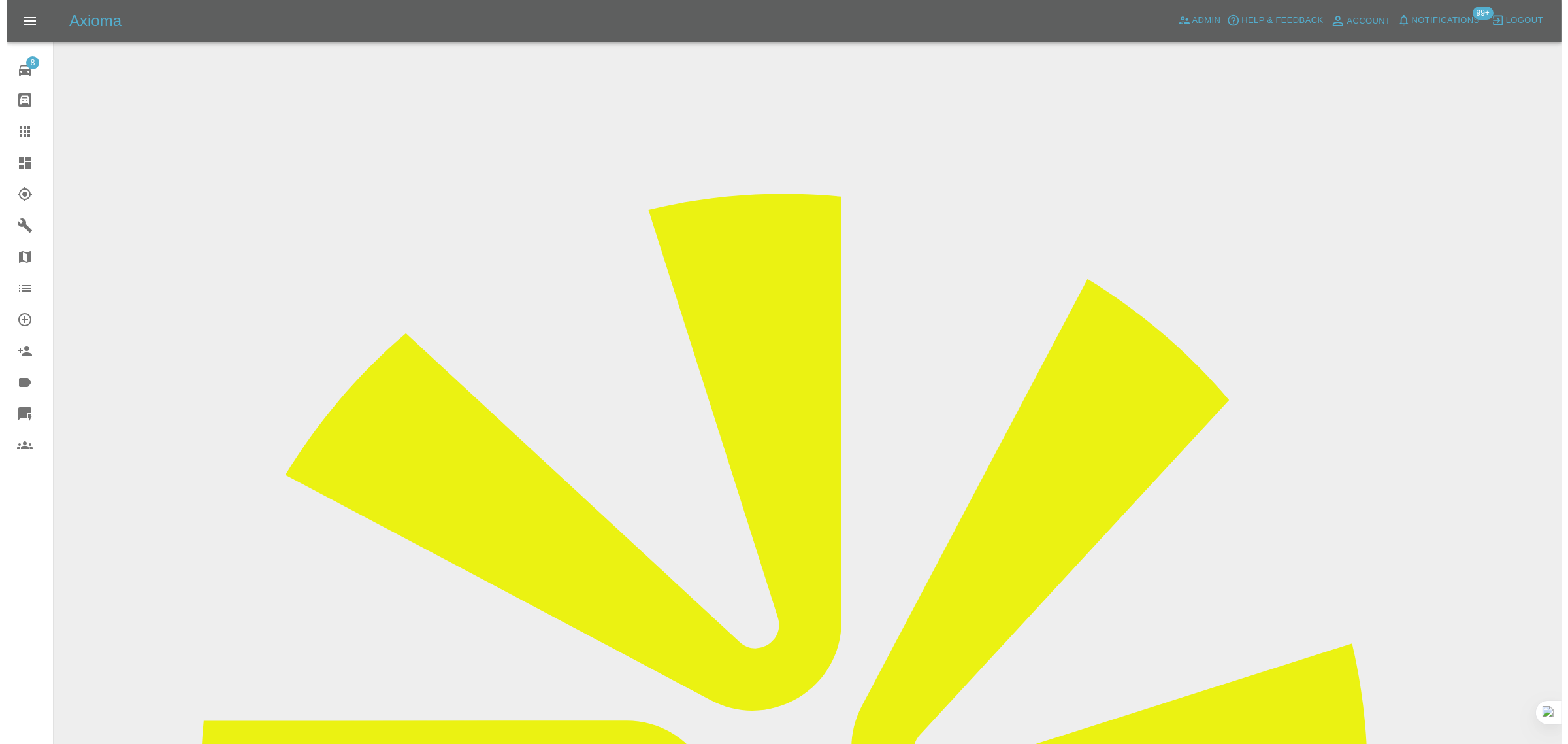
scroll to position [0, 0]
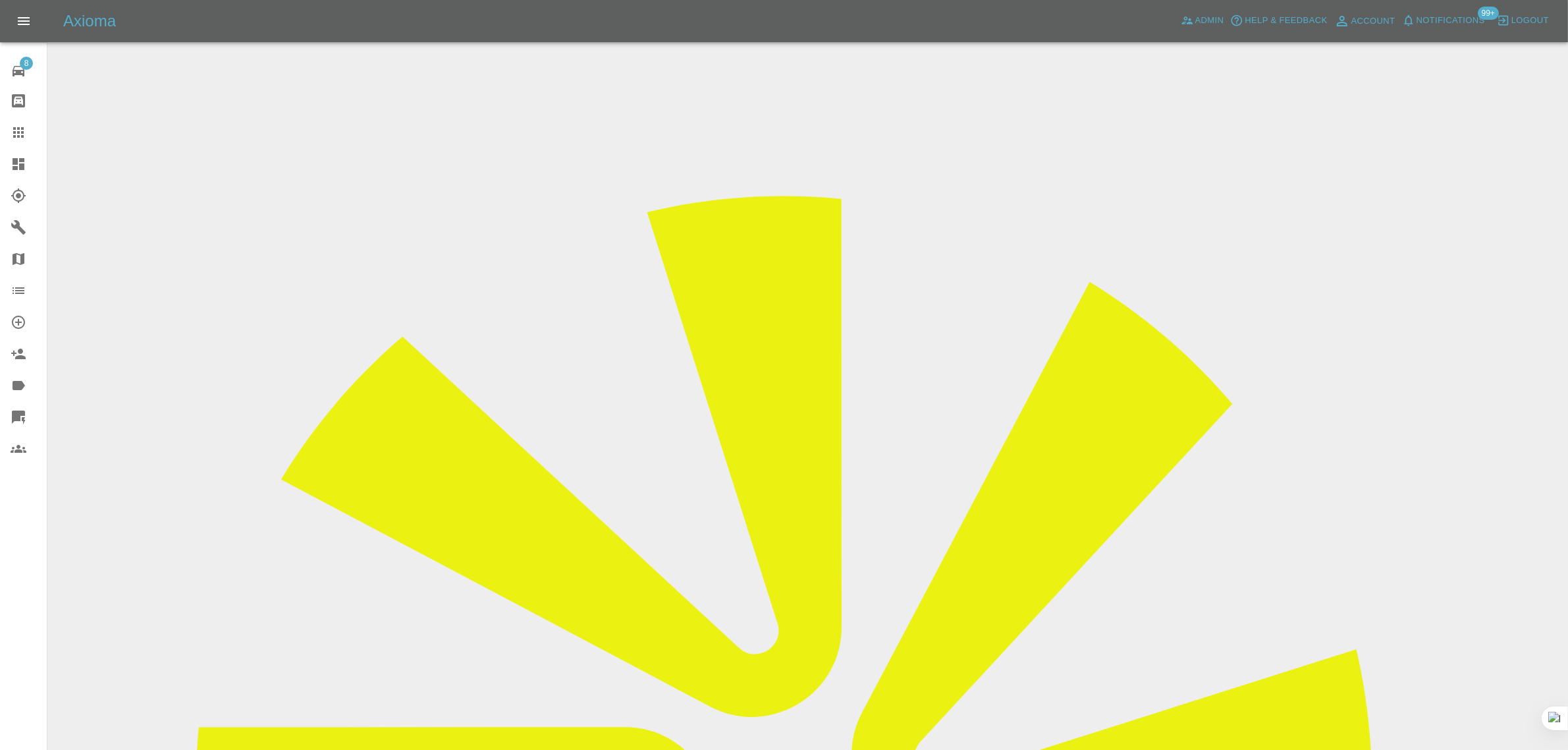
type textarea "Thank you but this doesnt seem right. Please re-quote for: 3x scratches on 1 do…"
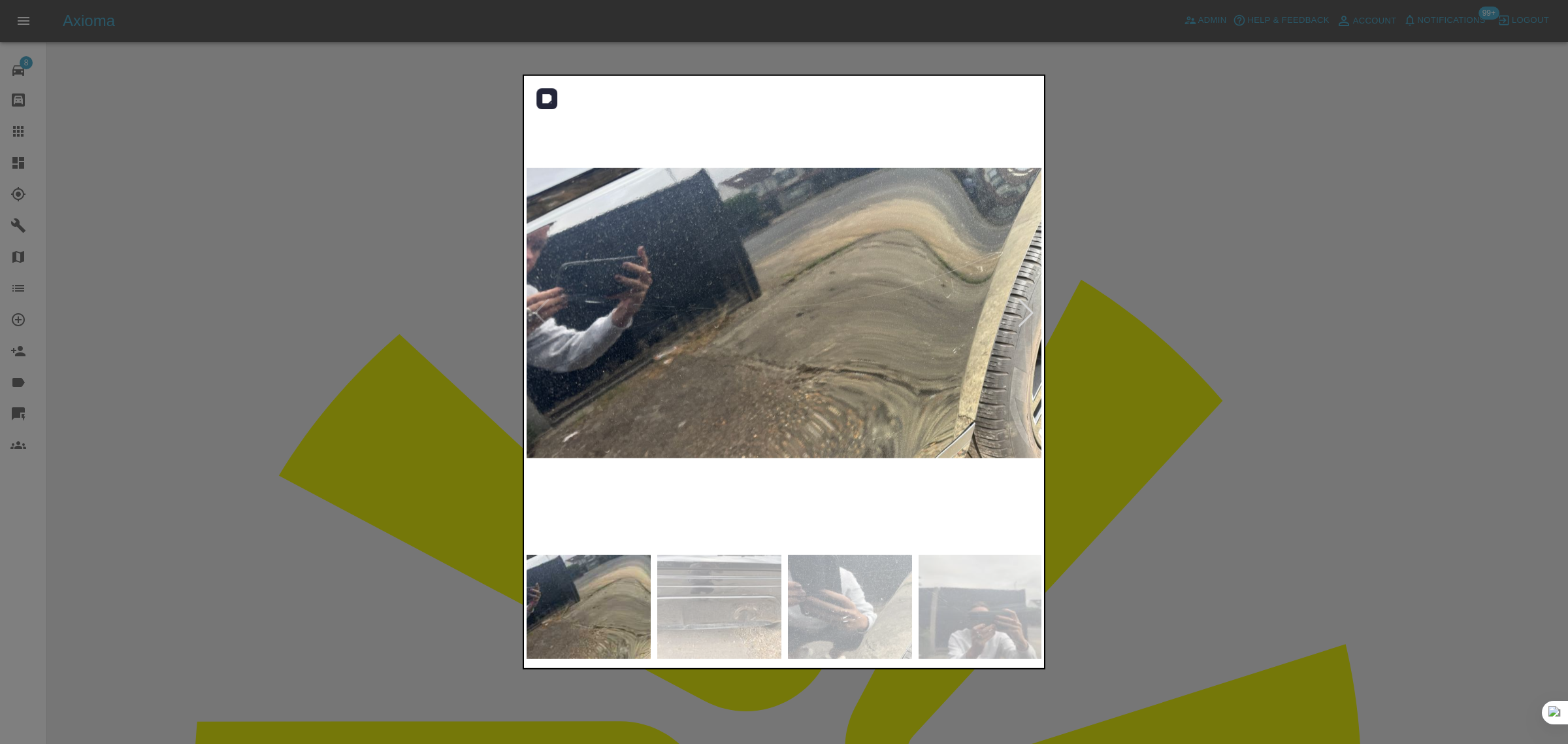
click at [1022, 309] on div at bounding box center [1026, 313] width 18 height 29
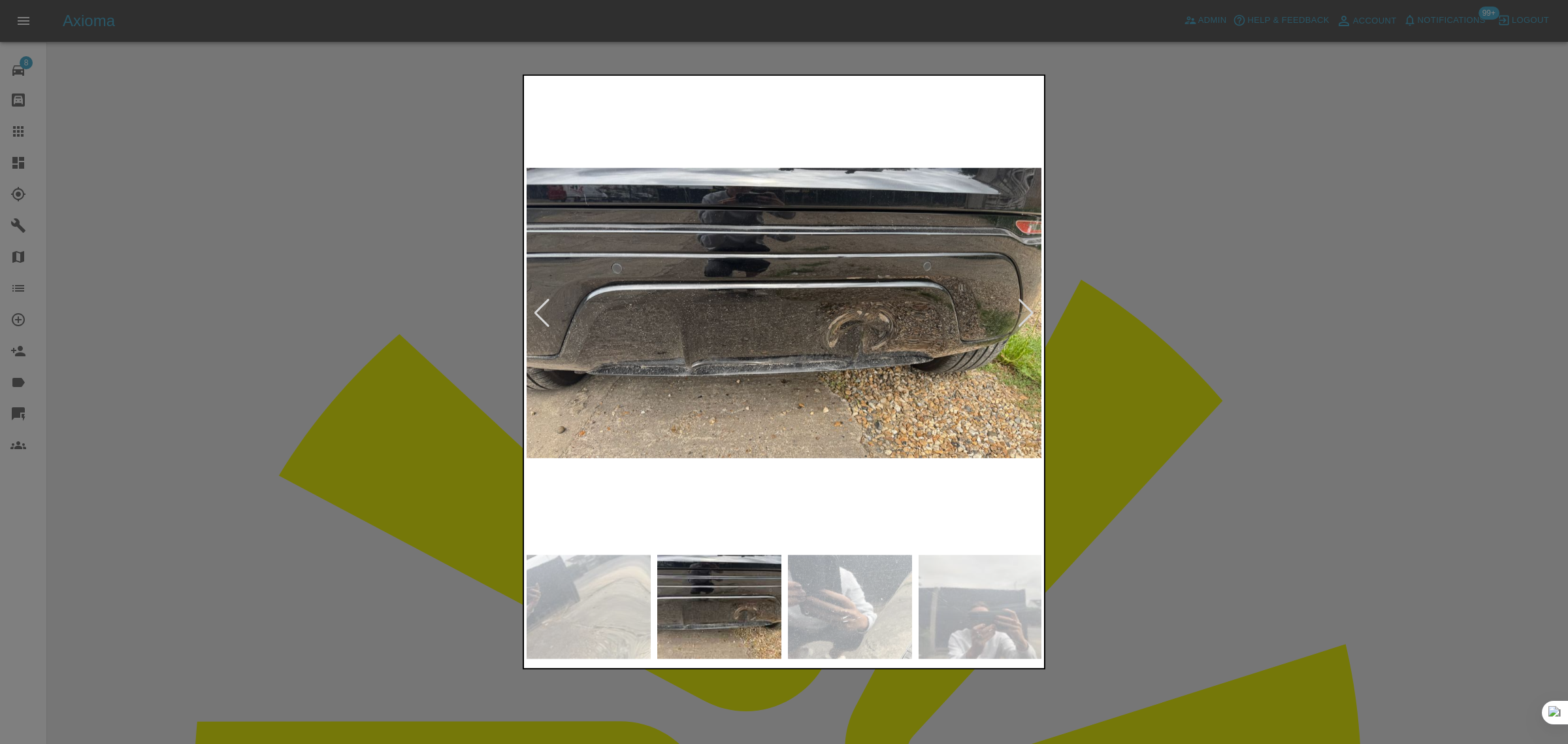
click at [1022, 309] on div at bounding box center [1026, 313] width 18 height 29
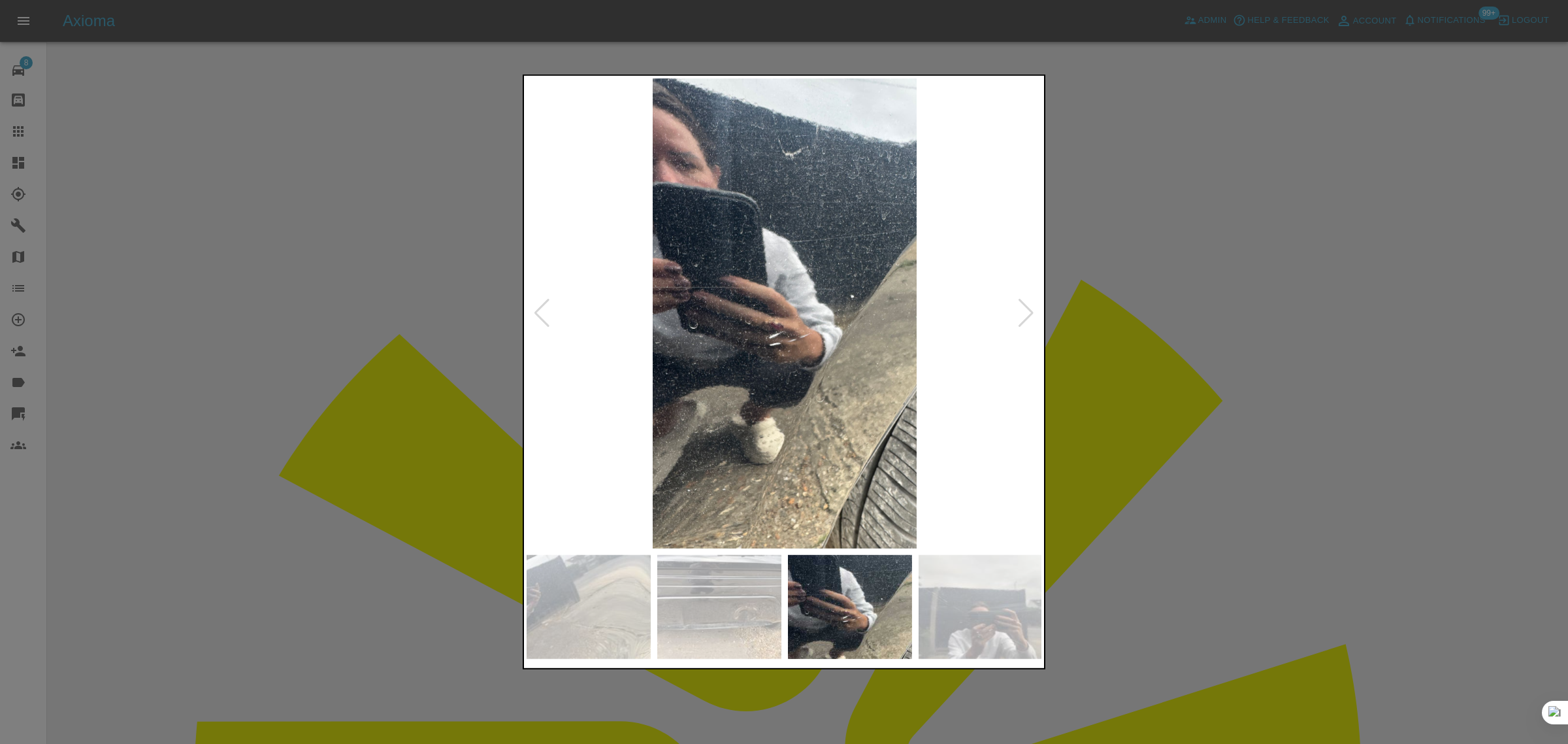
click at [1022, 309] on div at bounding box center [1026, 313] width 18 height 29
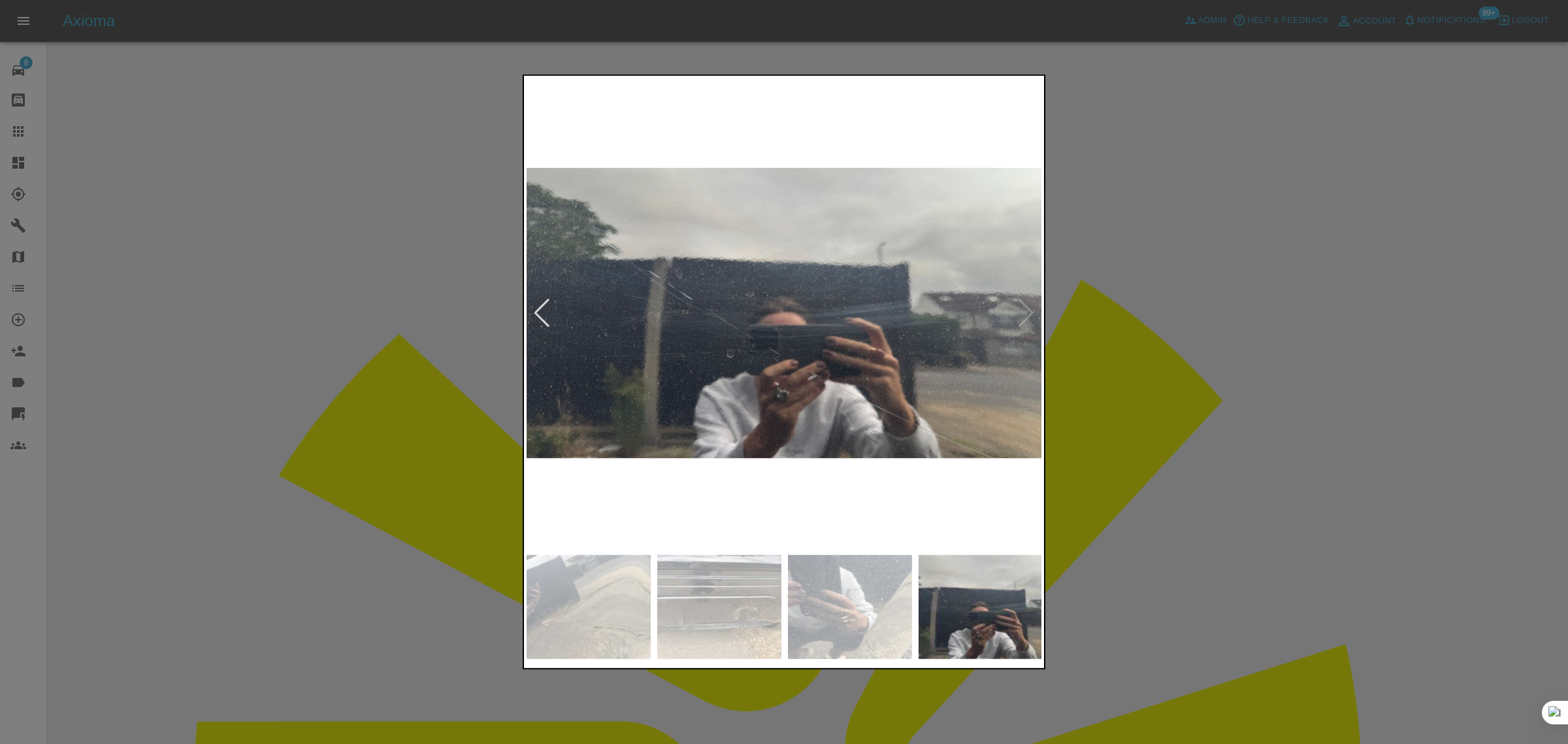
click at [1022, 309] on img at bounding box center [785, 314] width 516 height 470
click at [1031, 309] on img at bounding box center [785, 314] width 516 height 470
click at [544, 305] on div at bounding box center [541, 313] width 18 height 29
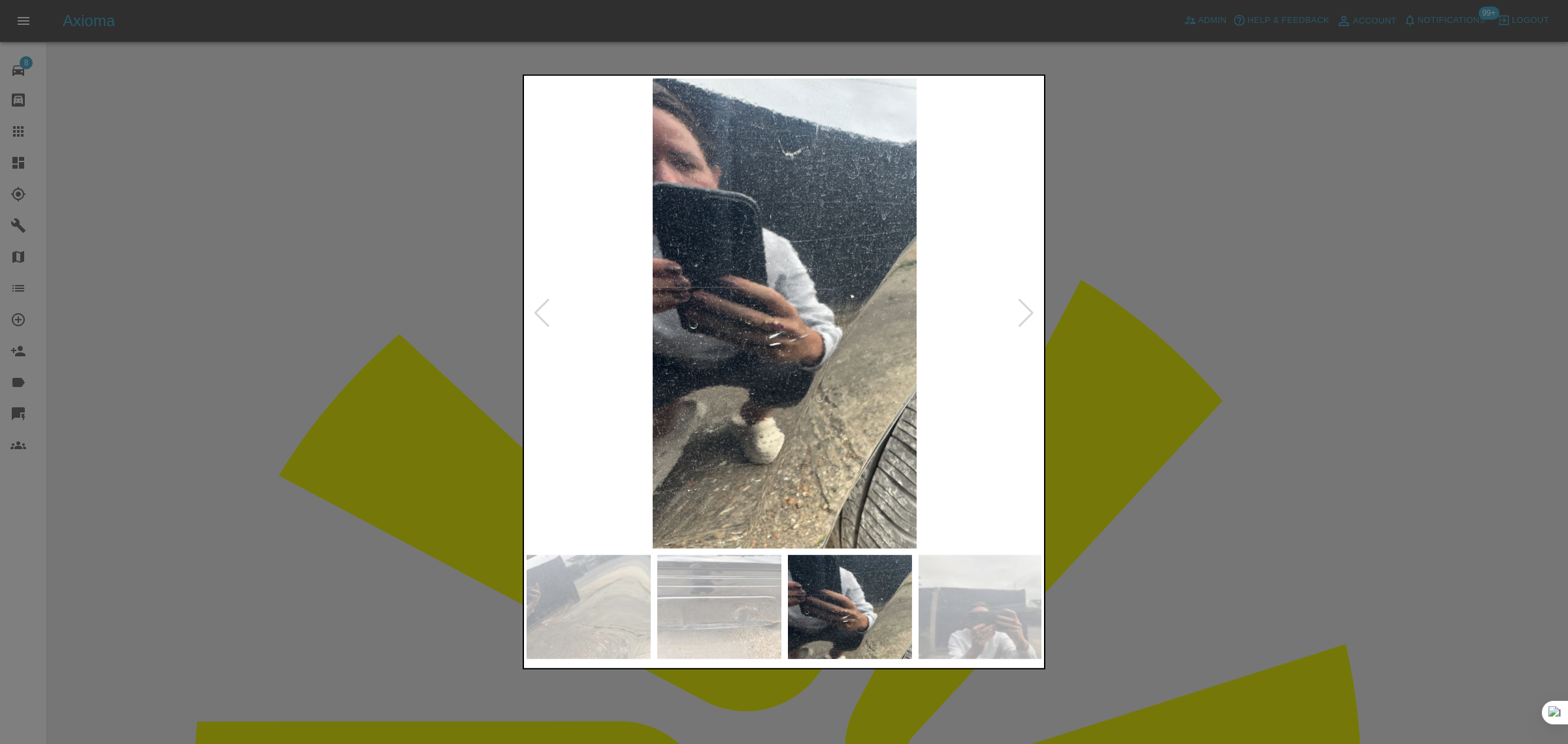
click at [544, 305] on div at bounding box center [541, 313] width 18 height 29
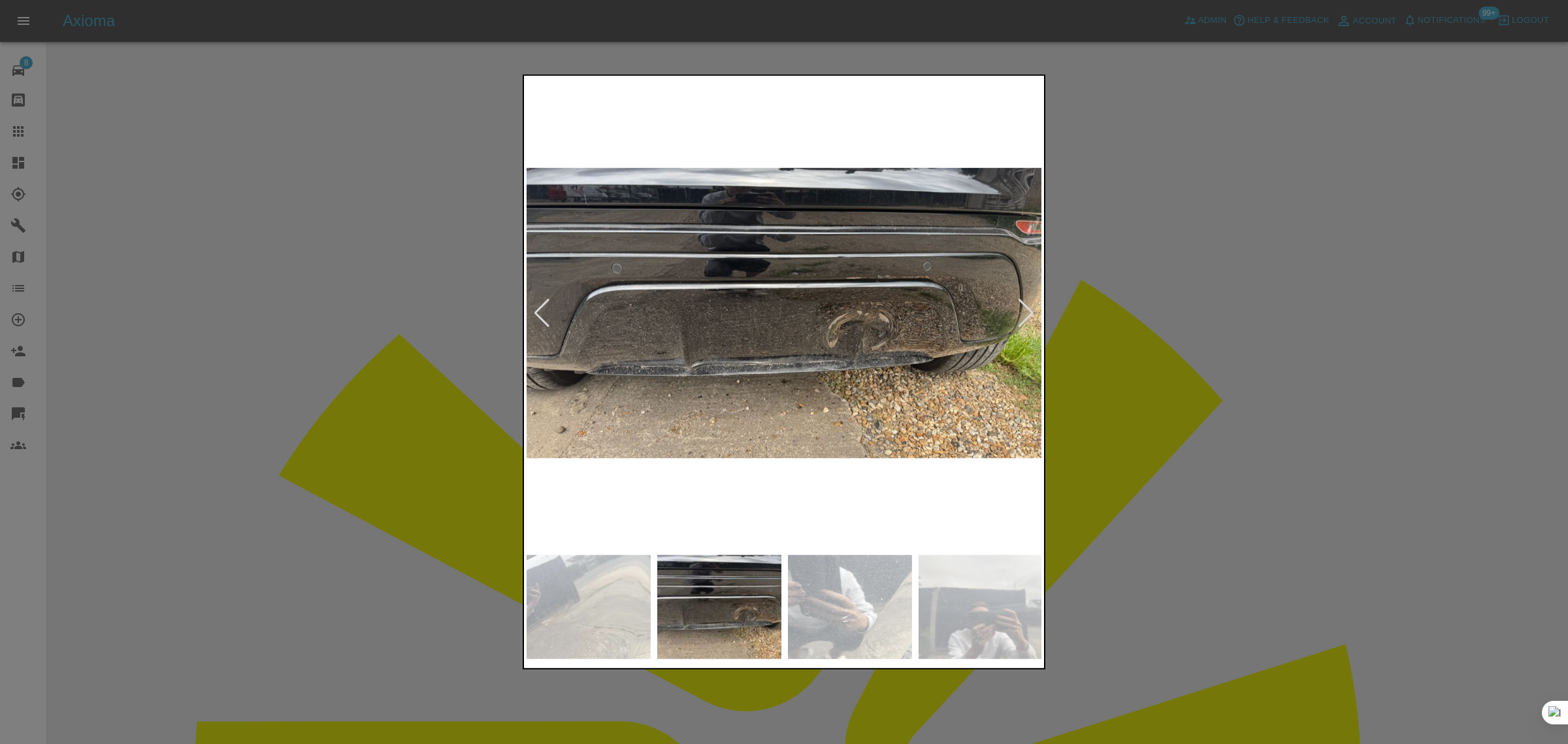
click at [1199, 442] on div at bounding box center [784, 372] width 1568 height 744
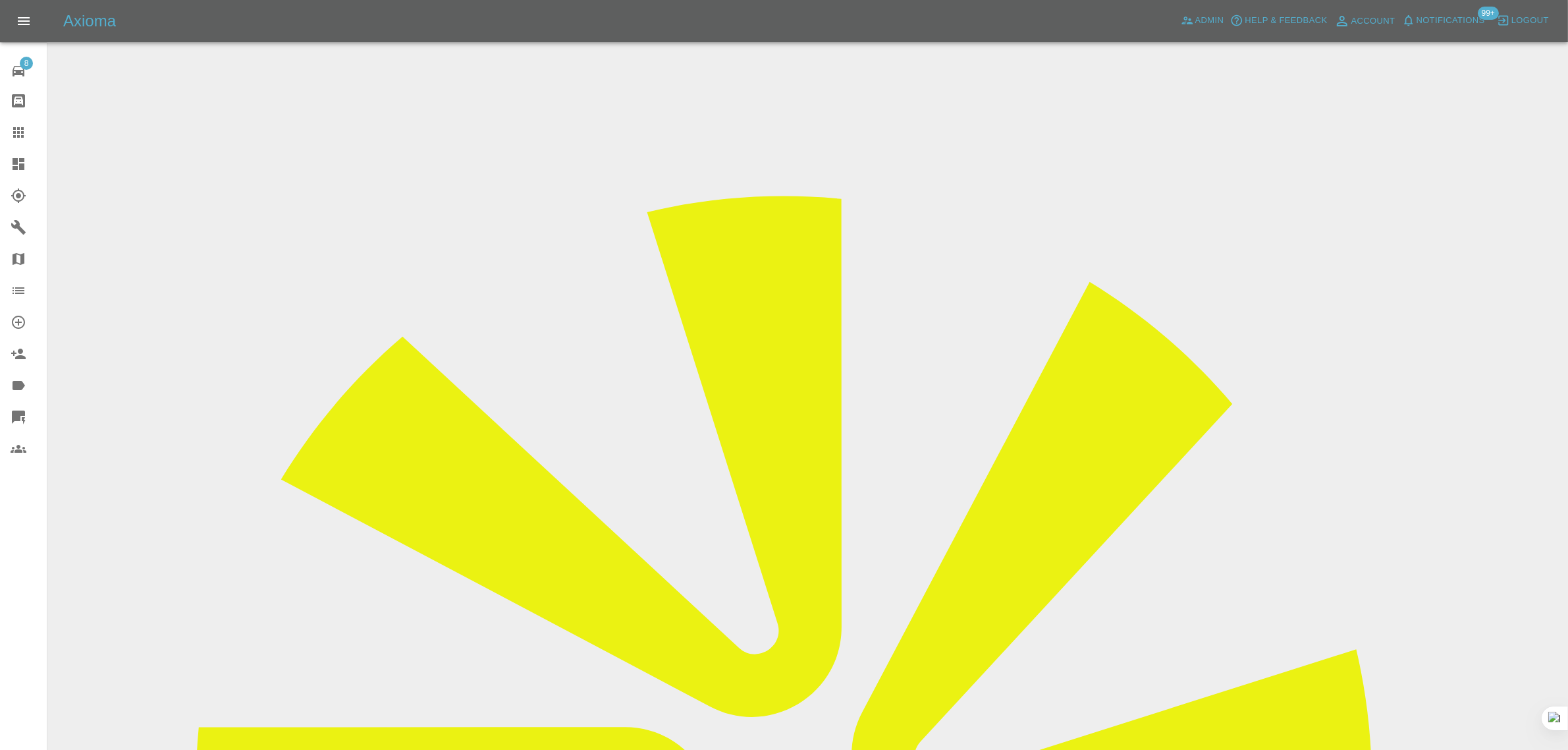
click at [21, 130] on icon at bounding box center [18, 133] width 16 height 16
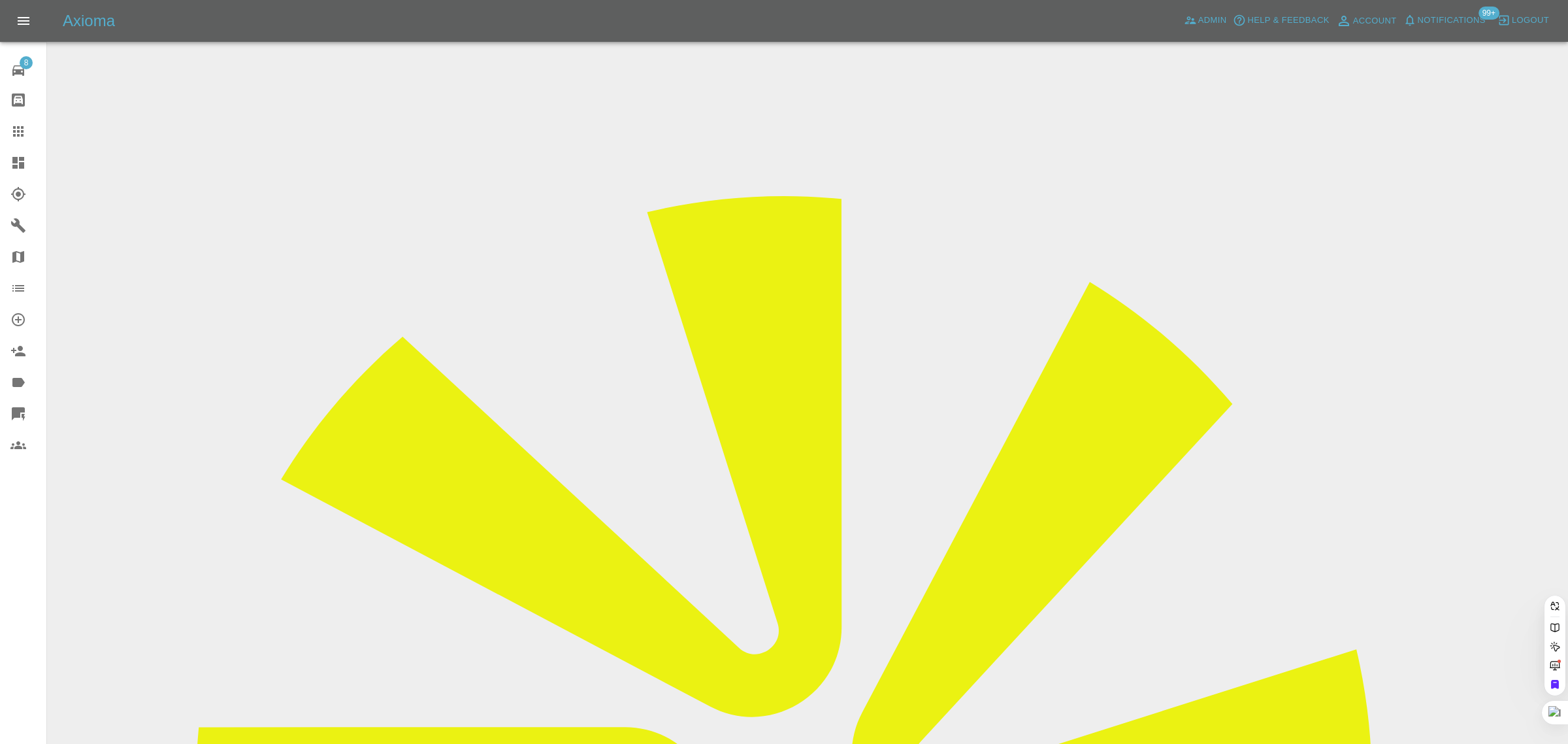
paste input "busas1990@gmail.com"
type input "busas1990@gmail.co"
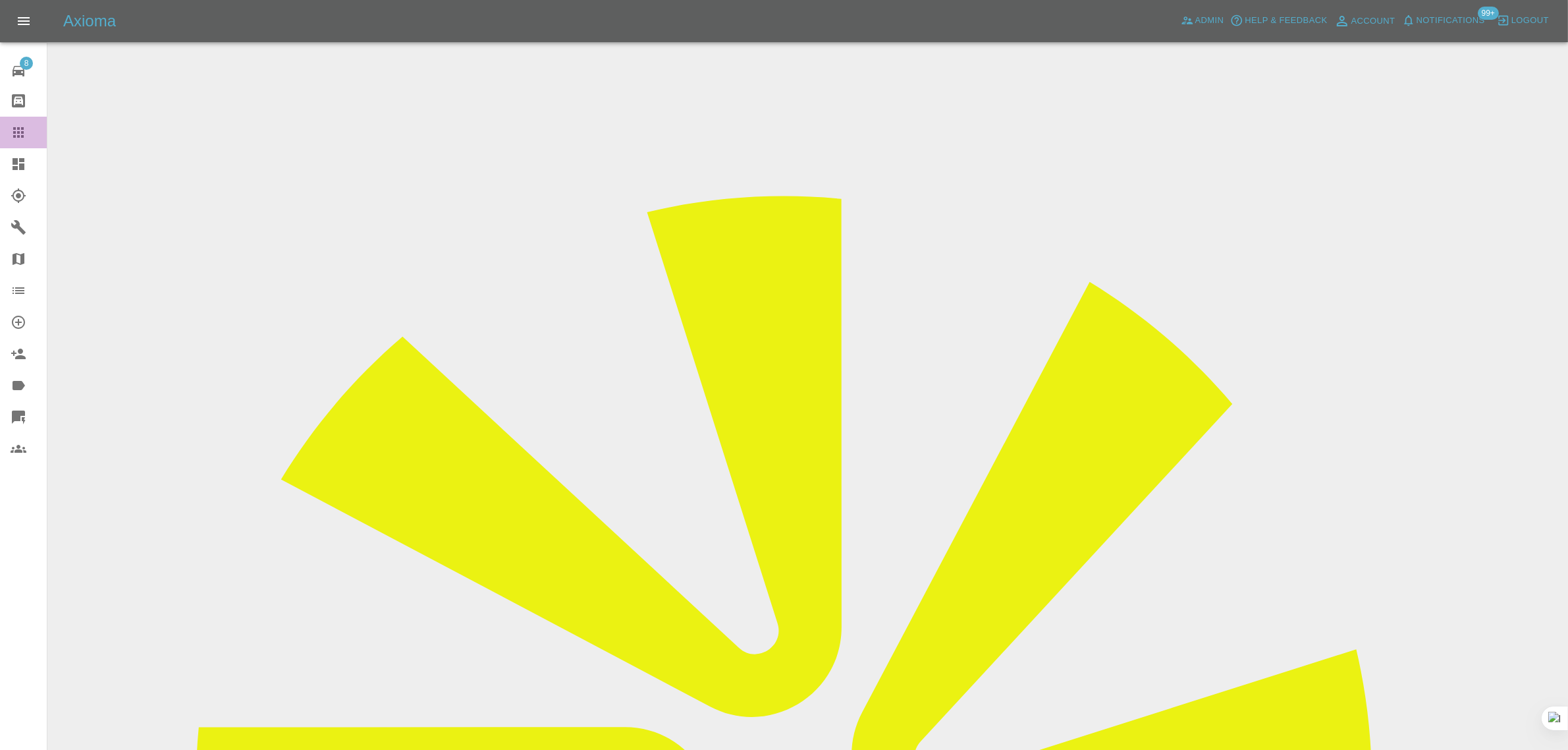
click at [5, 123] on link "Claims" at bounding box center [23, 132] width 47 height 32
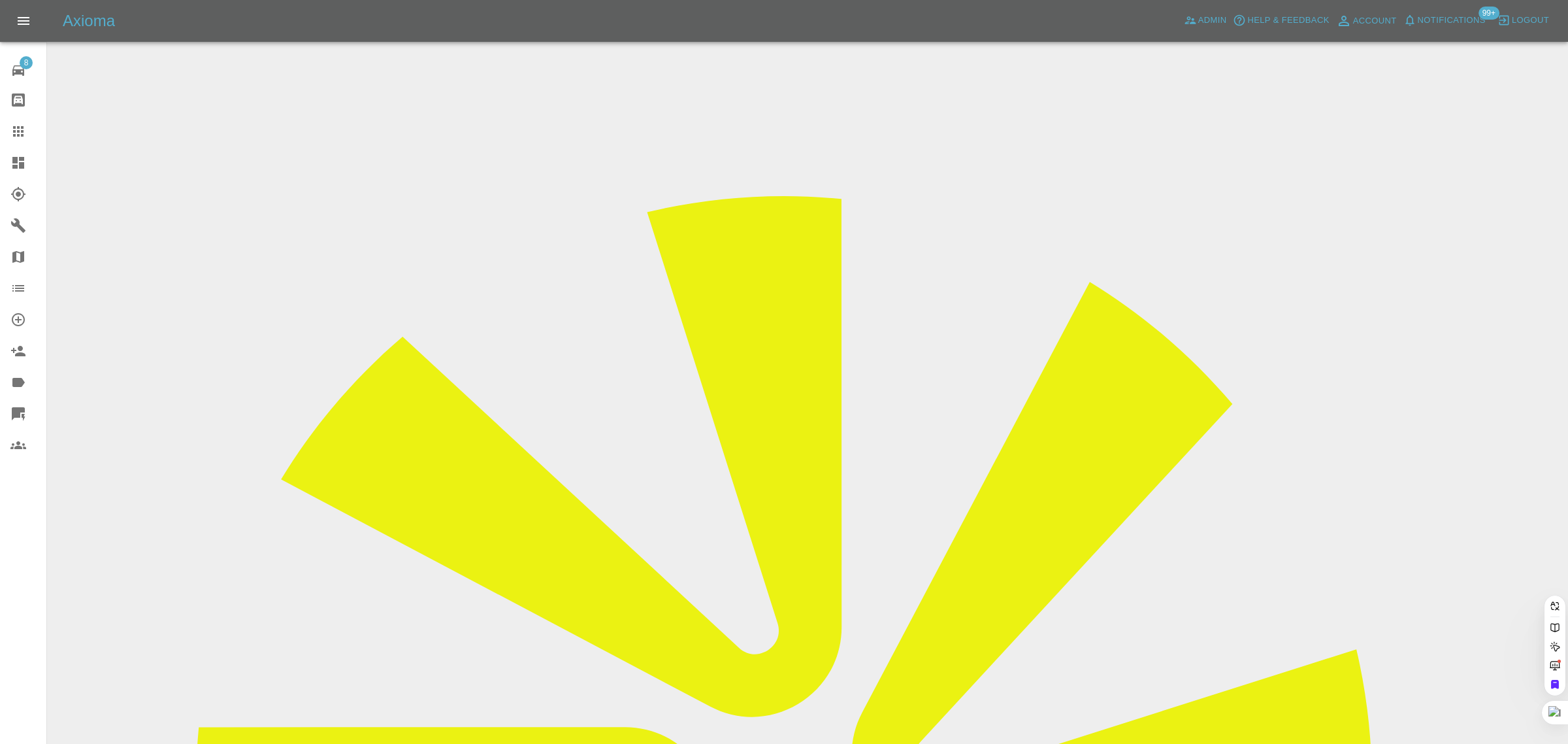
paste input "busas1990@gmail.com"
type input "busas1990@gmail.co"
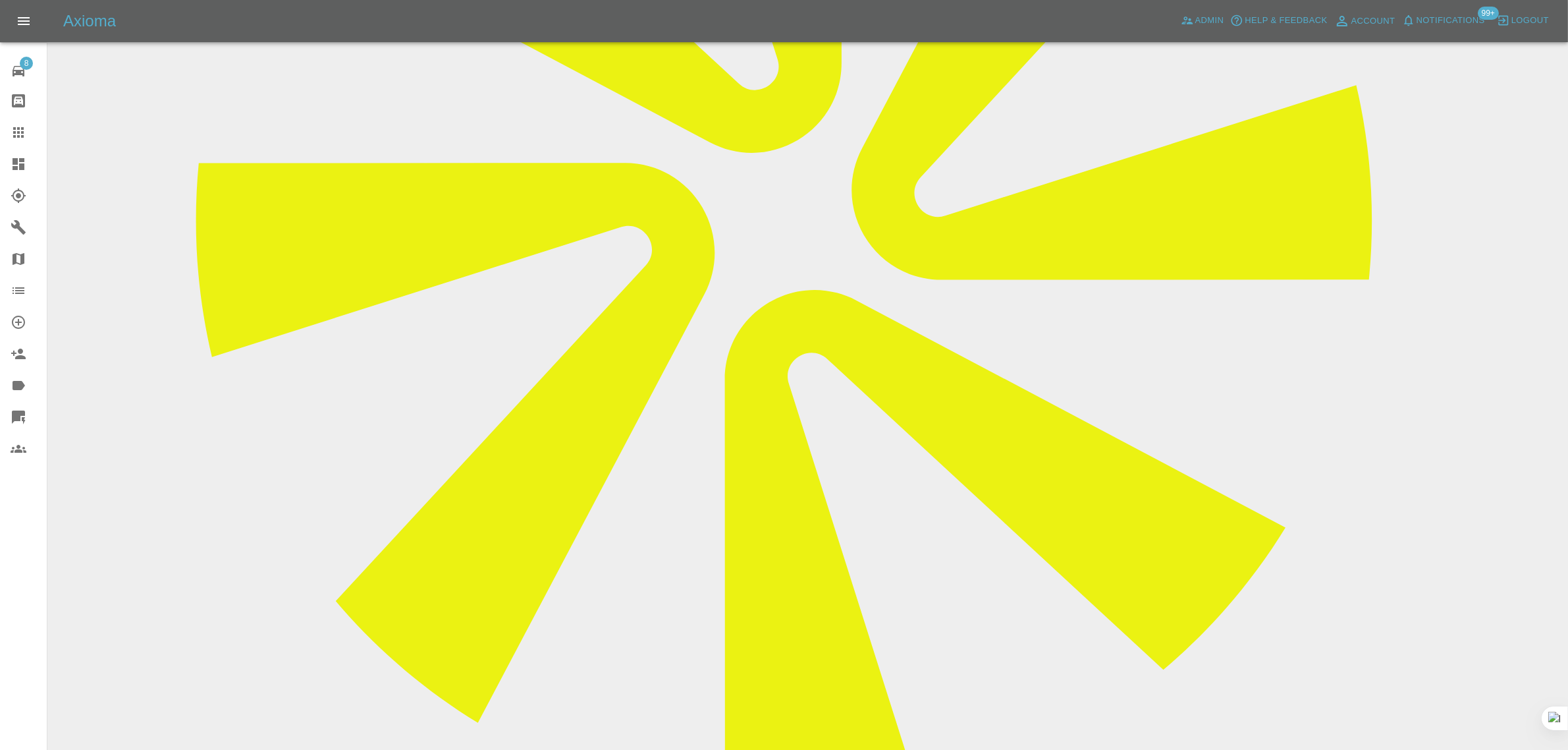
scroll to position [576, 0]
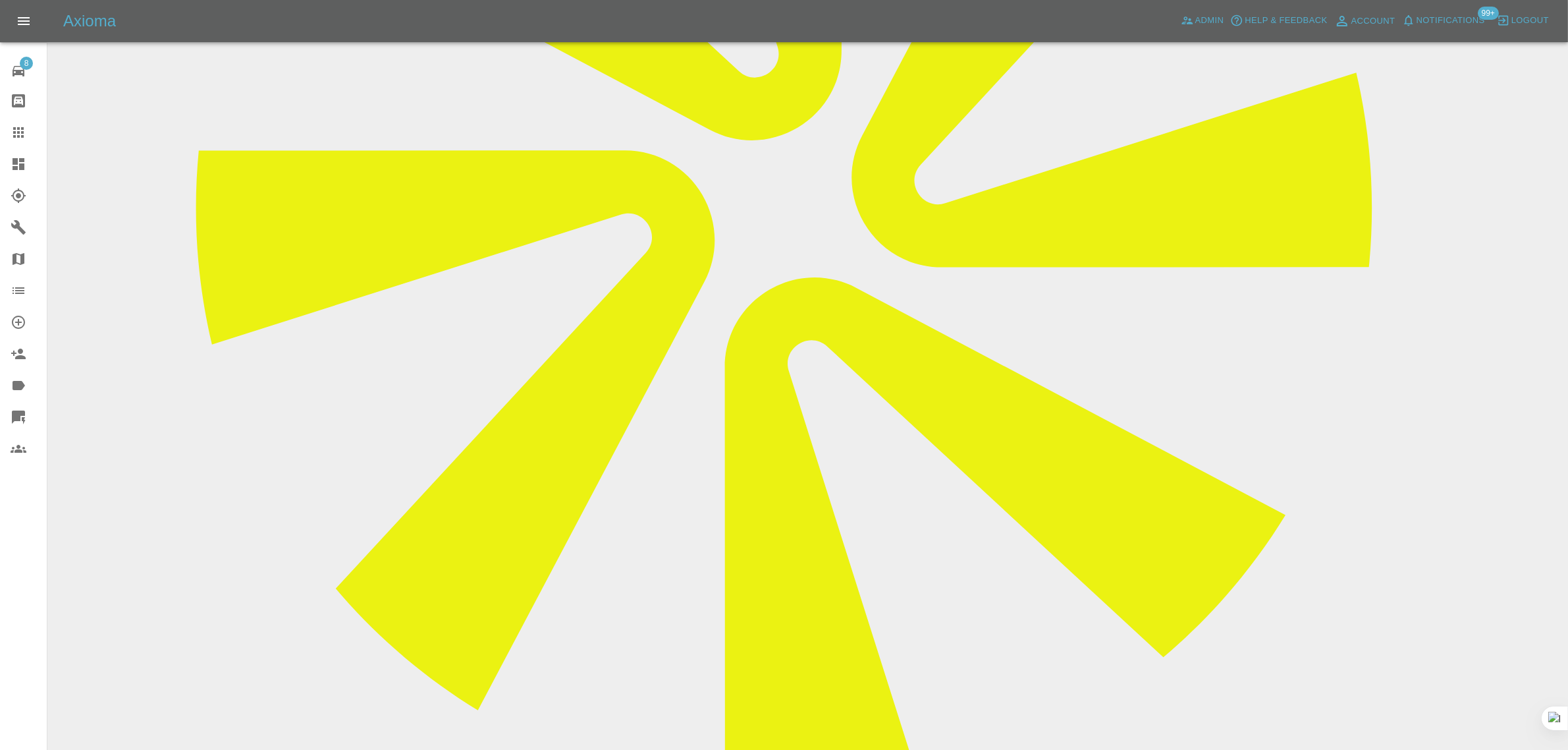
click at [20, 133] on icon at bounding box center [18, 133] width 16 height 16
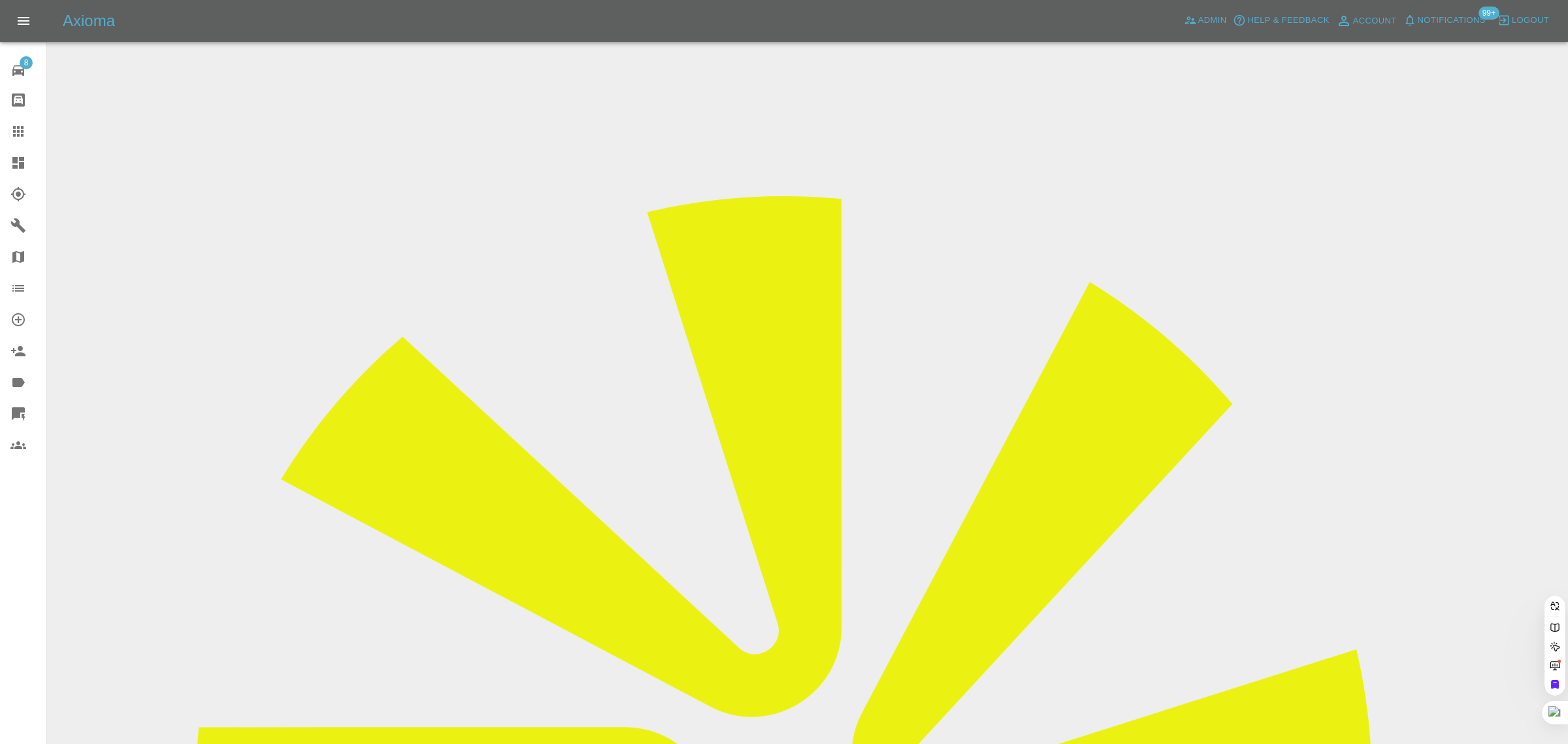
paste input "jamesderry1@sky.com"
type input "jamesderry1@sky.co"
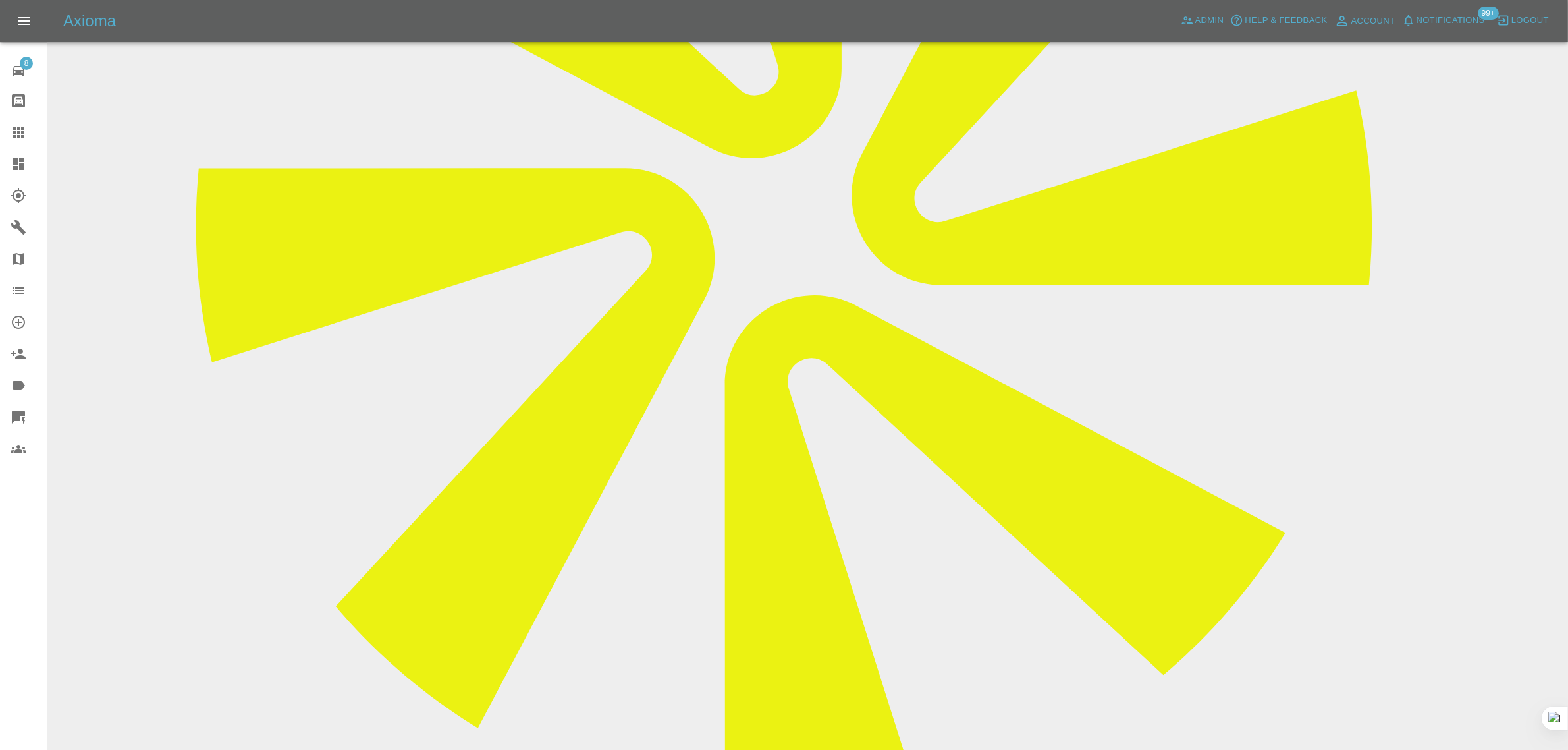
scroll to position [576, 0]
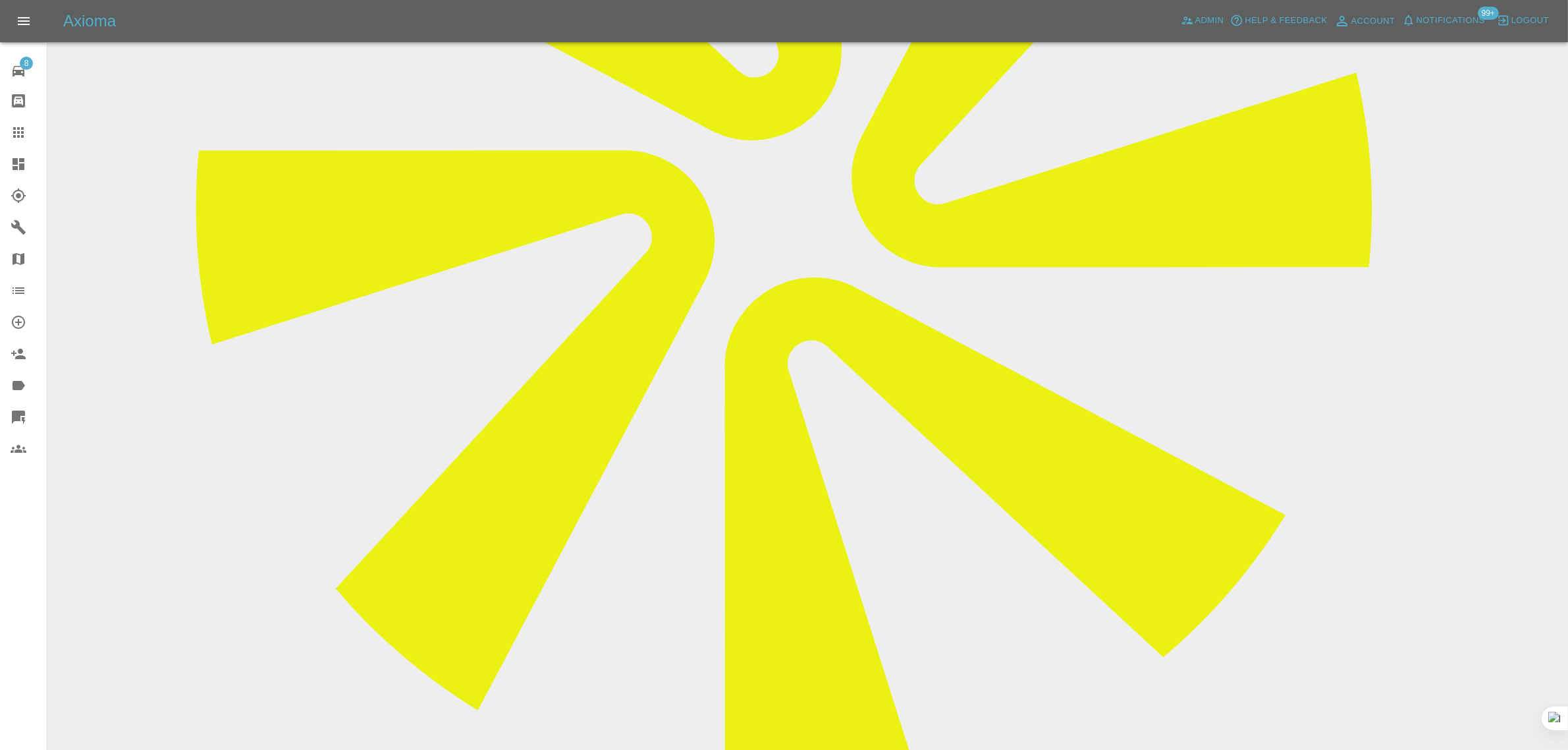
paste textarea "Thank you for the prompt response. I would like to cancel the booking. Thank yo…"
type textarea "Thank you for the prompt response. I would like to cancel the booking. Thank yo…"
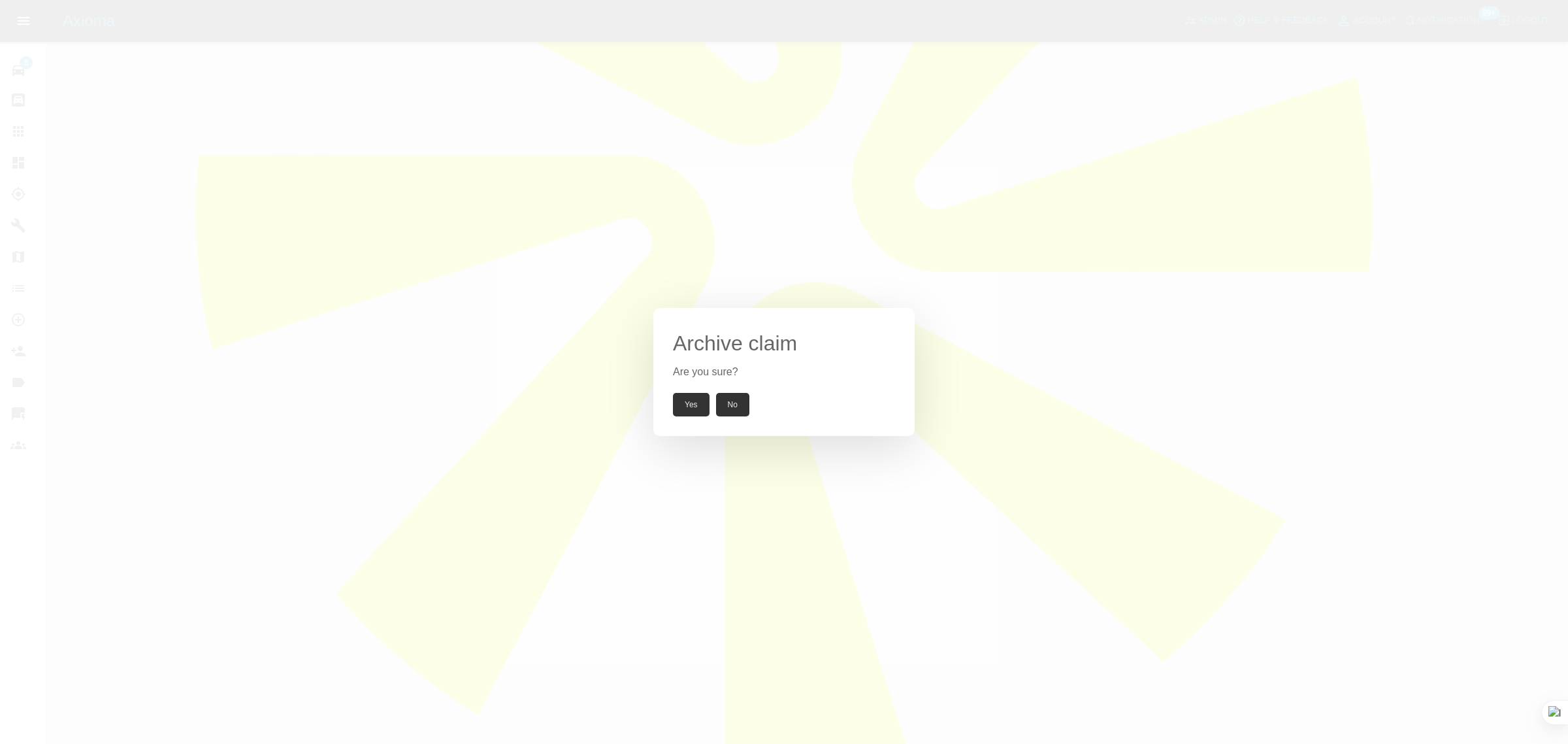
click at [690, 410] on button "Yes" at bounding box center [691, 404] width 37 height 23
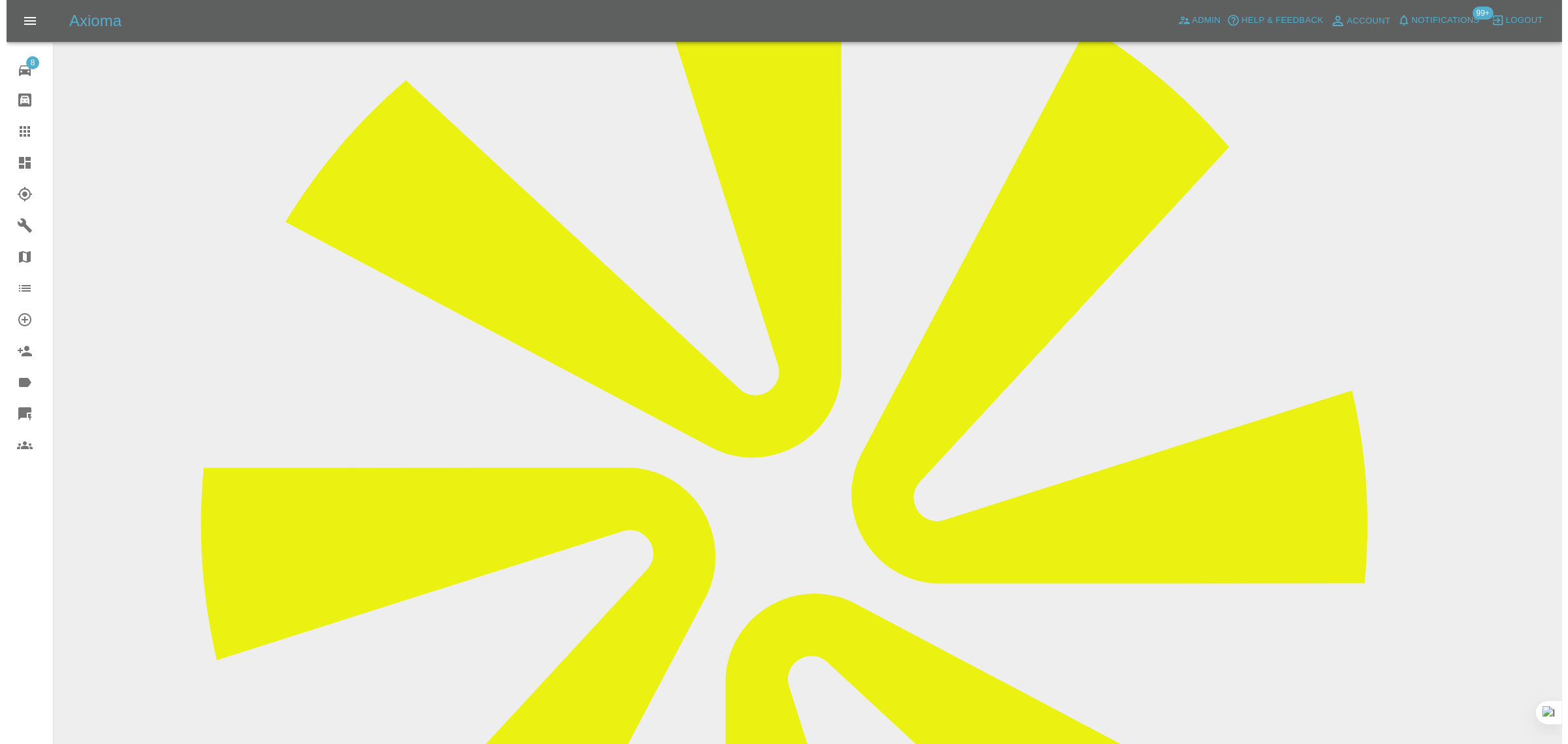
scroll to position [0, 0]
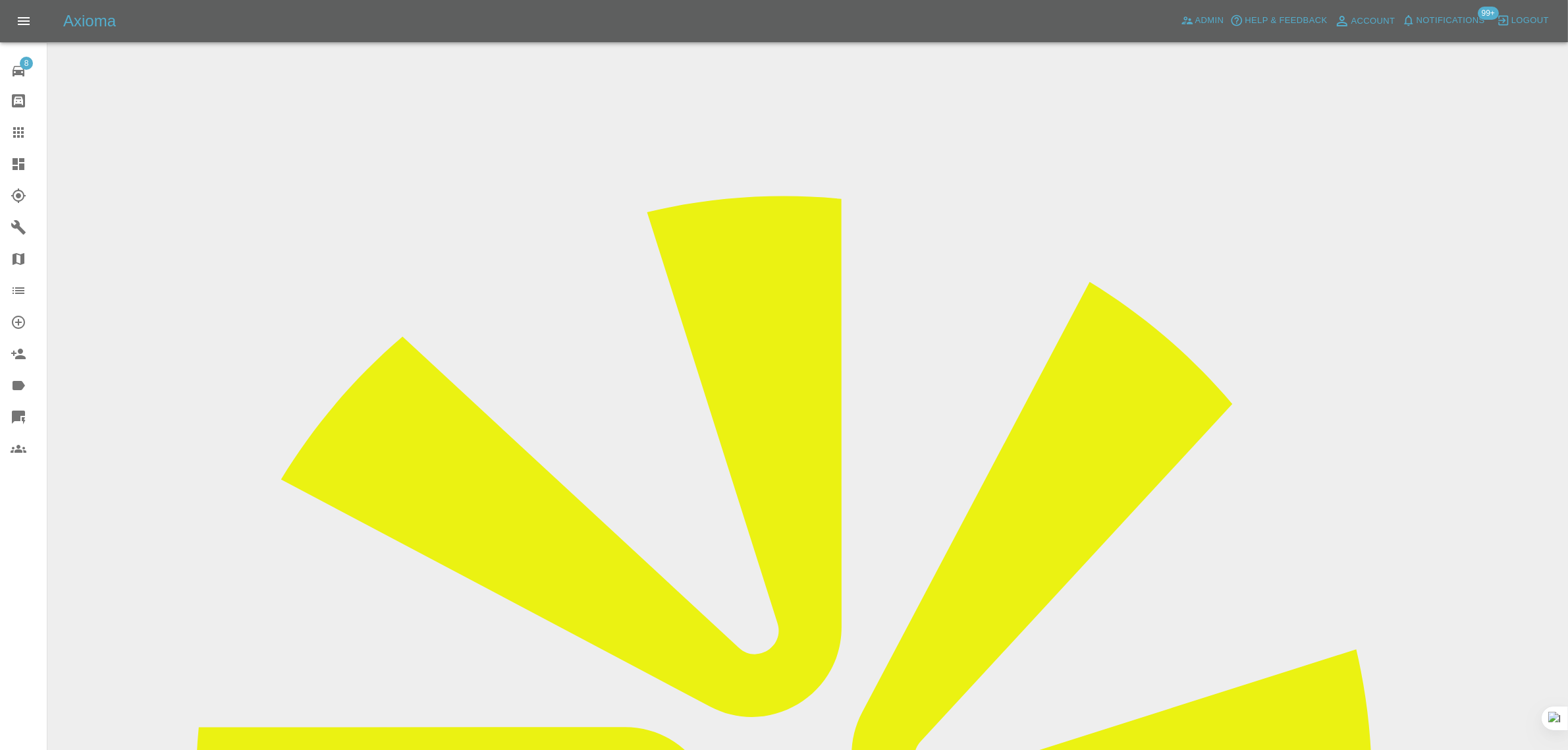
drag, startPoint x: 767, startPoint y: 444, endPoint x: 841, endPoint y: 444, distance: 74.0
copy td "jamesderry1@sky.com"
click at [23, 130] on icon at bounding box center [18, 133] width 16 height 16
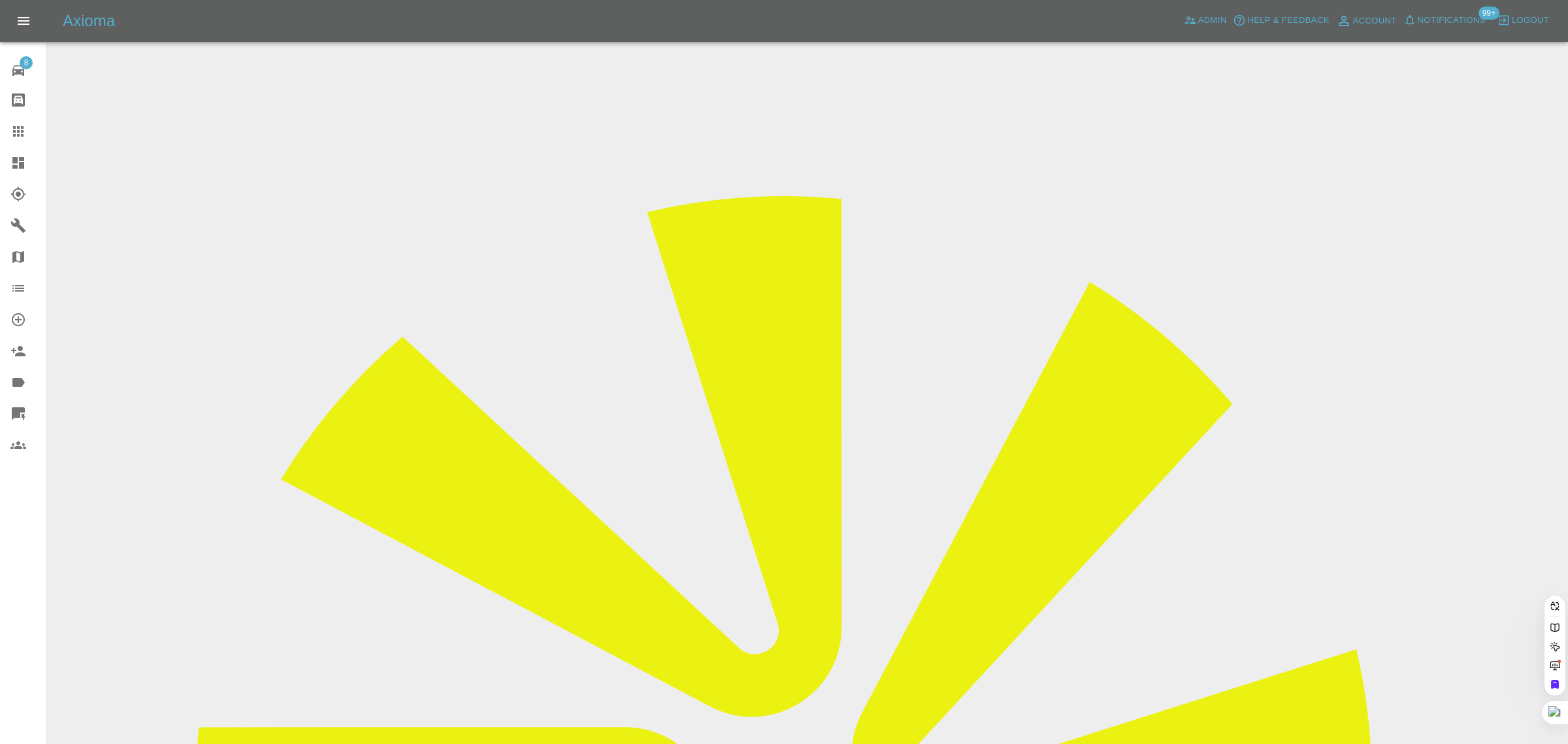
paste input "charleskurdel99@gmail.com"
type input "charleskurdel99@gmail.com"
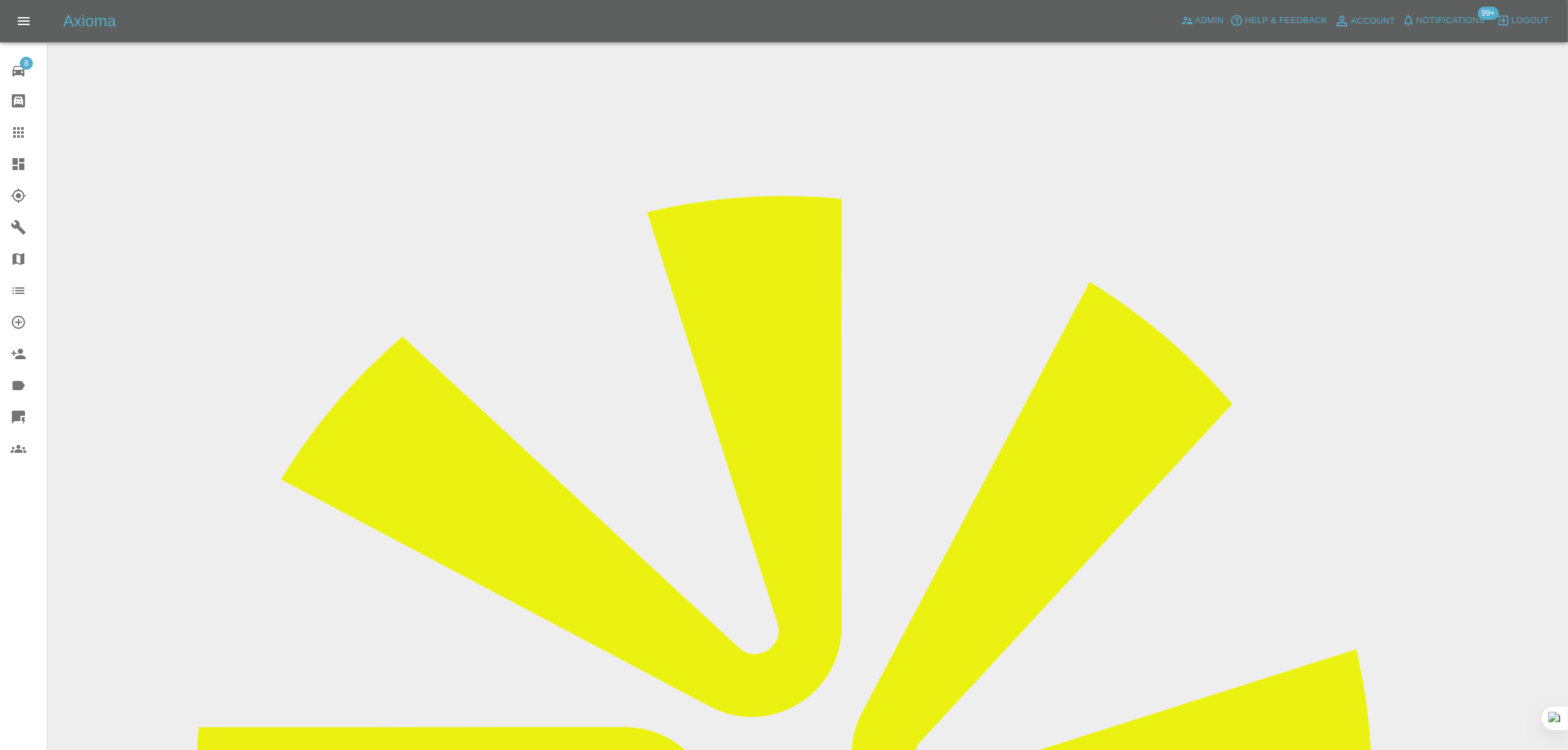
click at [9, 129] on link "Claims" at bounding box center [23, 132] width 47 height 32
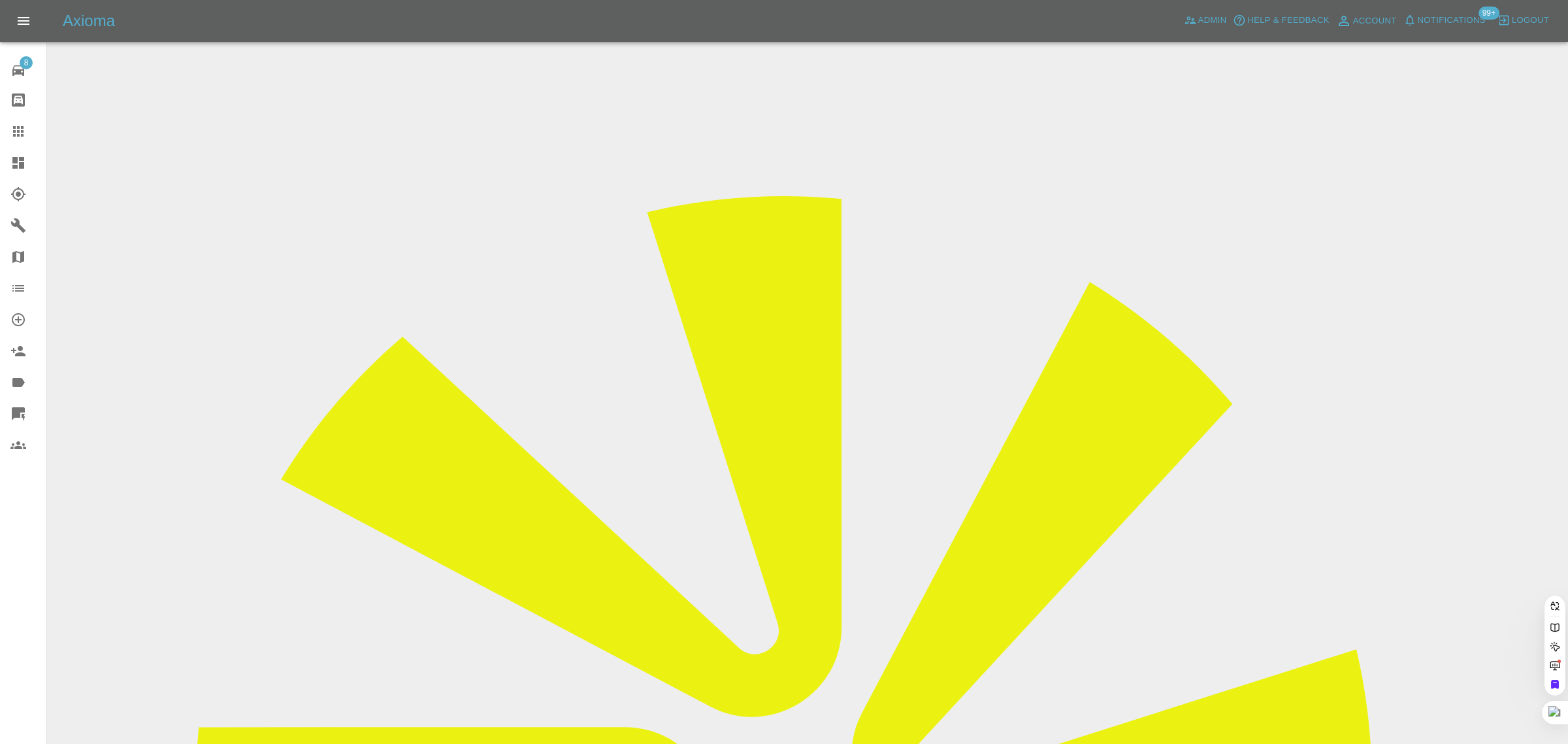
paste input "gazzaforeman1@gmail.com"
type input "gazzaforeman1@gmail.com"
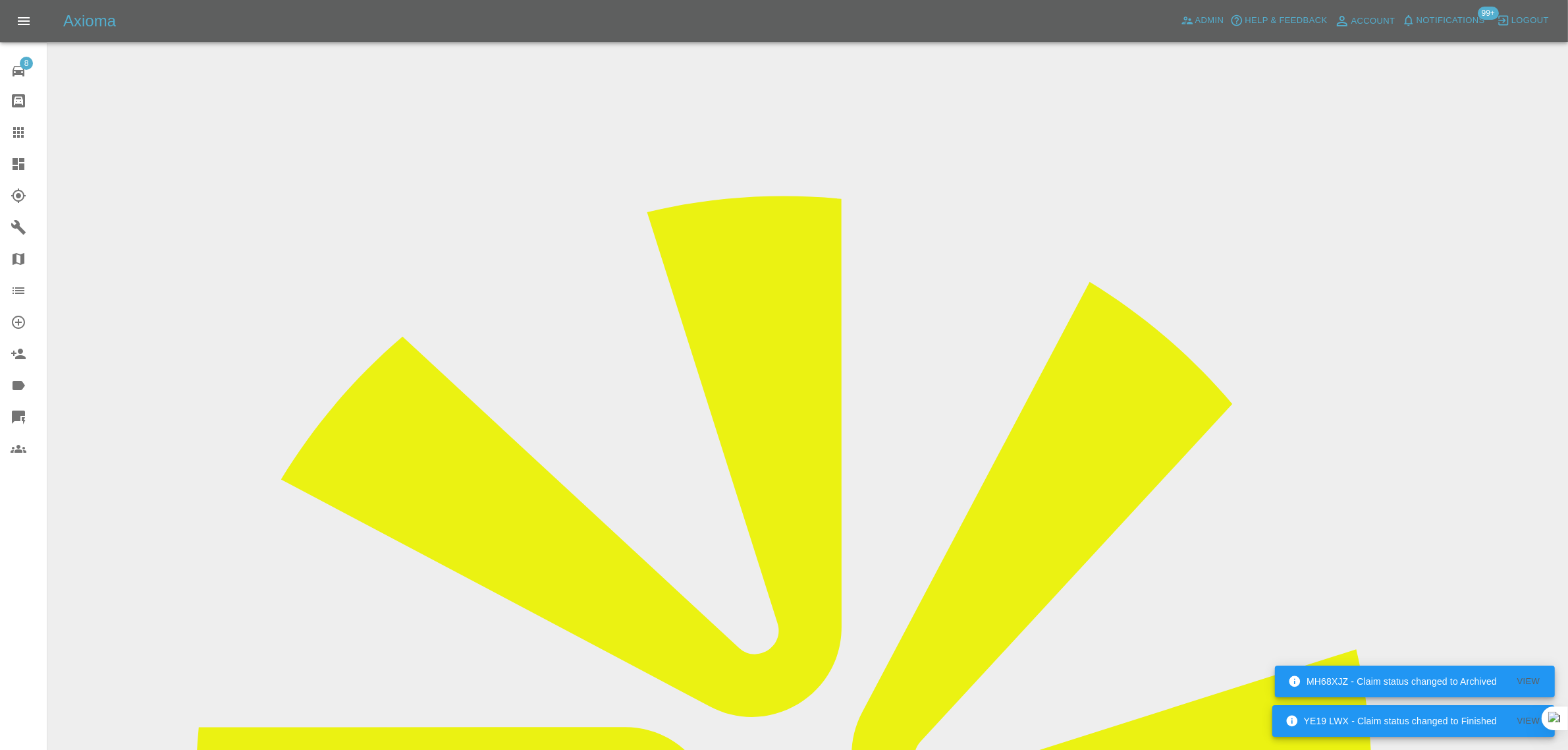
click at [13, 133] on icon at bounding box center [18, 132] width 11 height 11
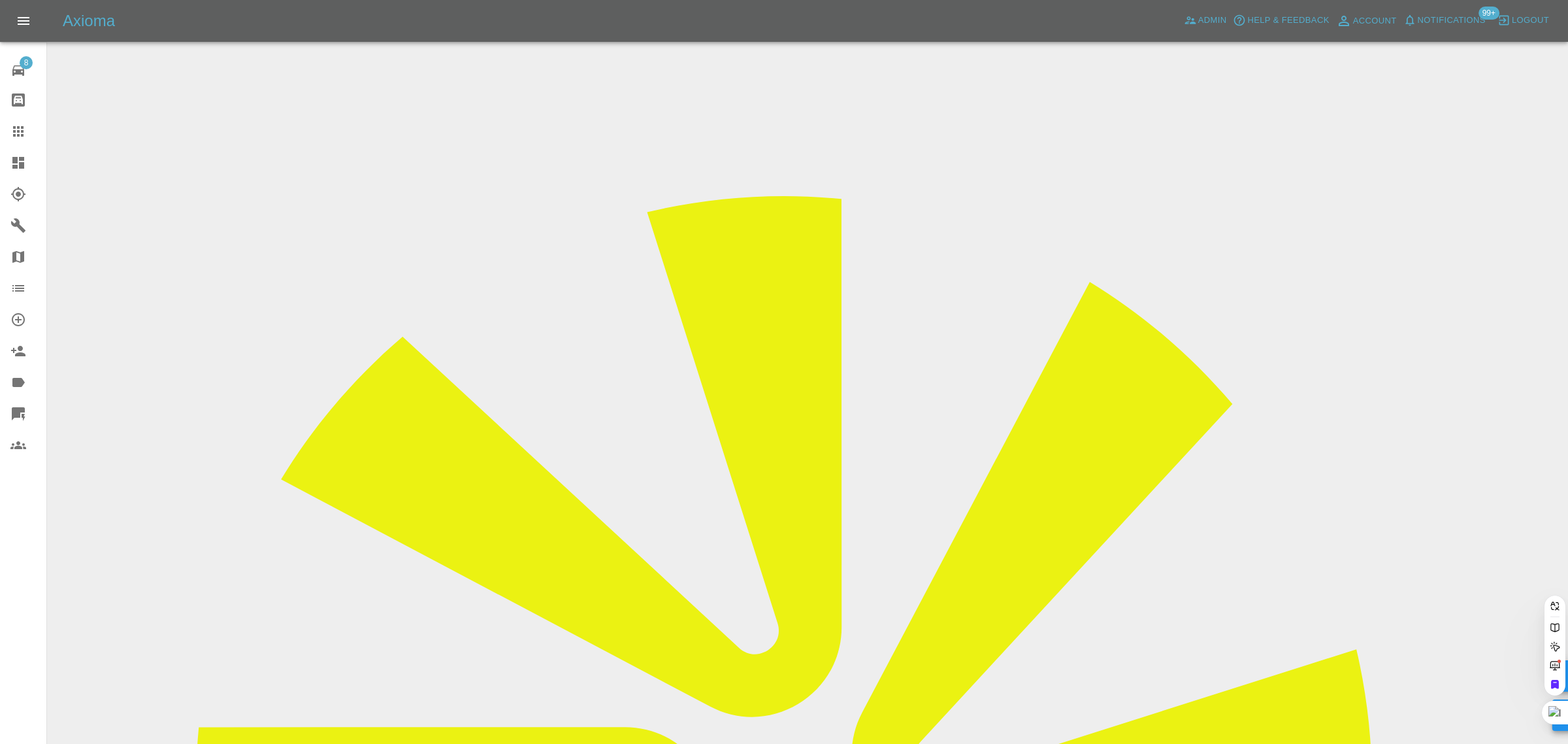
paste input "sjmarriott900@gmail.com"
type input "sjmarriott900@gmail.com"
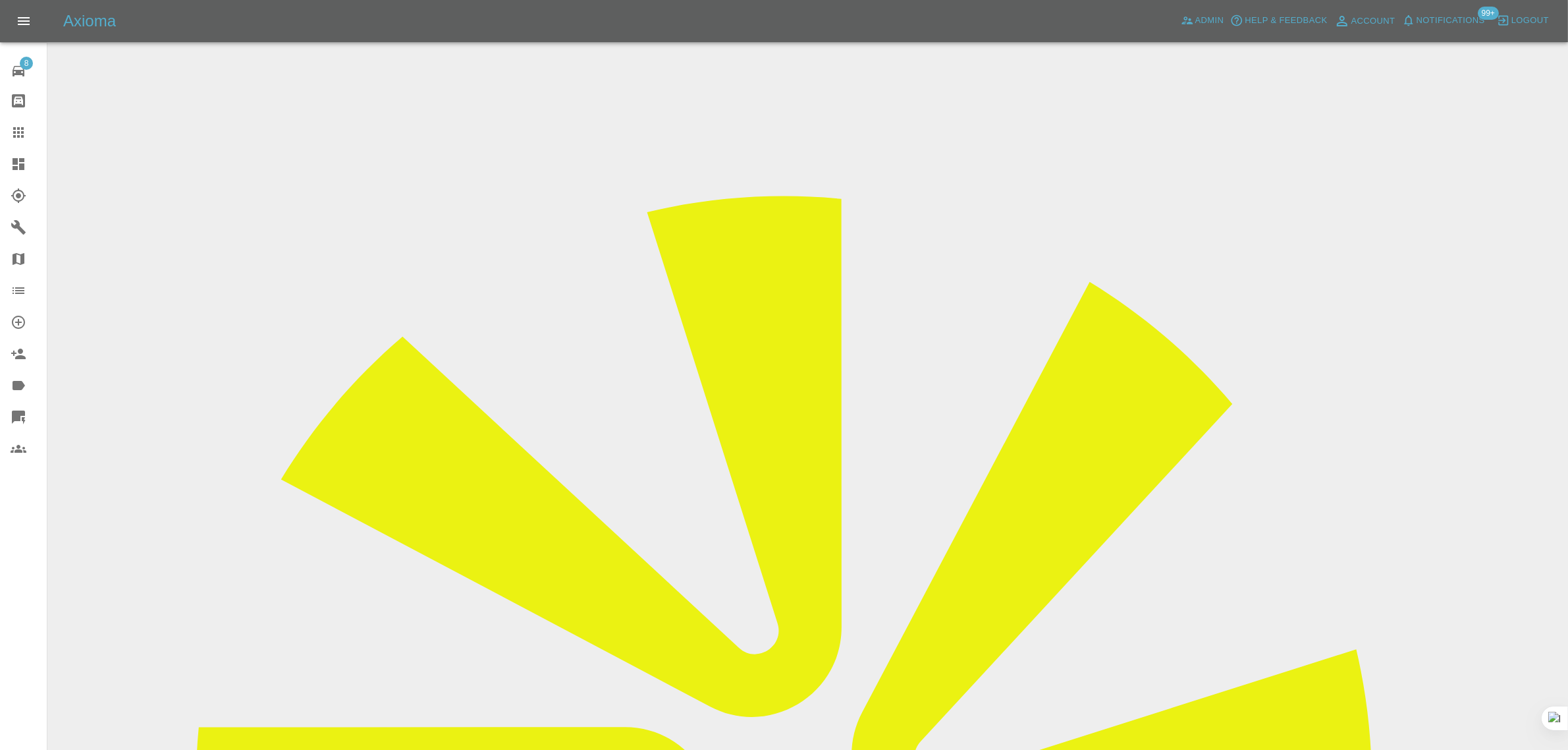
click at [0, 0] on input "Choose images" at bounding box center [0, 0] width 0 height 0
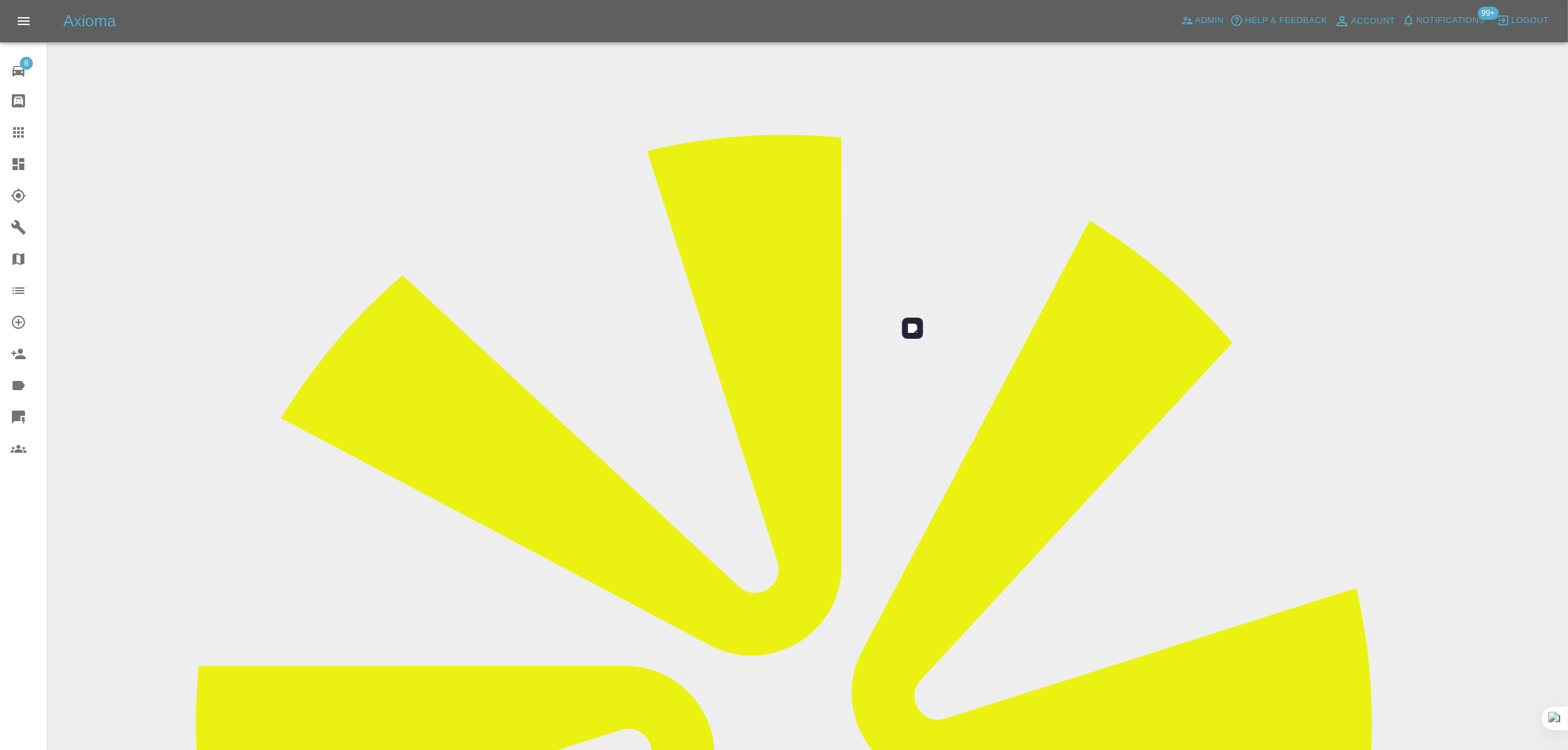
scroll to position [65, 0]
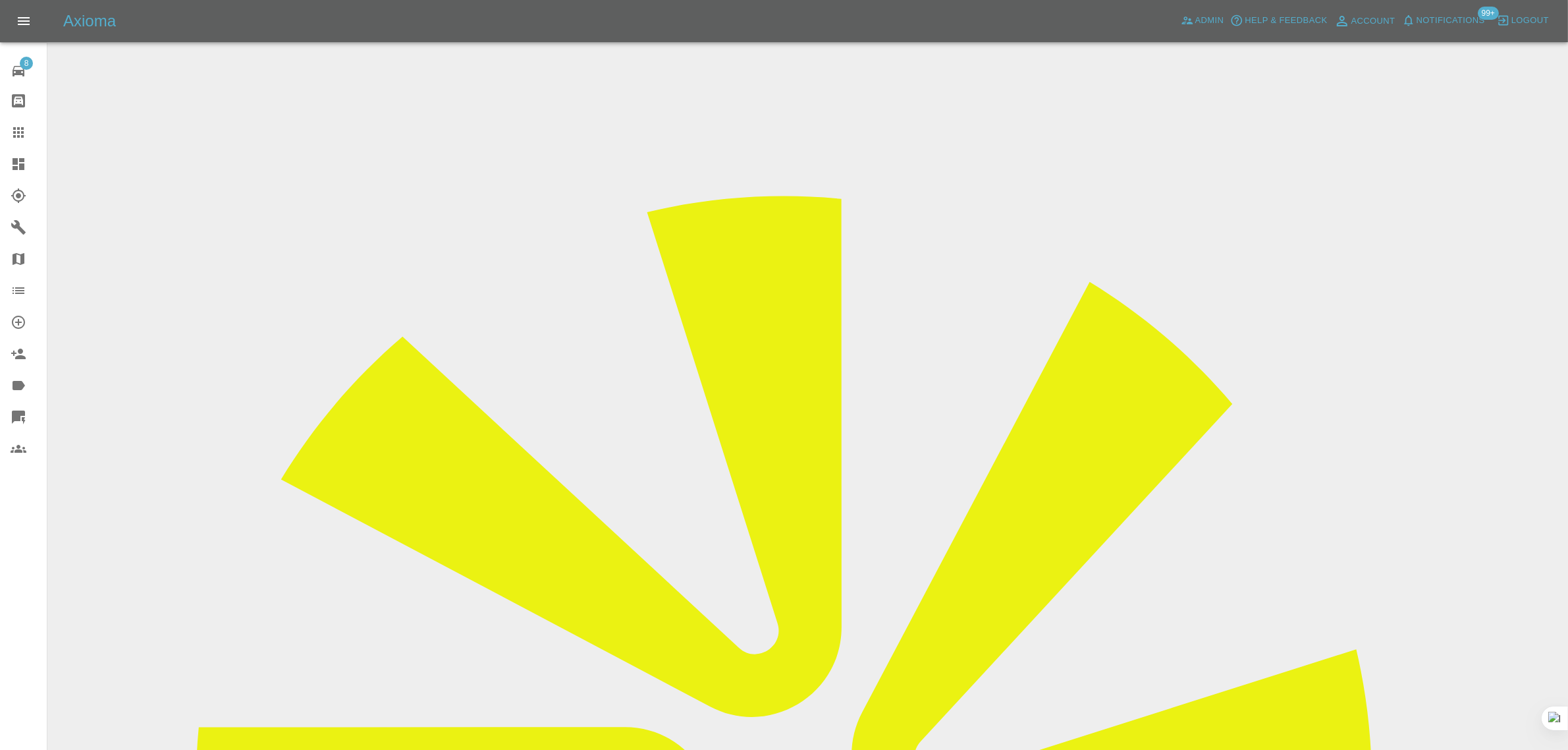
click at [28, 133] on div at bounding box center [29, 133] width 37 height 16
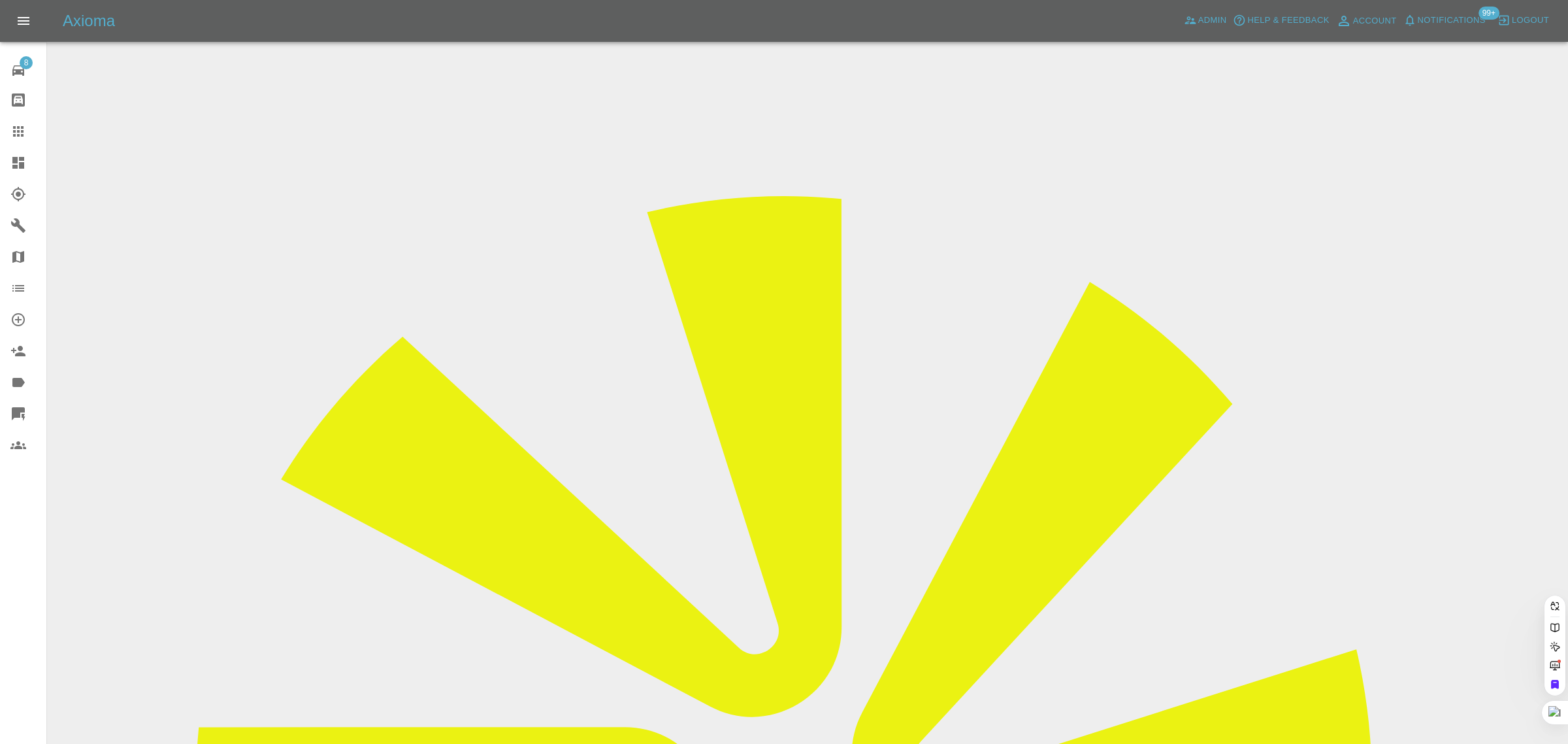
paste input "wdolan79@gmail.com"
type input "wdolan79@gmail.co"
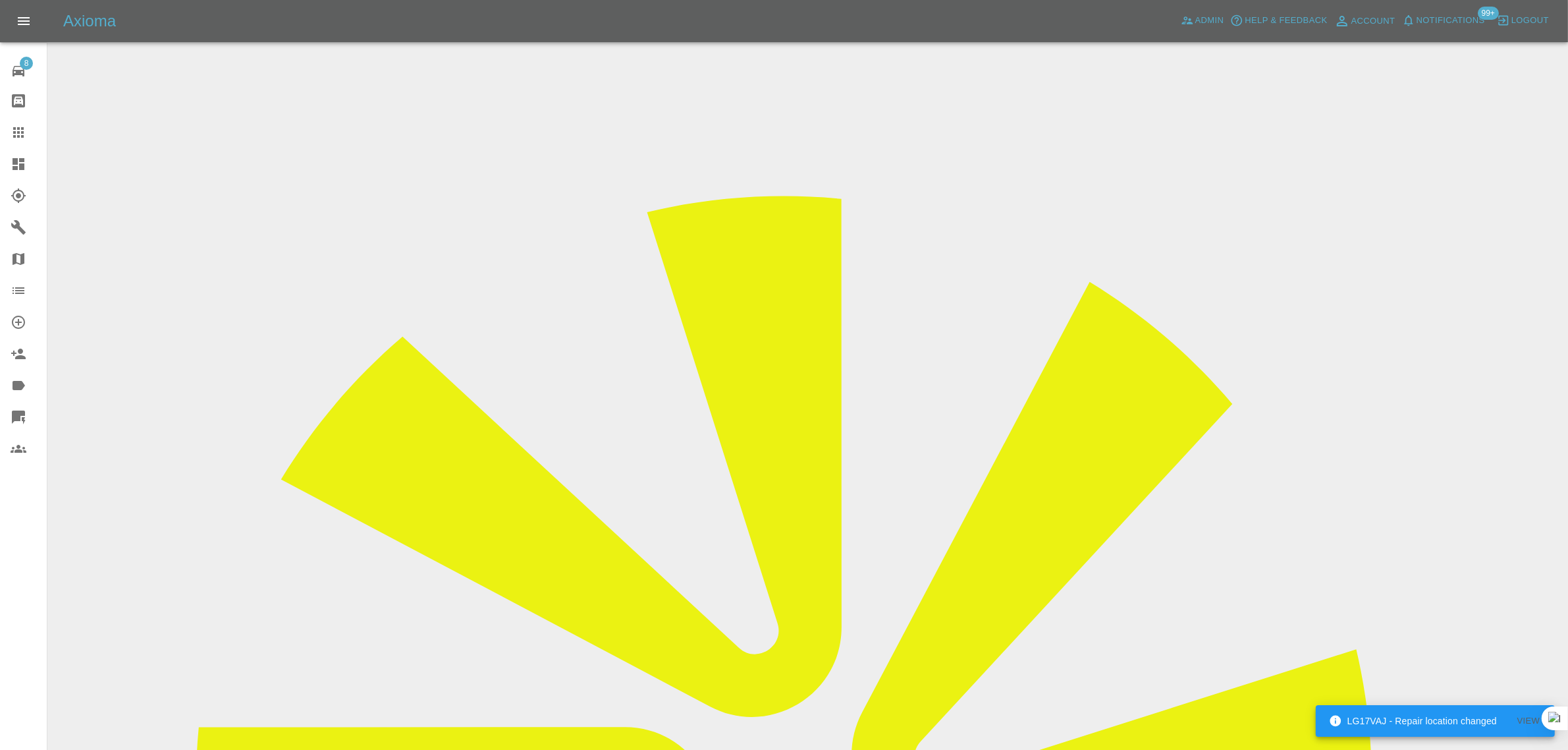
click at [0, 0] on input "Choose images" at bounding box center [0, 0] width 0 height 0
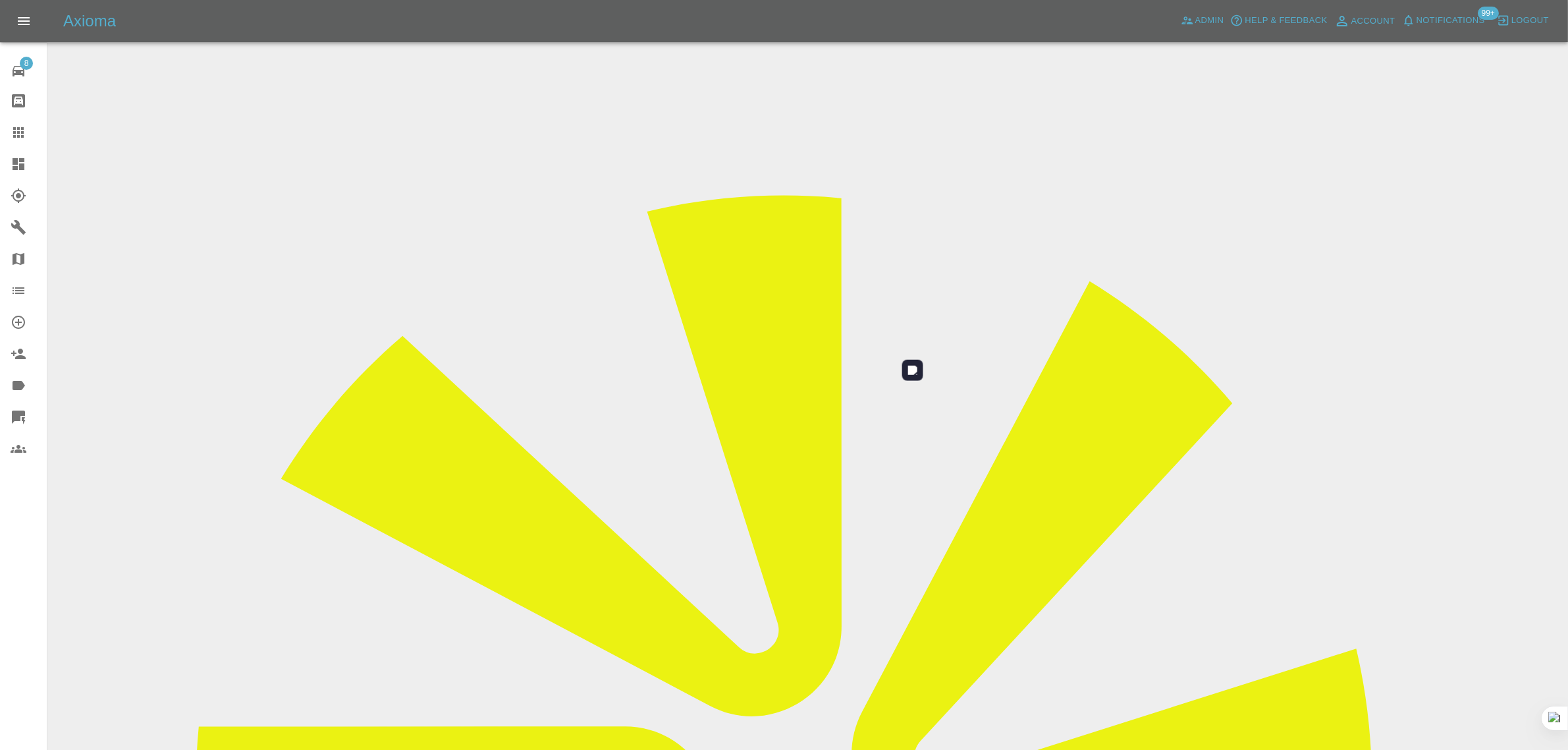
scroll to position [65, 0]
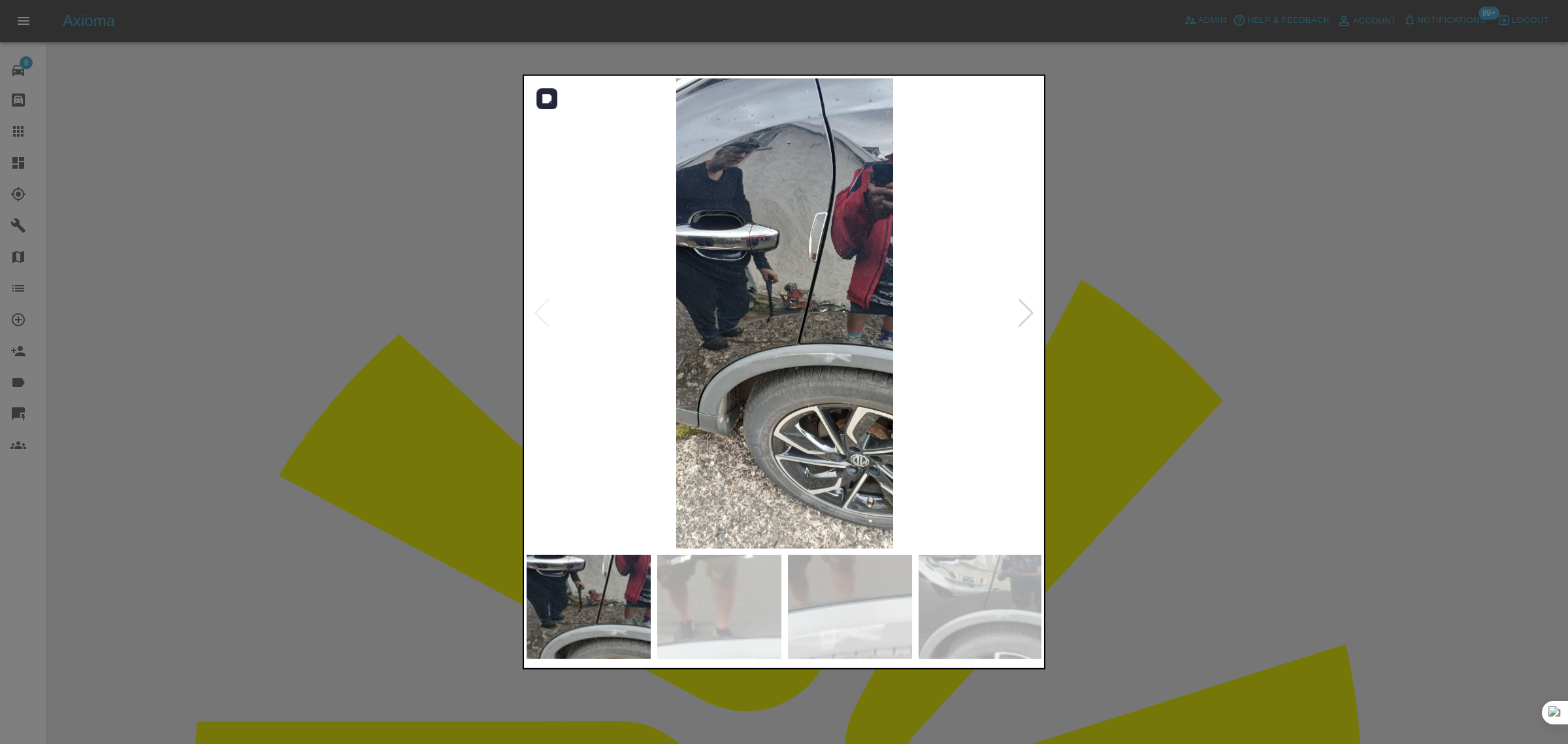
click at [1027, 314] on div at bounding box center [1026, 313] width 18 height 29
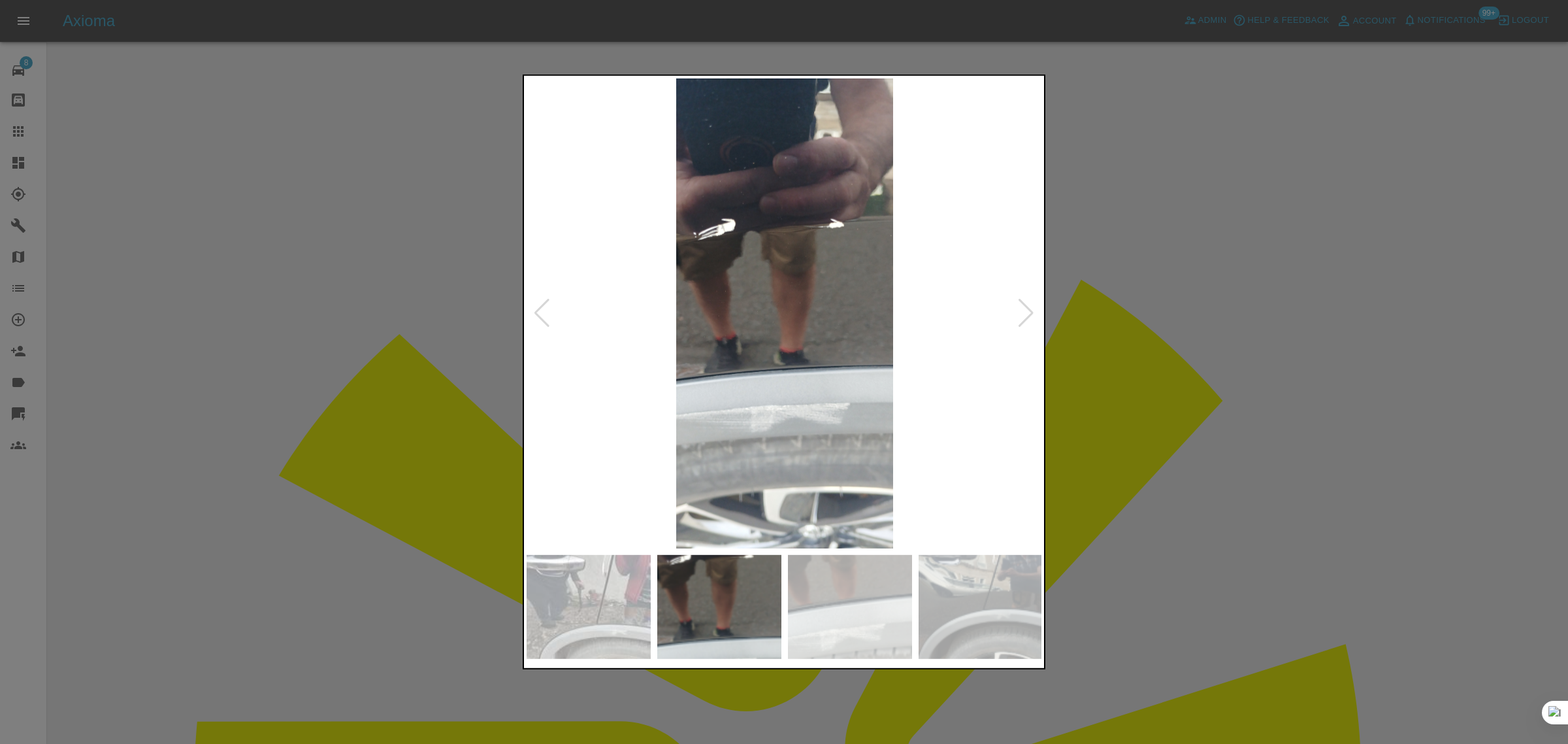
click at [1027, 314] on div at bounding box center [1026, 313] width 18 height 29
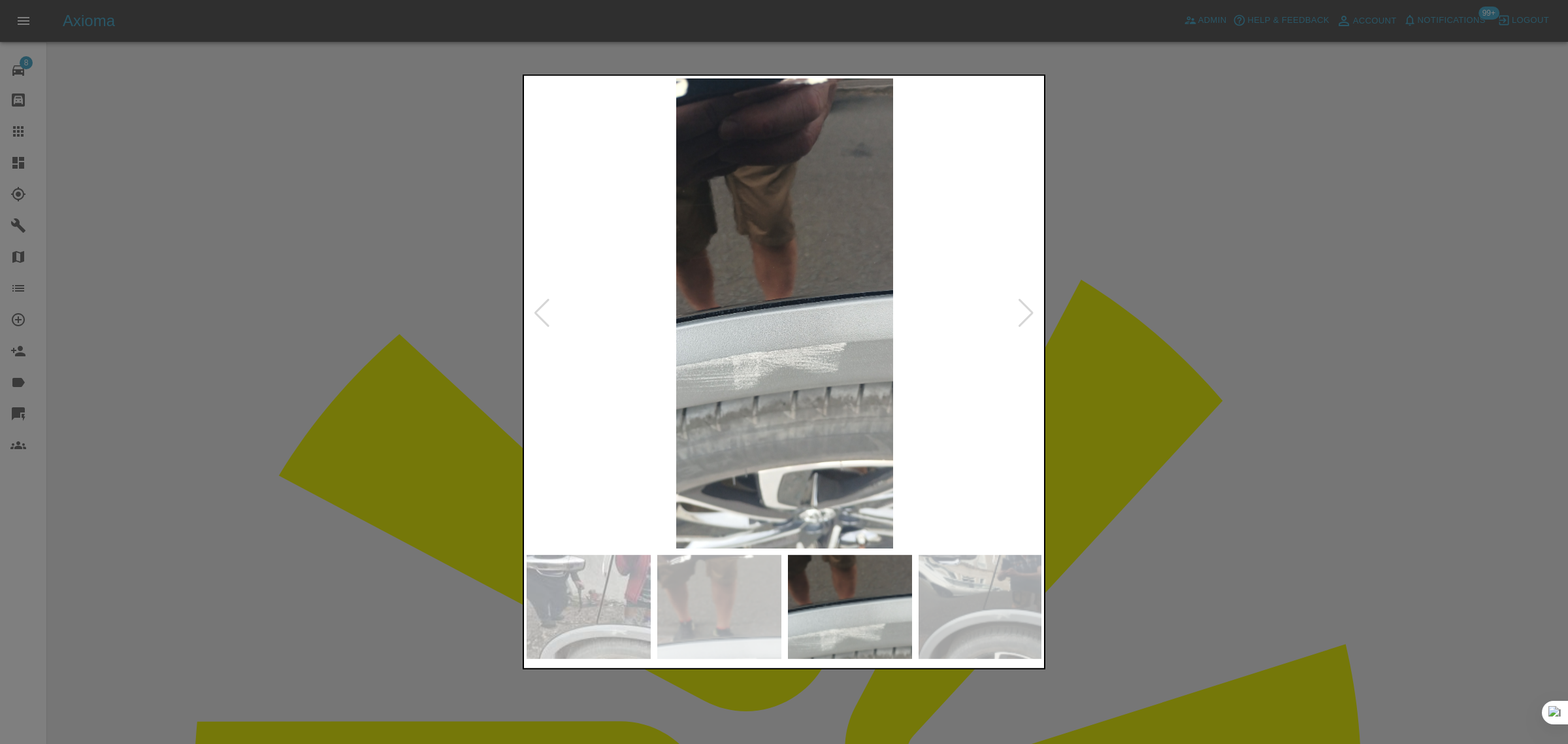
click at [1027, 314] on div at bounding box center [1026, 313] width 18 height 29
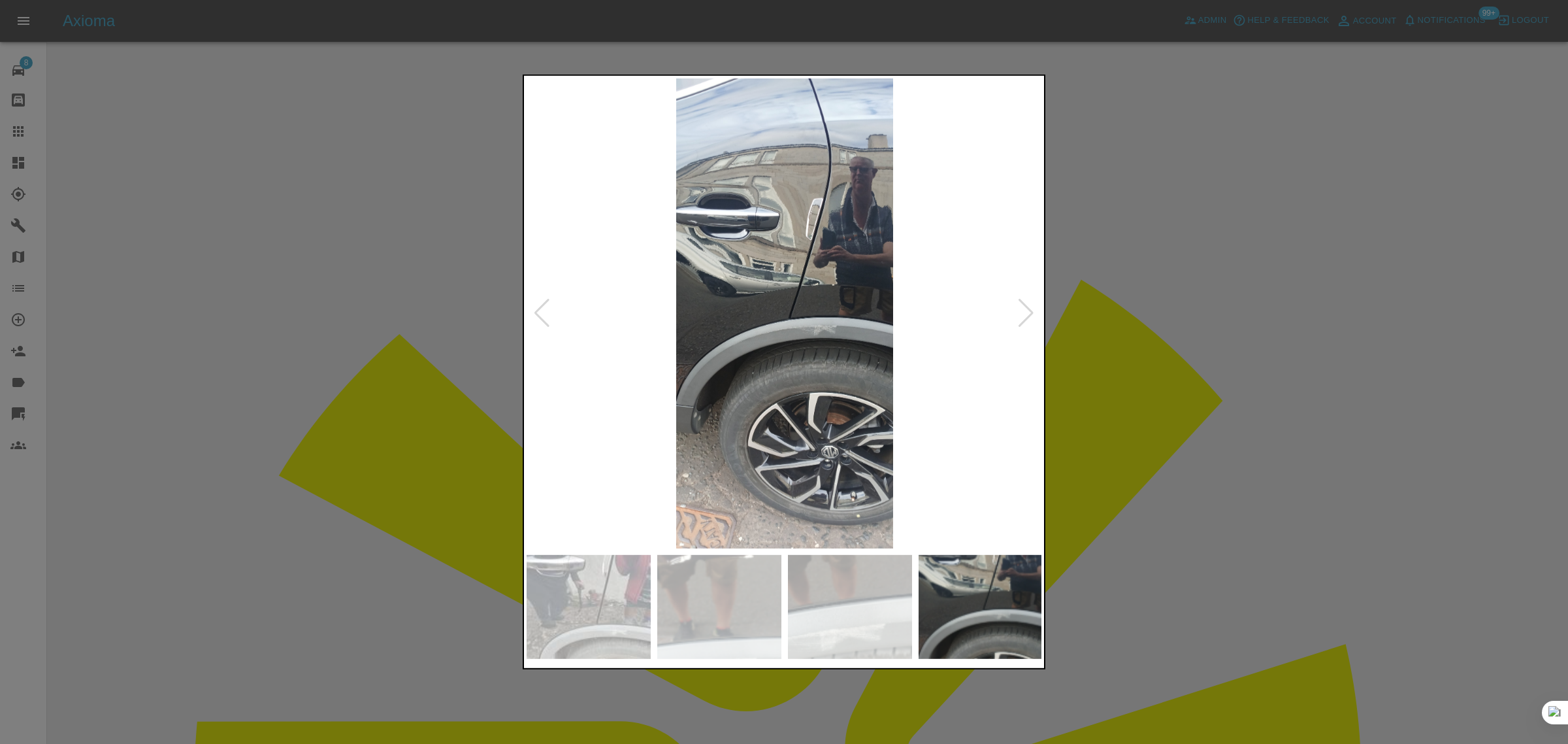
click at [1027, 314] on div at bounding box center [1026, 313] width 18 height 29
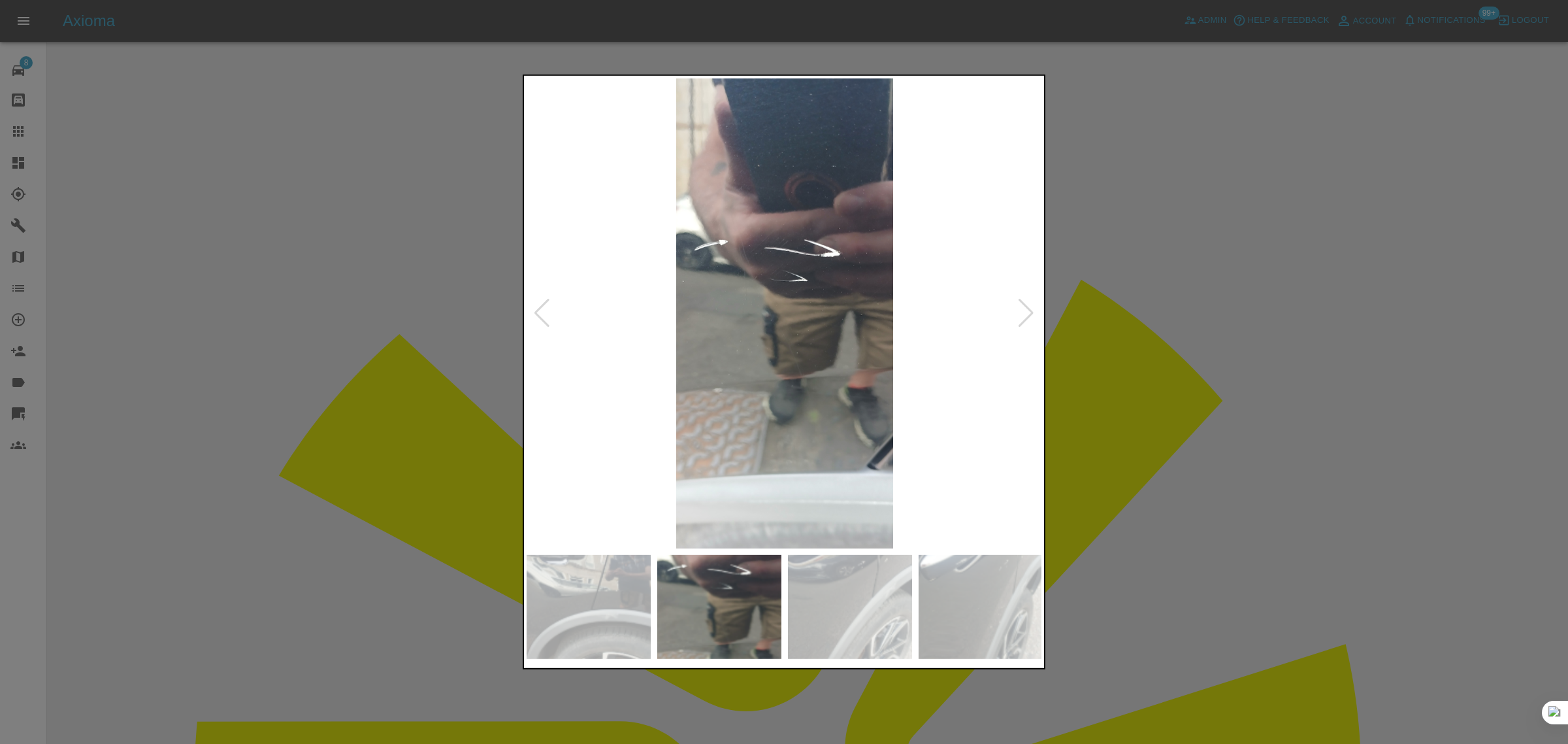
click at [1027, 314] on div at bounding box center [1026, 313] width 18 height 29
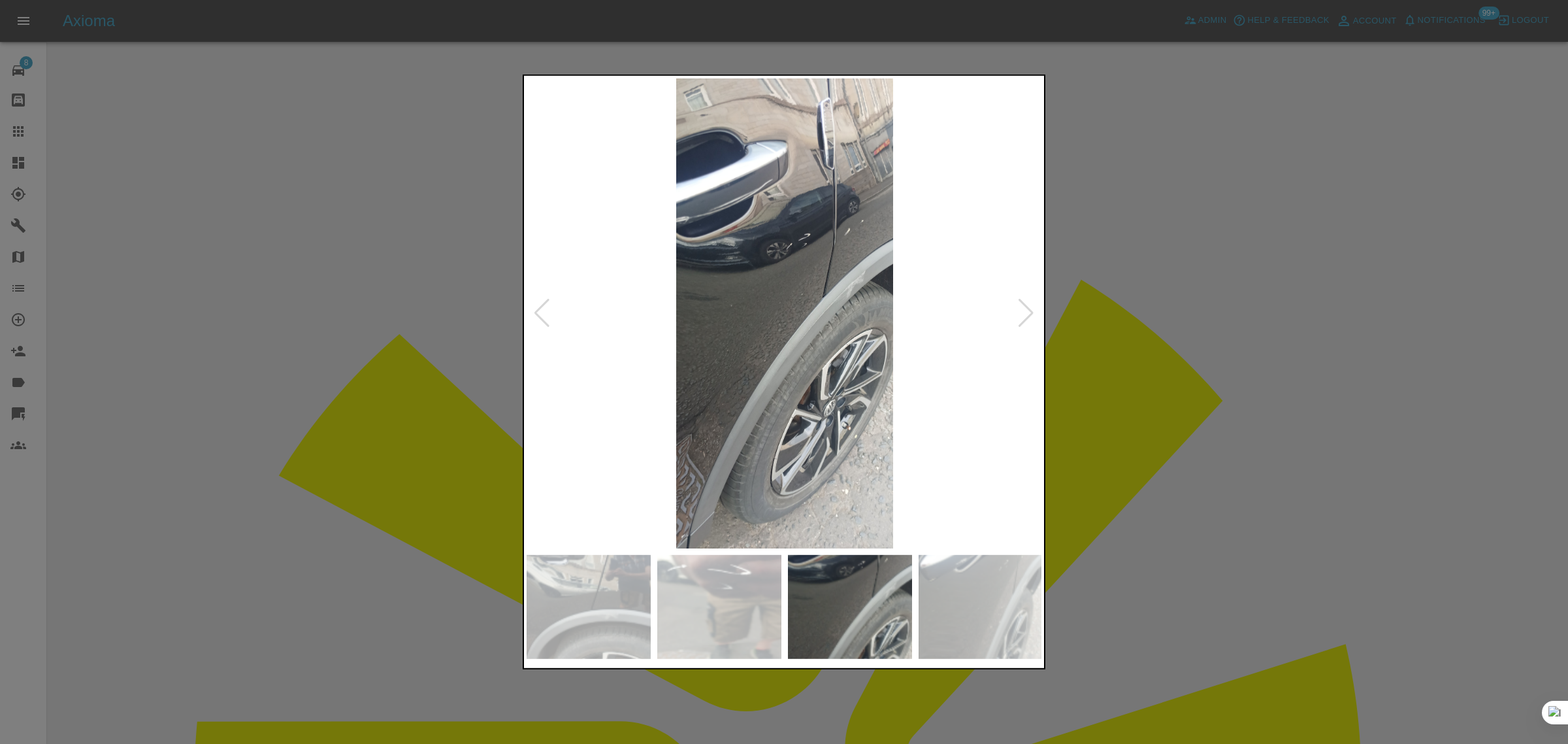
click at [1027, 314] on div at bounding box center [1026, 313] width 18 height 29
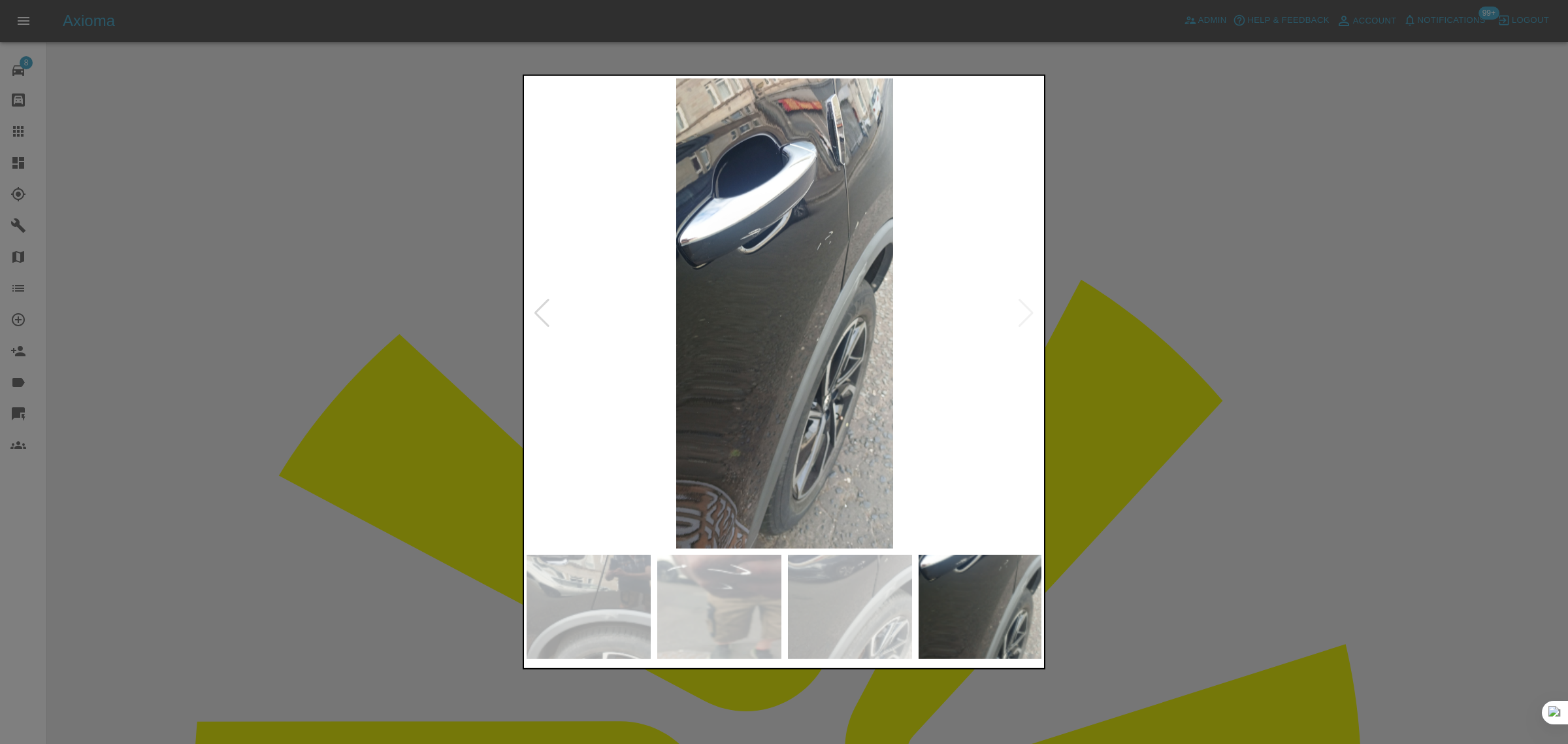
click at [1027, 314] on img at bounding box center [785, 314] width 516 height 470
click at [1091, 332] on div at bounding box center [784, 372] width 1568 height 744
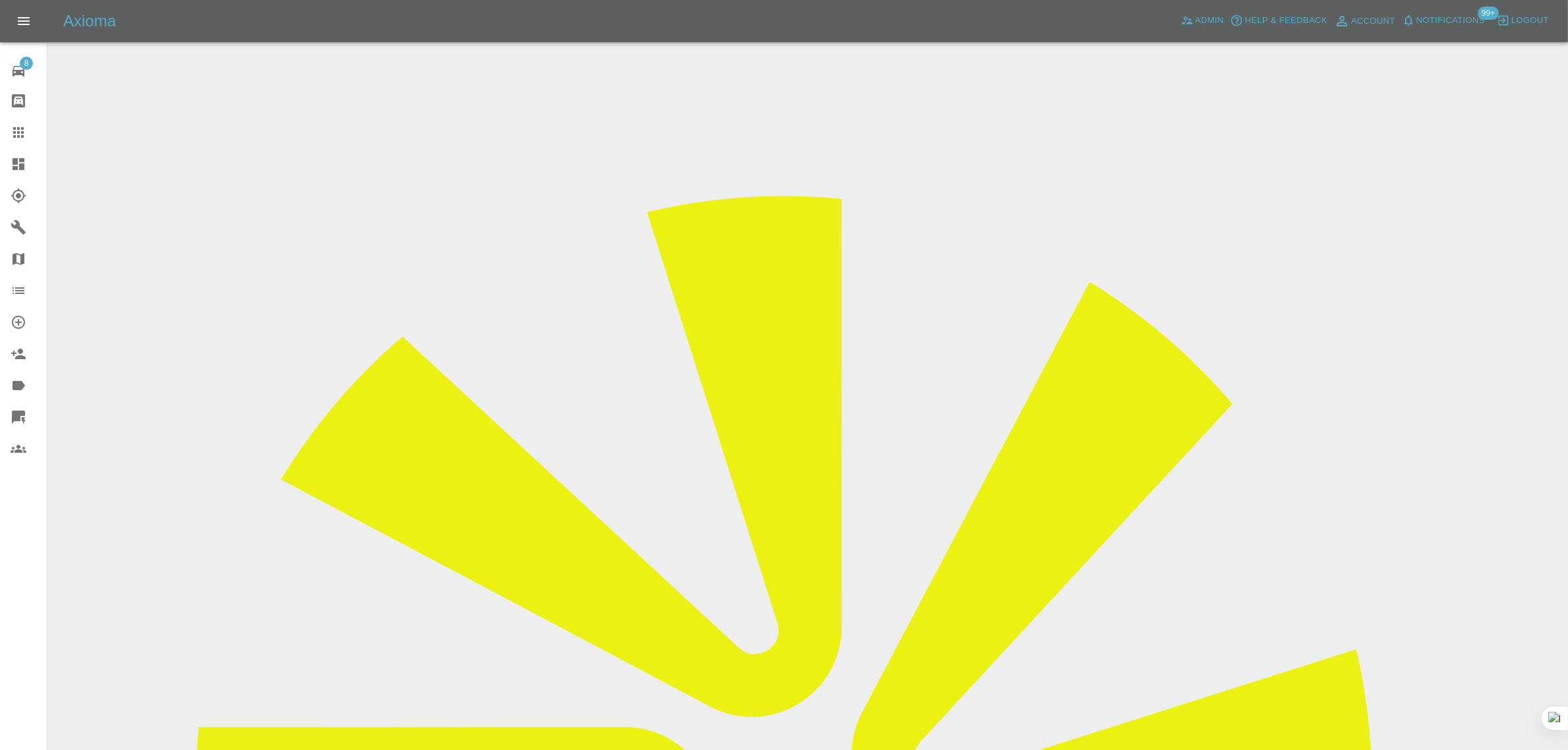
click at [28, 136] on div at bounding box center [29, 133] width 37 height 16
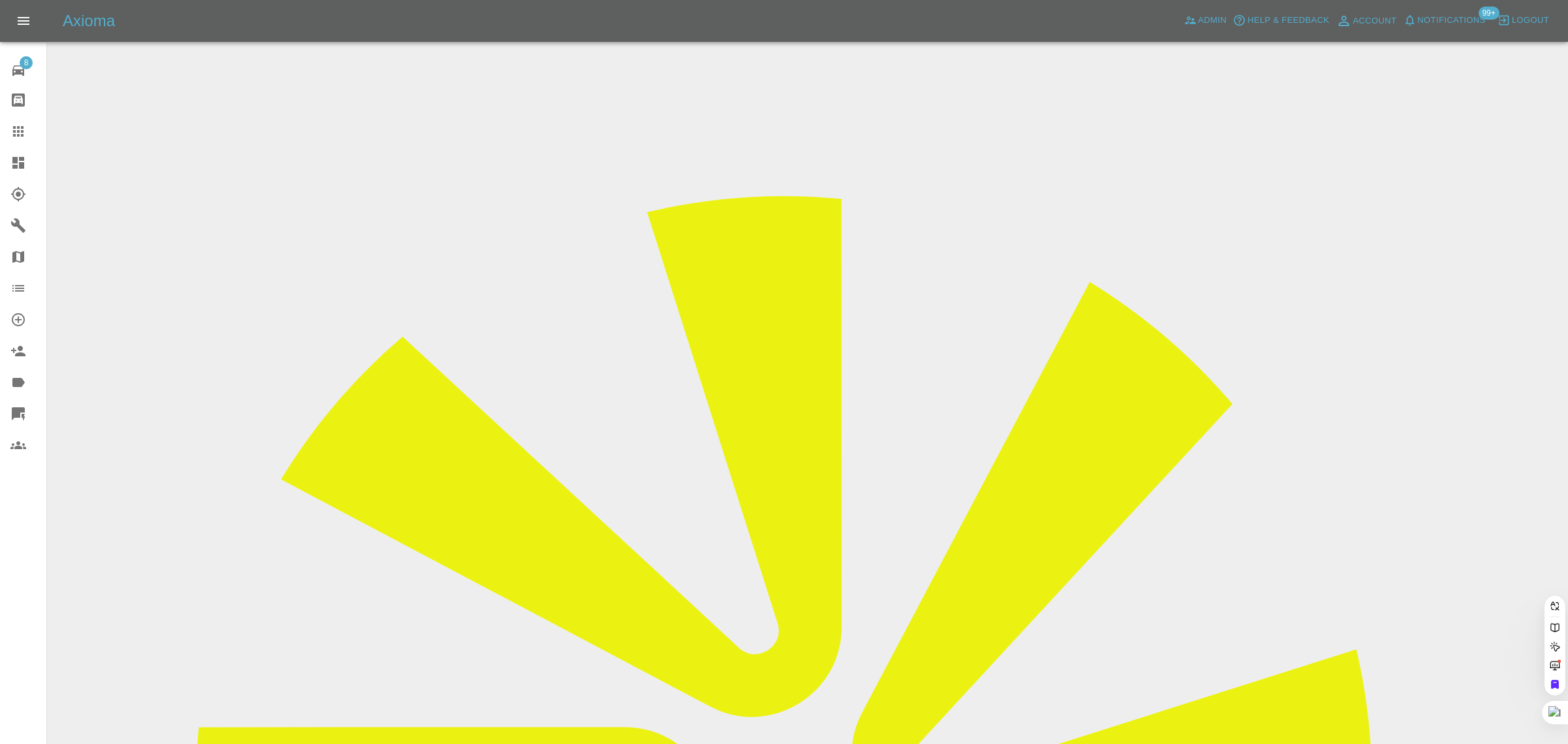
paste input "jemheaven6@gmail.com"
type input "jemheaven6@gmail.com"
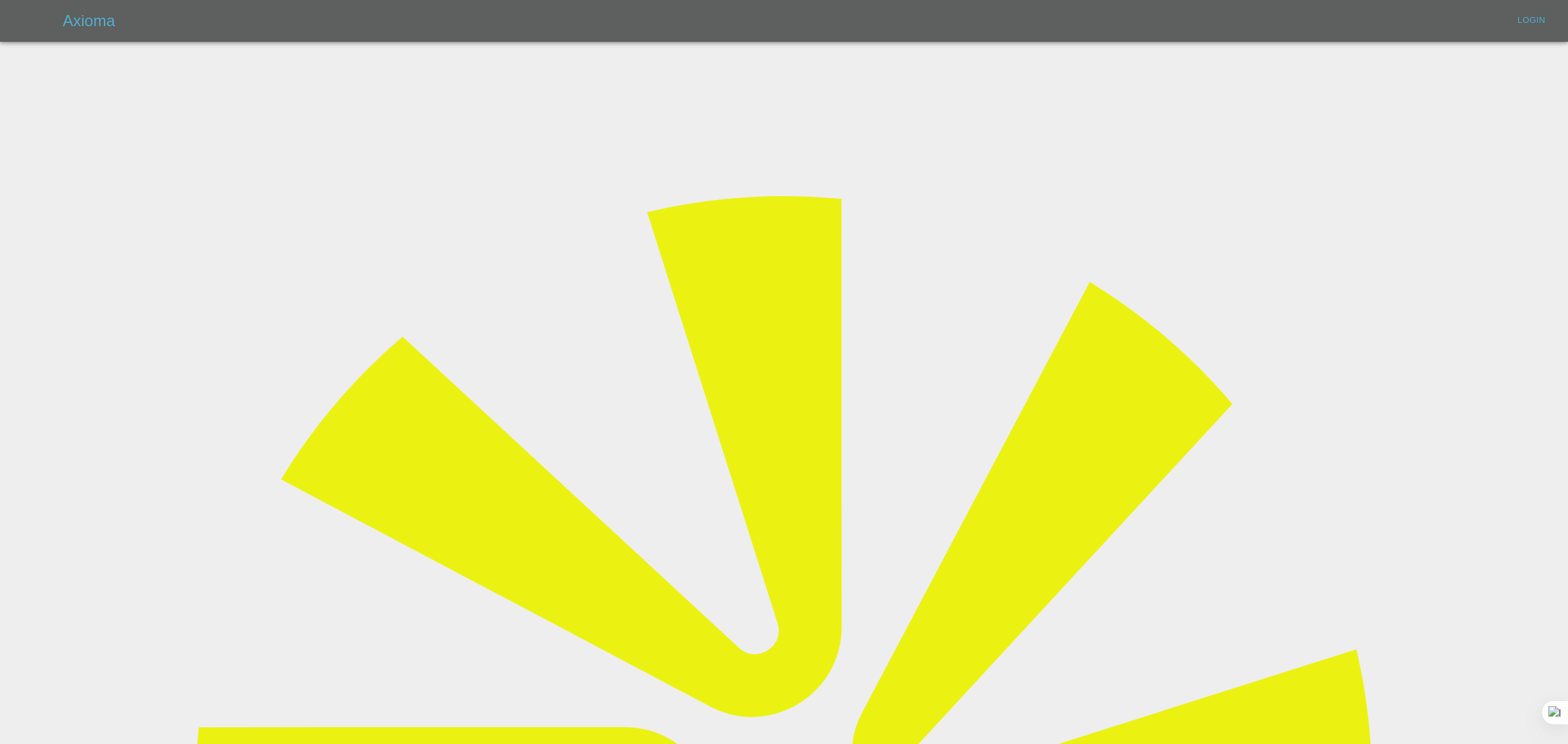
type input "bookkeeping@fifoaccounting.com"
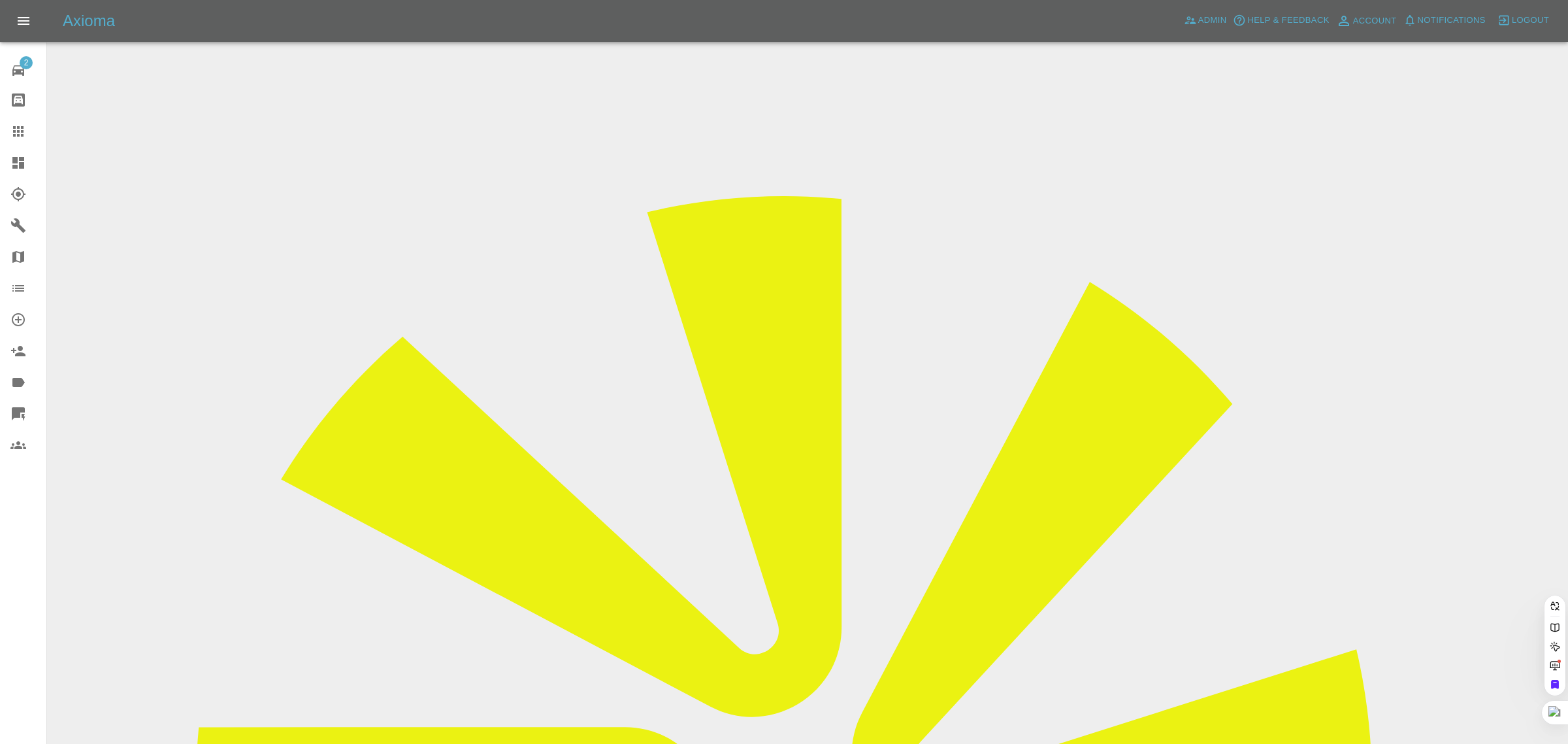
paste input "jemheaven6@gmail.com"
type input "jemheaven6@gmail.com"
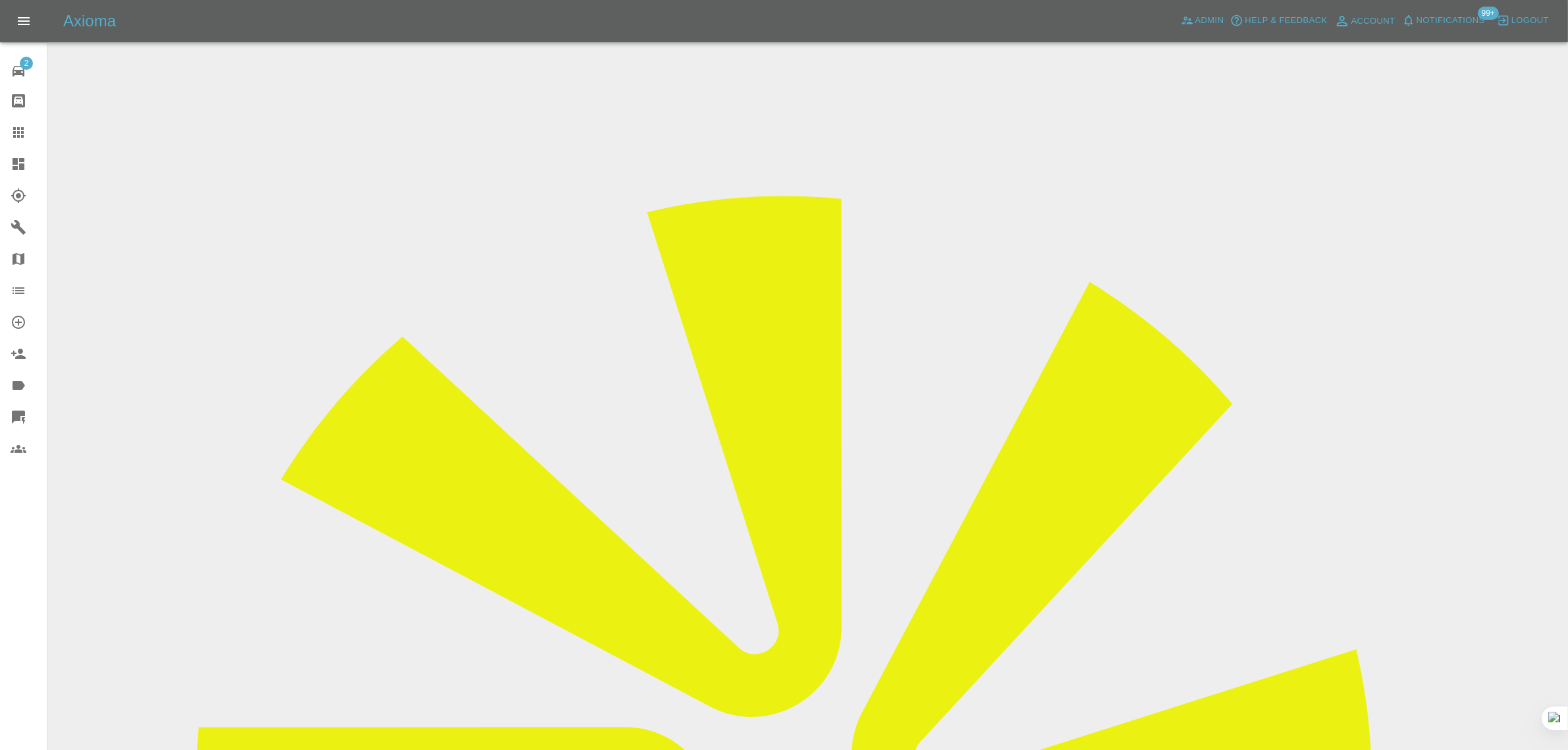
click at [20, 127] on icon at bounding box center [18, 133] width 16 height 16
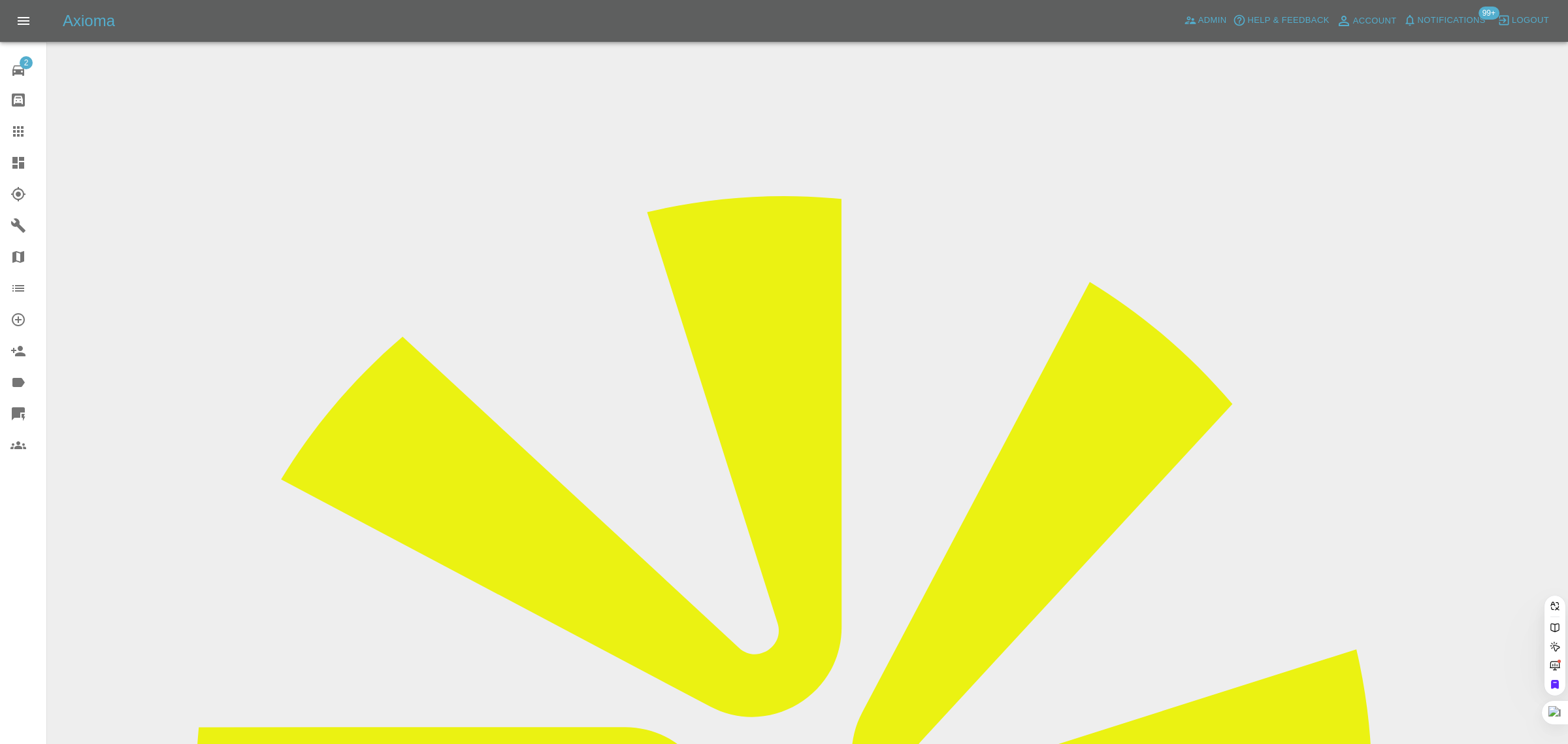
paste input "markhome777@hotmail.com"
type input "markhome777@hotmail.com"
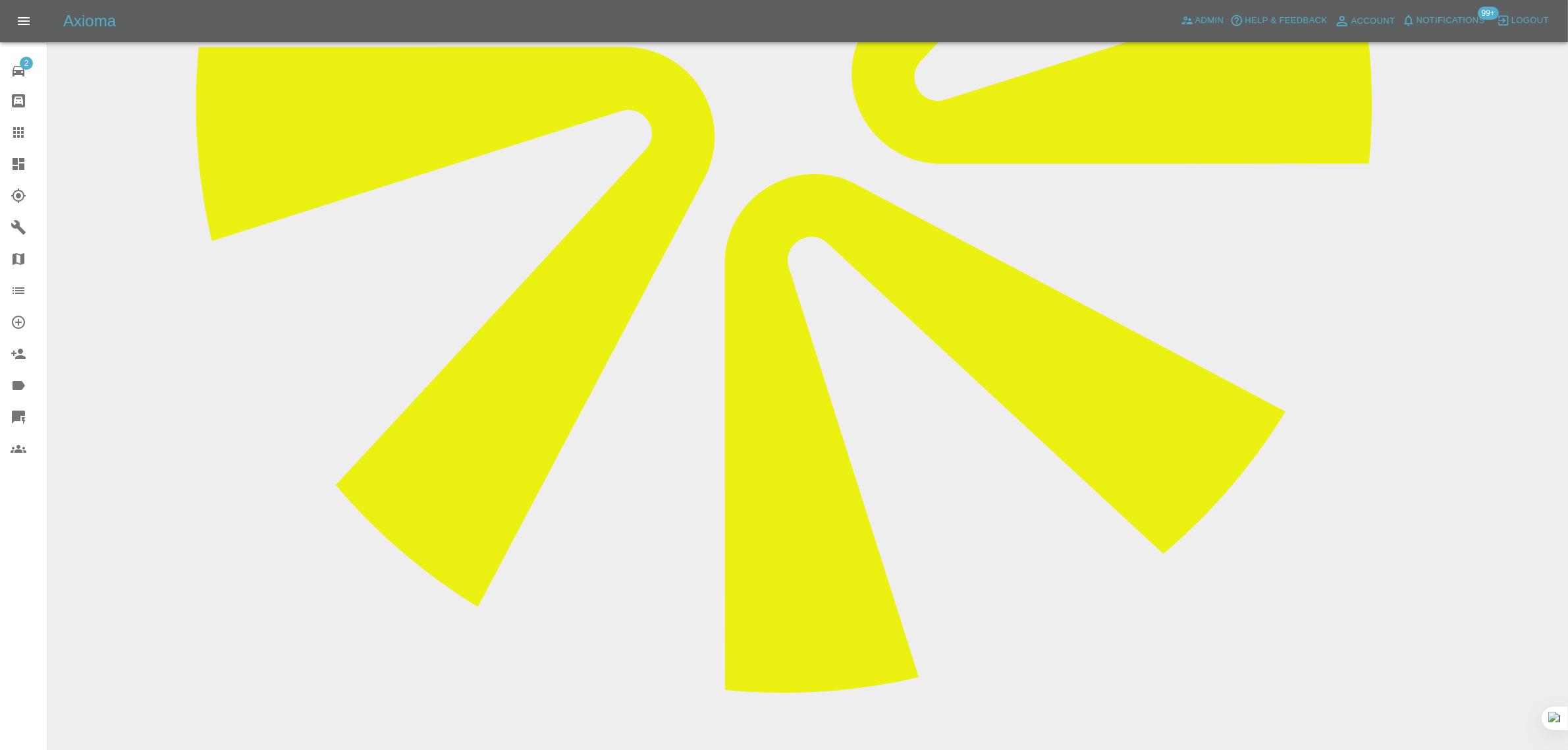
scroll to position [728, 0]
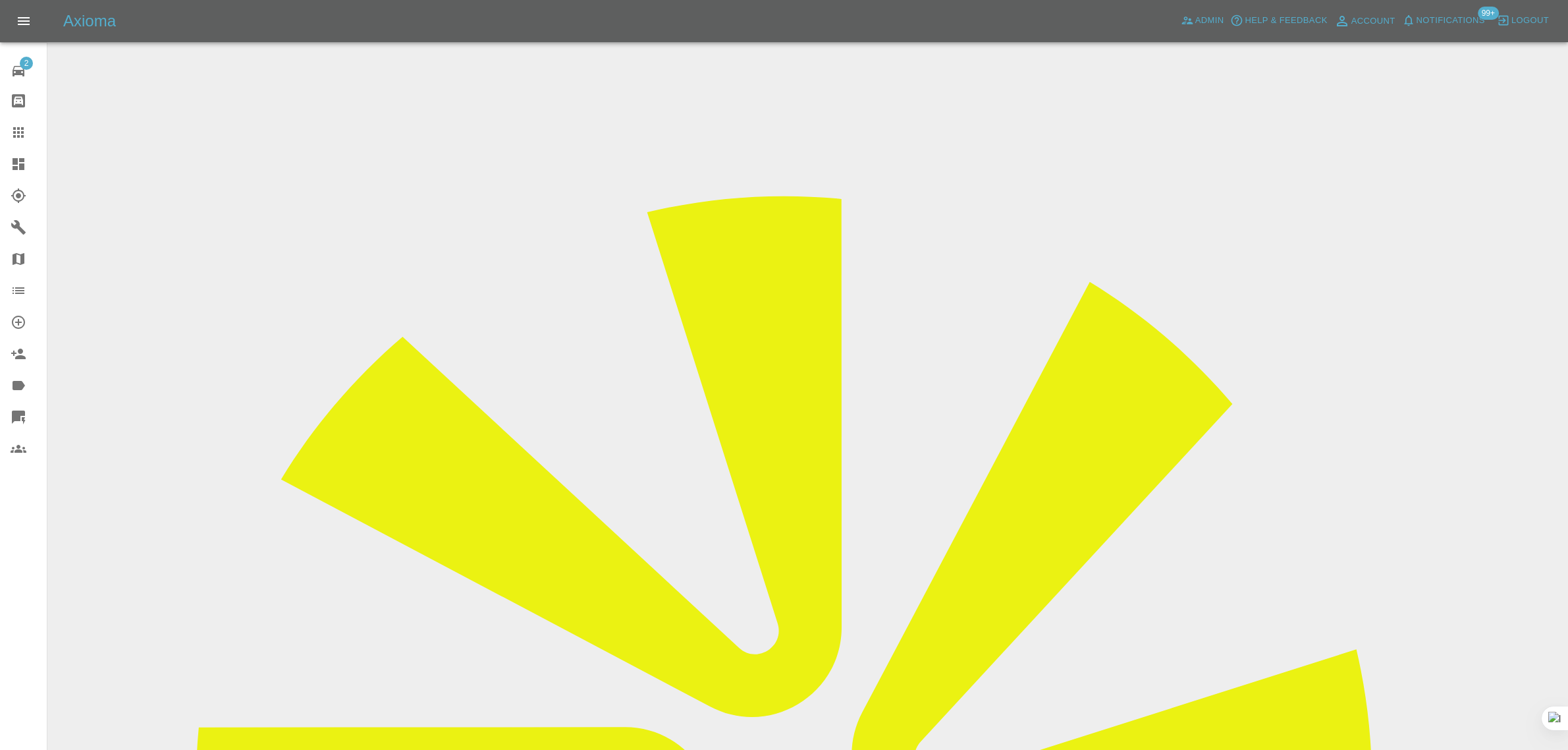
scroll to position [741, 0]
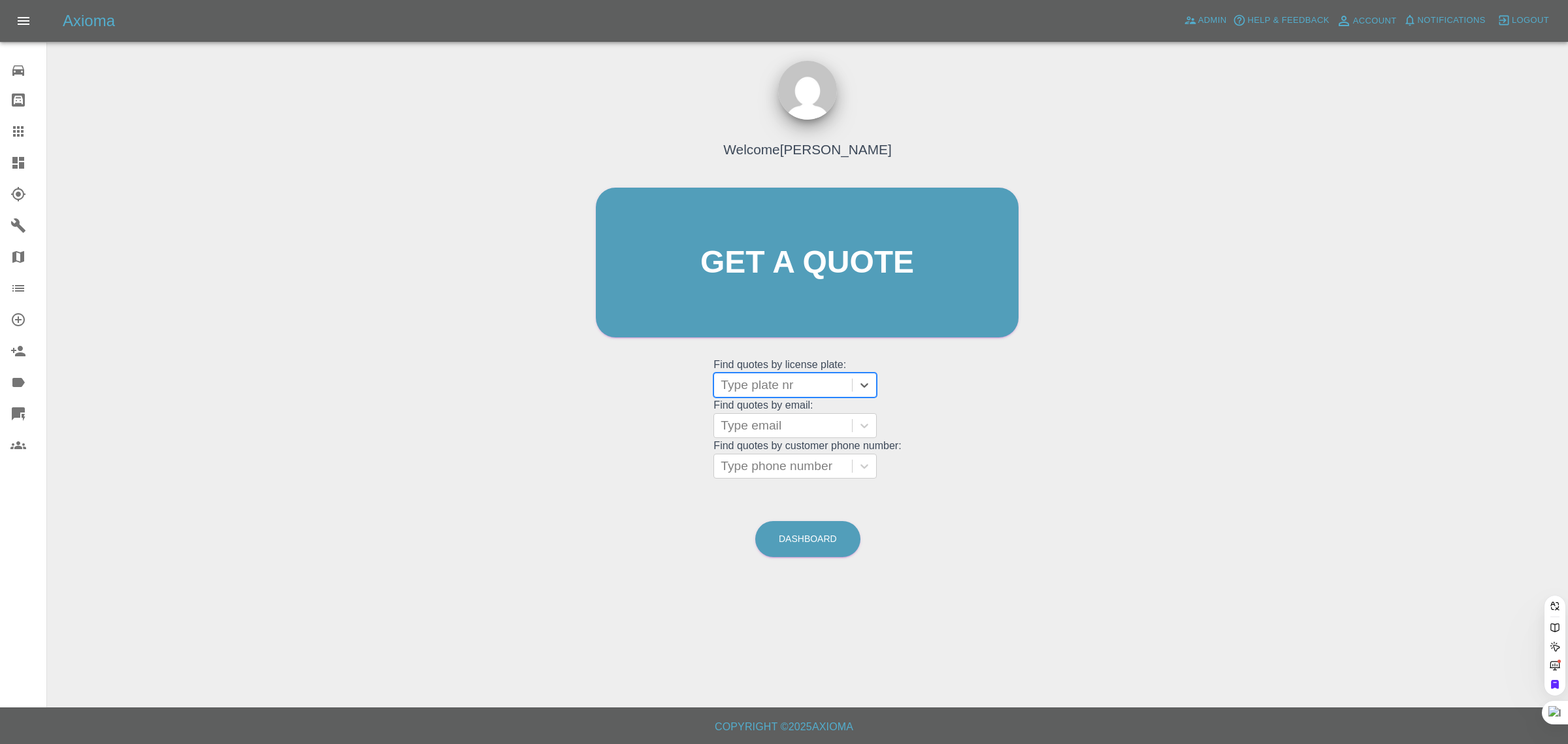
click at [783, 384] on div at bounding box center [783, 385] width 124 height 18
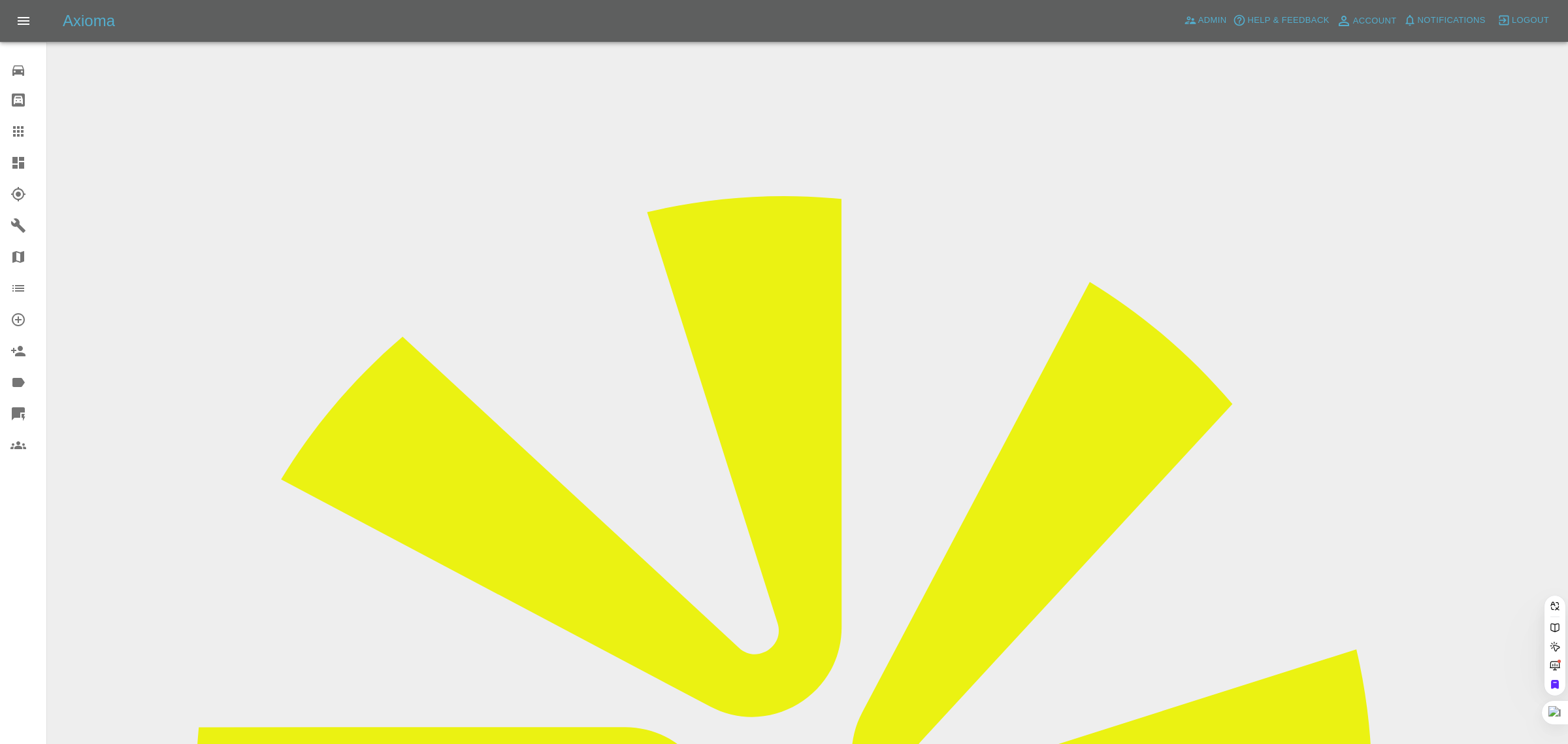
type input "AN54 TSS"
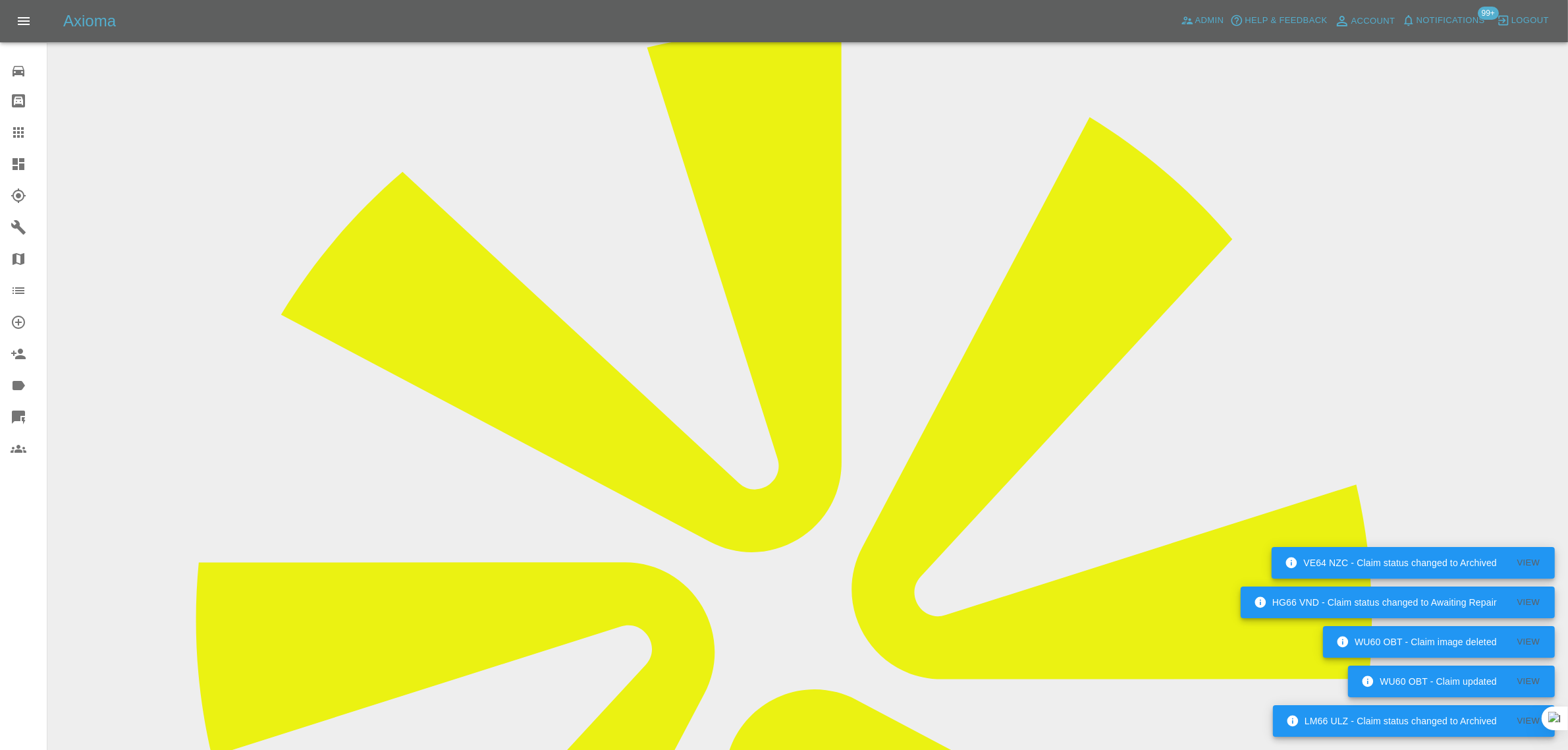
scroll to position [741, 0]
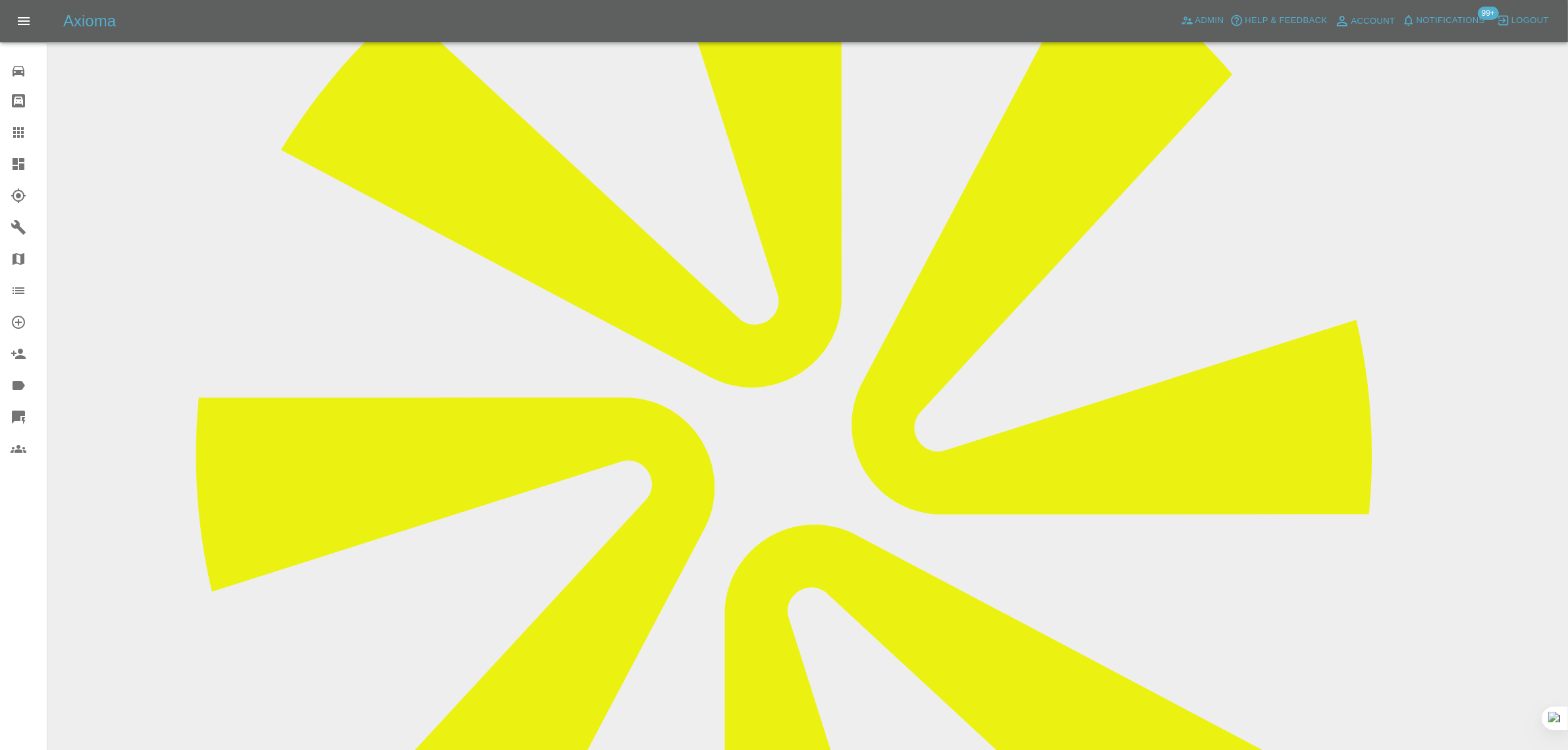
scroll to position [0, 0]
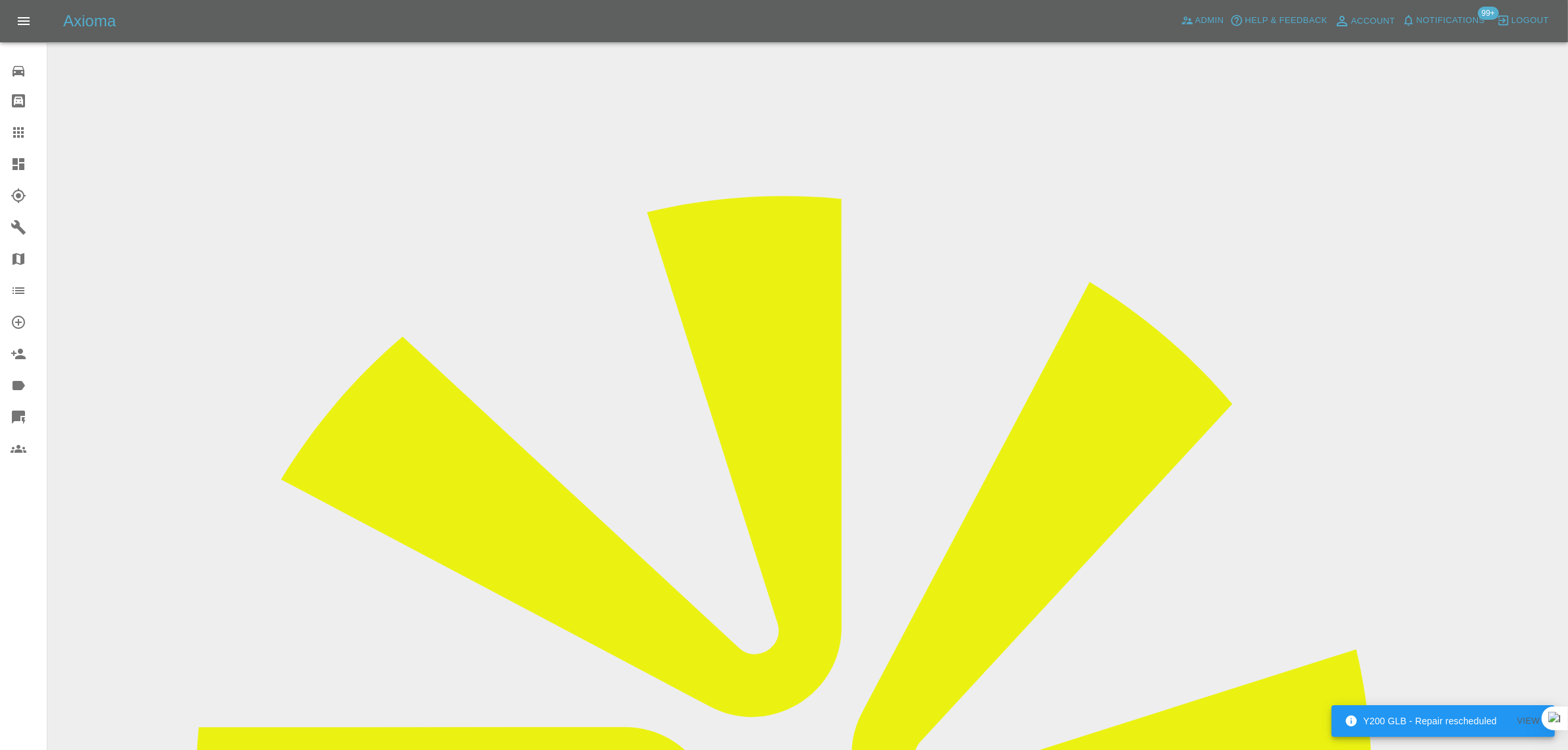
drag, startPoint x: 796, startPoint y: 233, endPoint x: 857, endPoint y: 233, distance: 61.0
copy td "AN54 TSS"
